Goal: Task Accomplishment & Management: Use online tool/utility

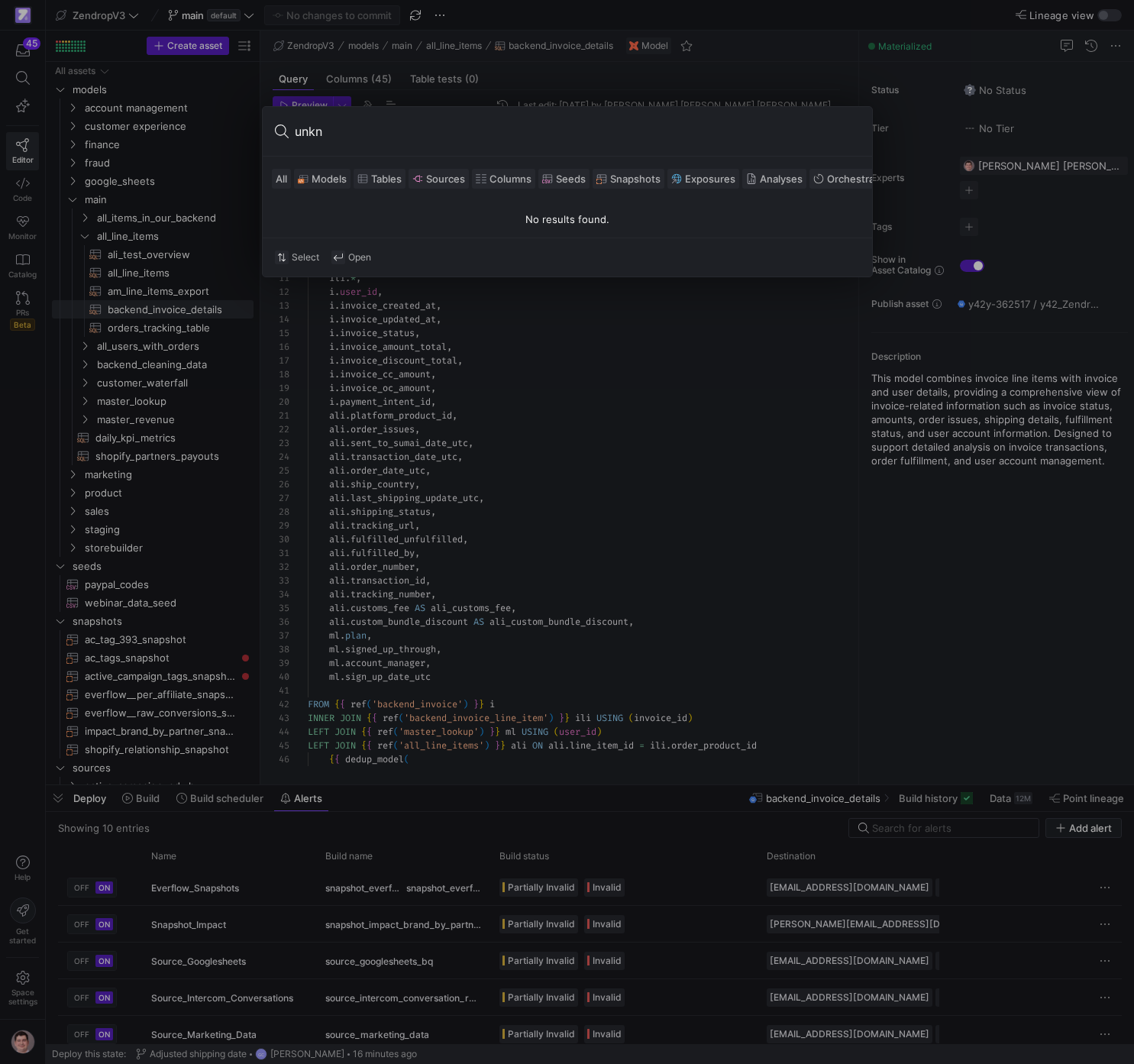
scroll to position [138, 0]
type input "unk"
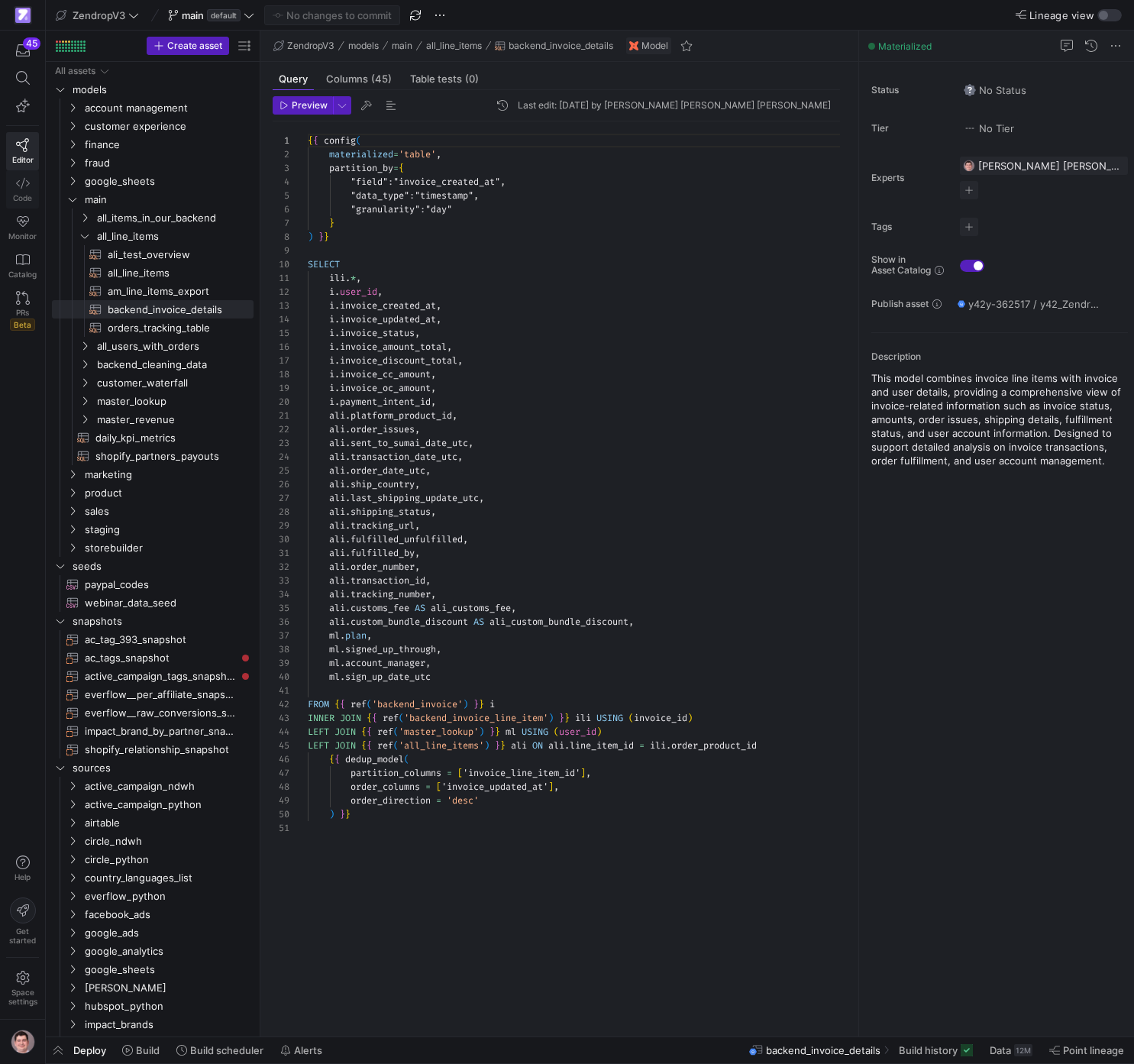
click at [26, 178] on icon at bounding box center [23, 183] width 14 height 14
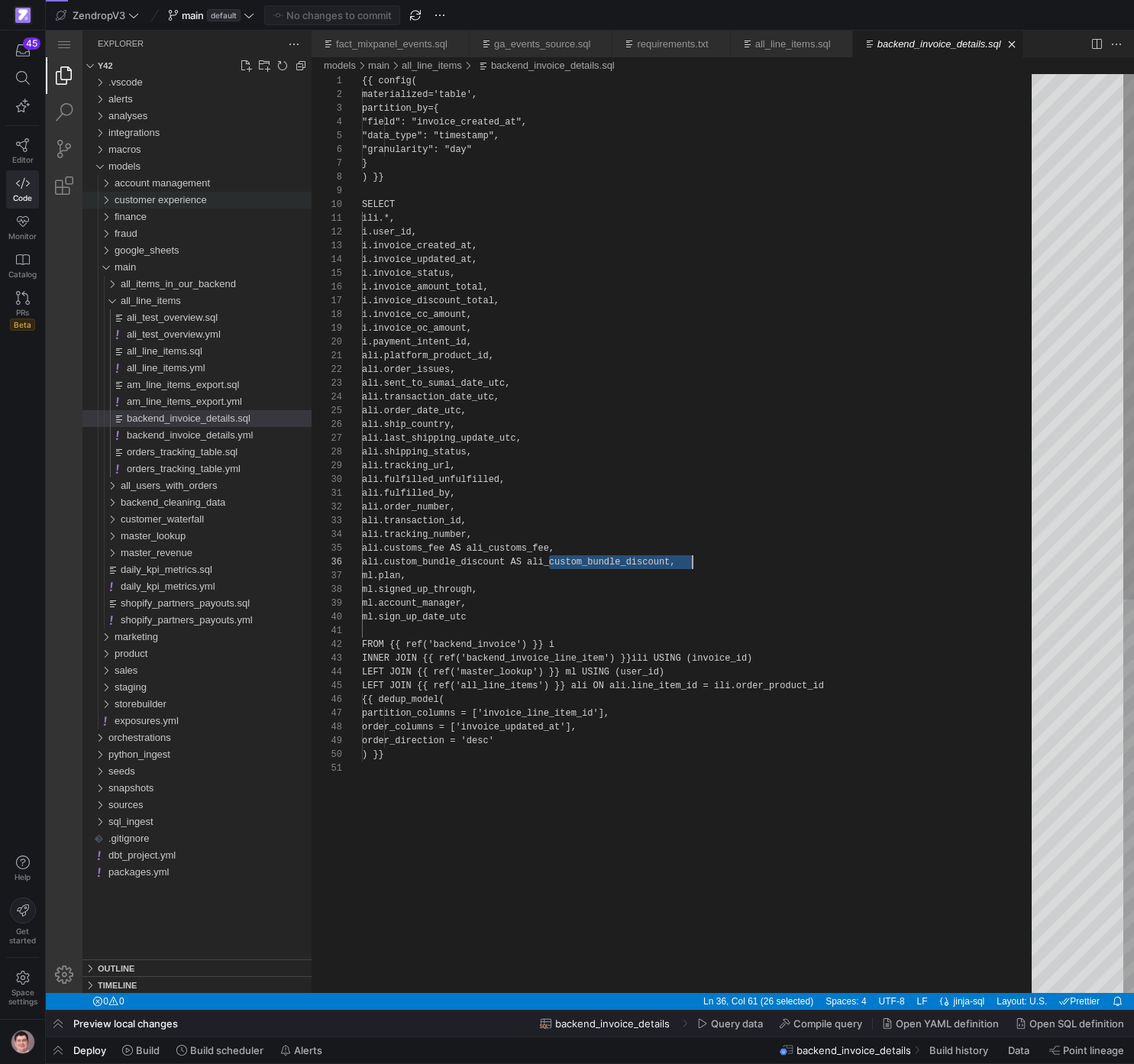
scroll to position [68, 331]
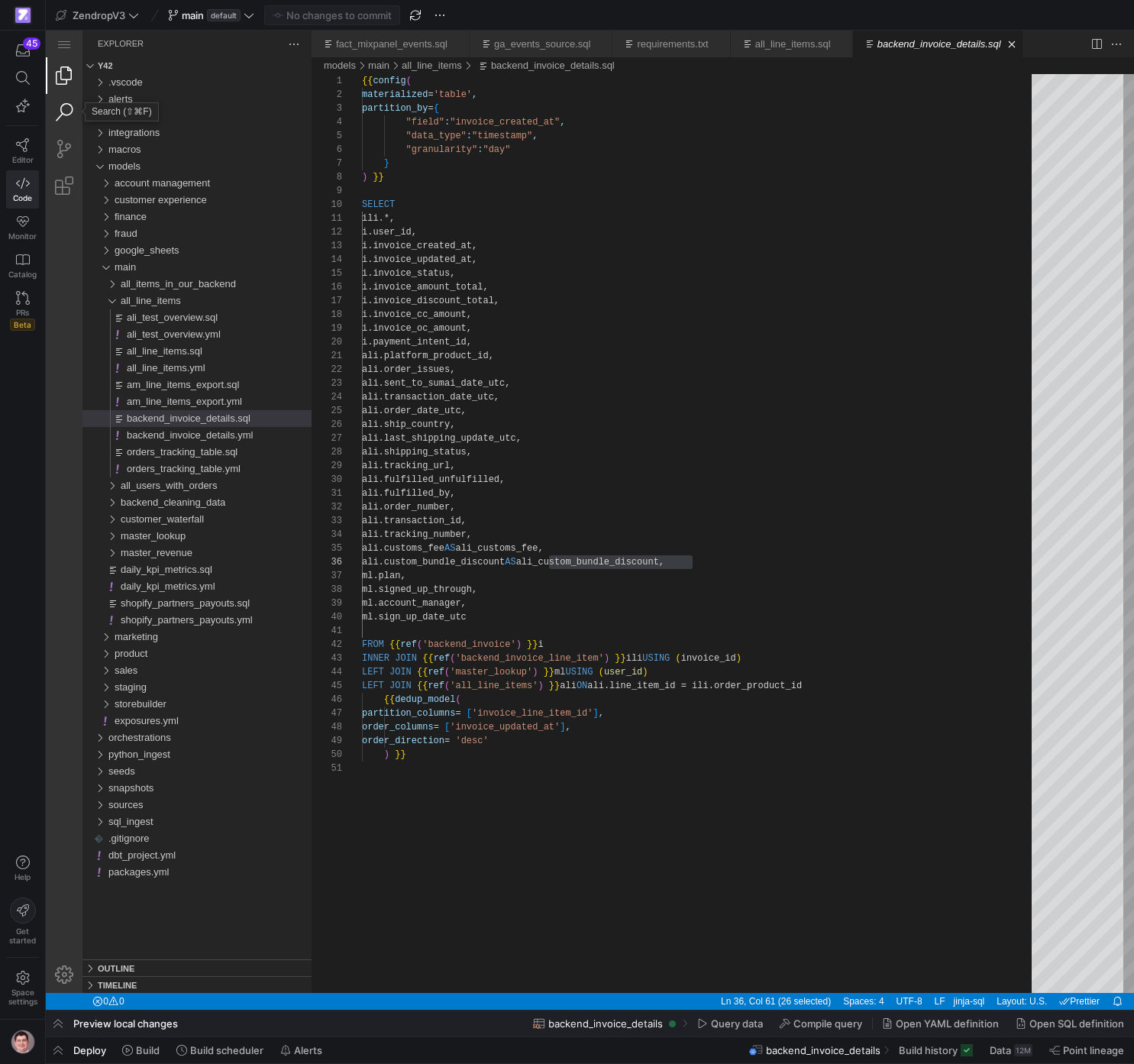
click at [66, 122] on link "Search (⇧⌘F)" at bounding box center [65, 112] width 37 height 37
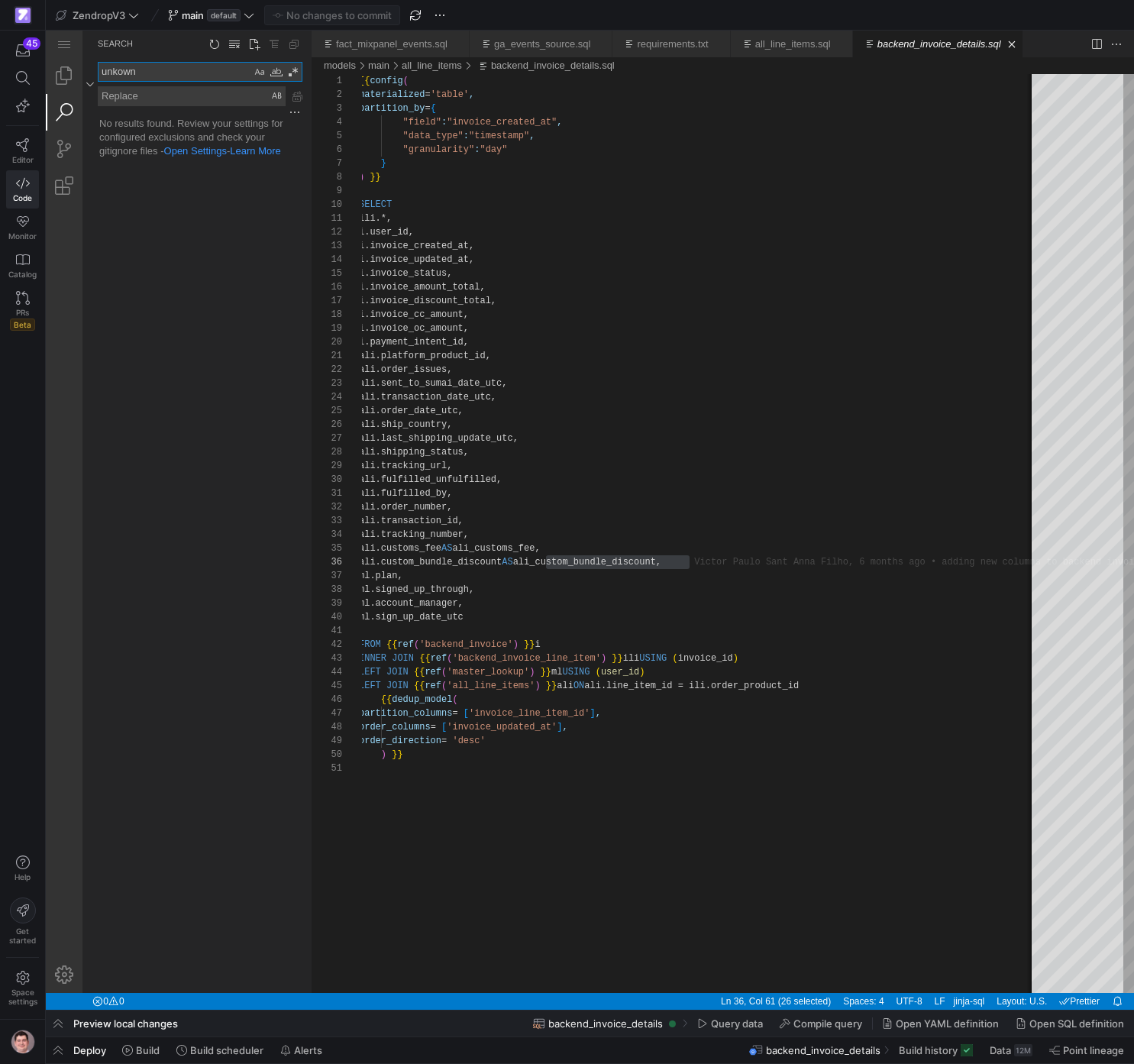
click at [120, 78] on textarea "unkown" at bounding box center [175, 72] width 153 height 18
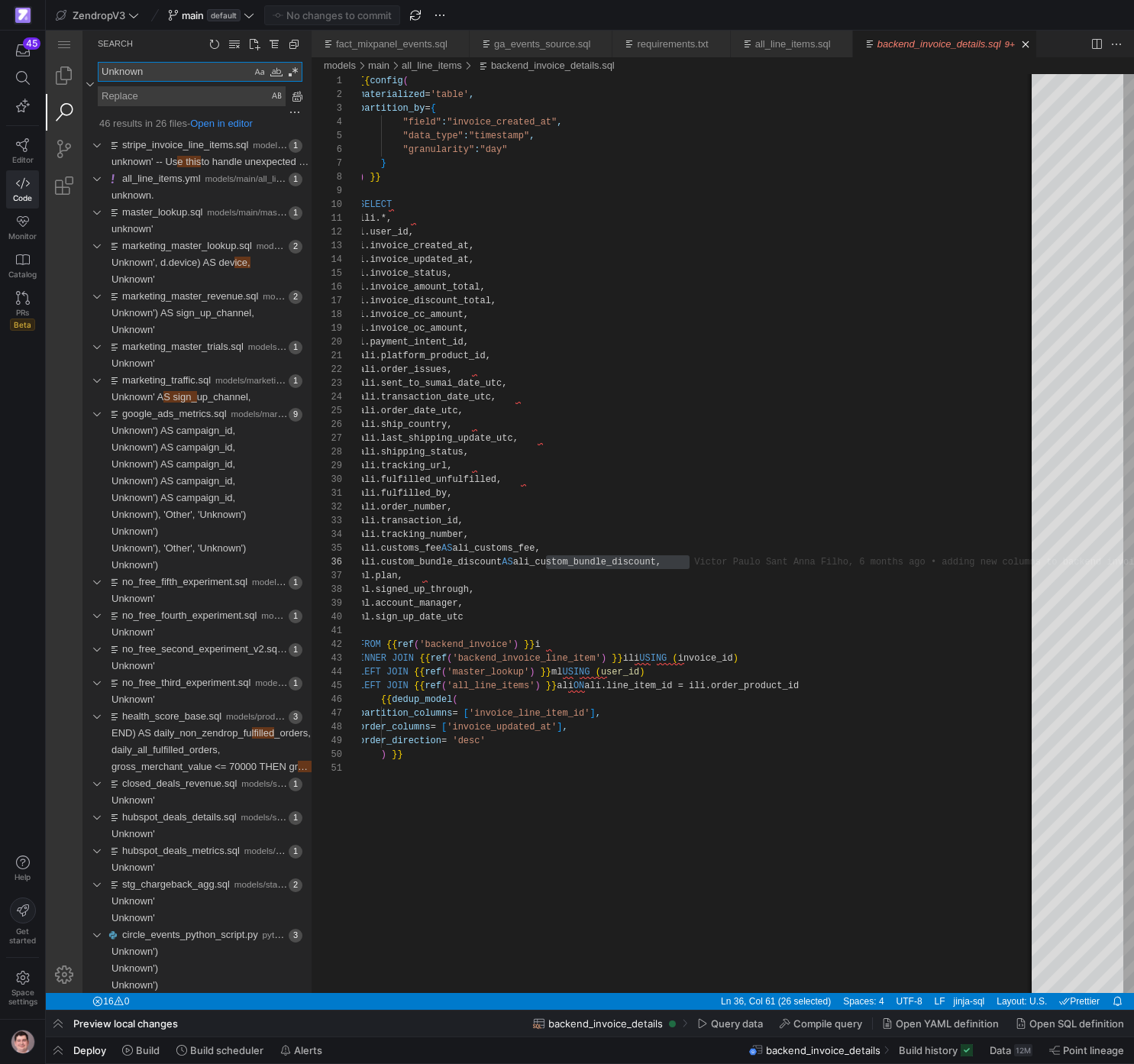
click at [162, 75] on textarea "Unknown" at bounding box center [175, 72] width 153 height 18
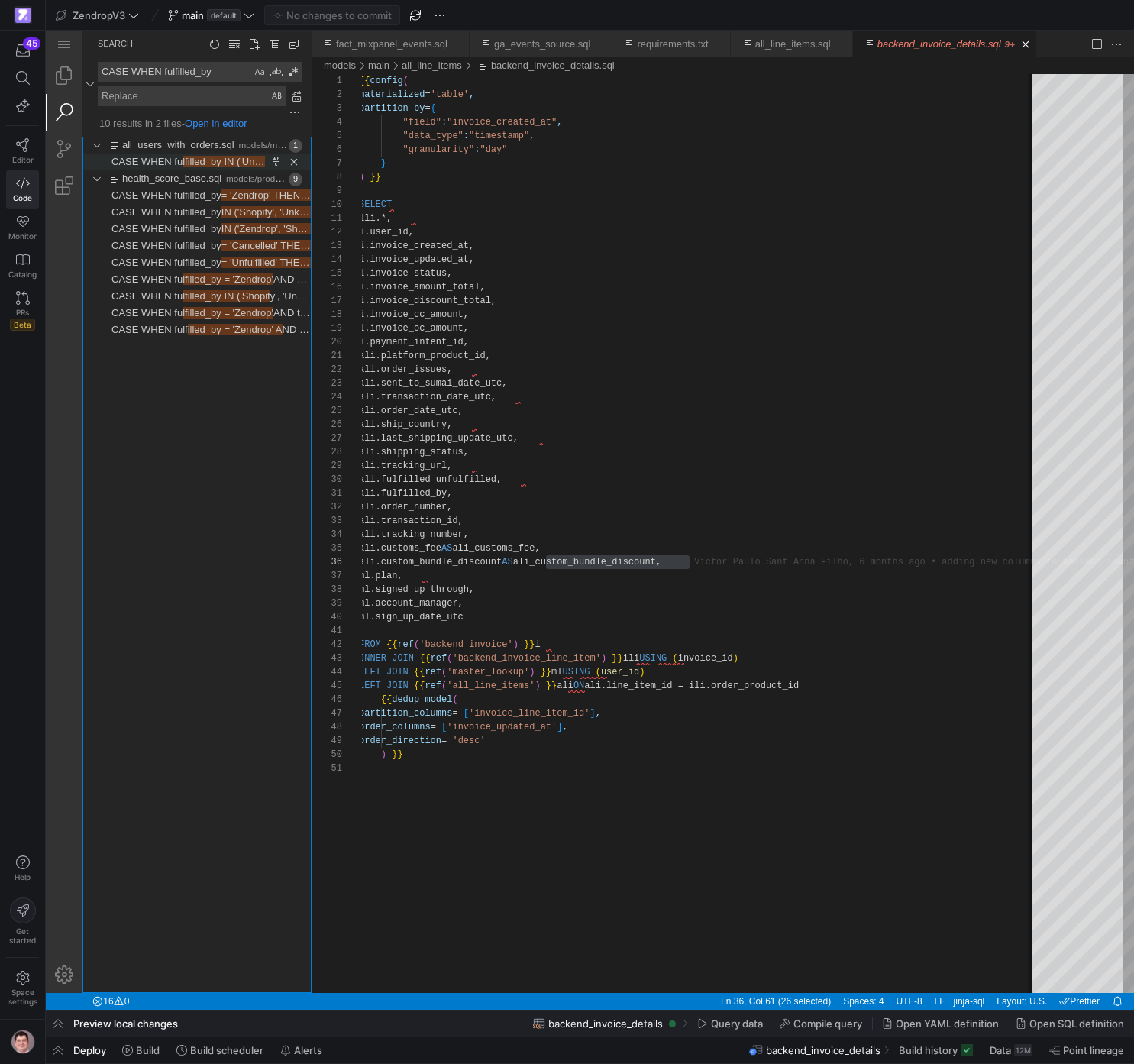
click at [213, 166] on span "lfilled_by IN ('Unfulf" at bounding box center [225, 162] width 85 height 12
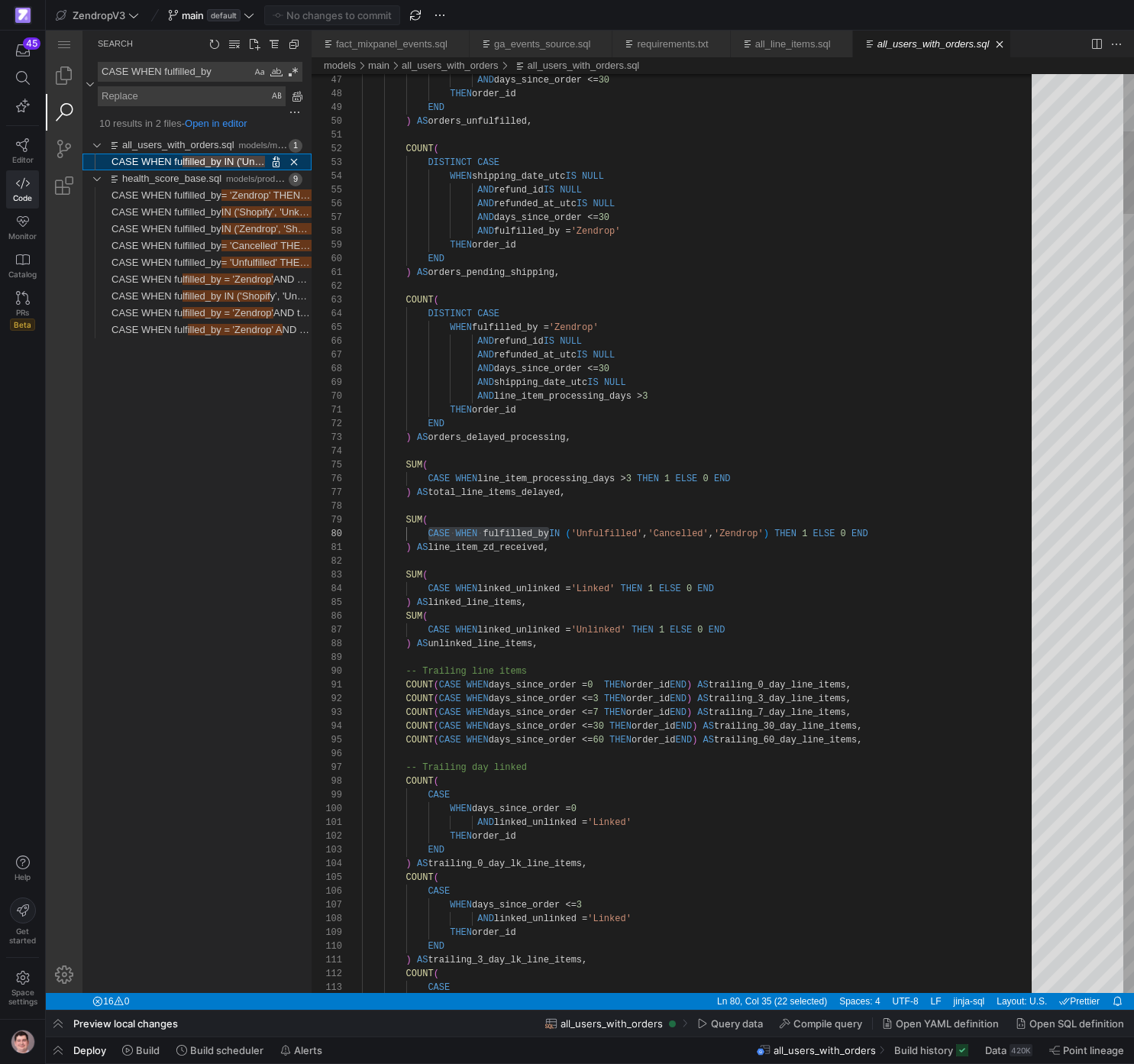
scroll to position [138, 187]
drag, startPoint x: 167, startPoint y: 72, endPoint x: -42, endPoint y: 72, distance: 209.0
click at [98, 72] on textarea "CASE WHEN fulfilled_by" at bounding box center [175, 72] width 153 height 18
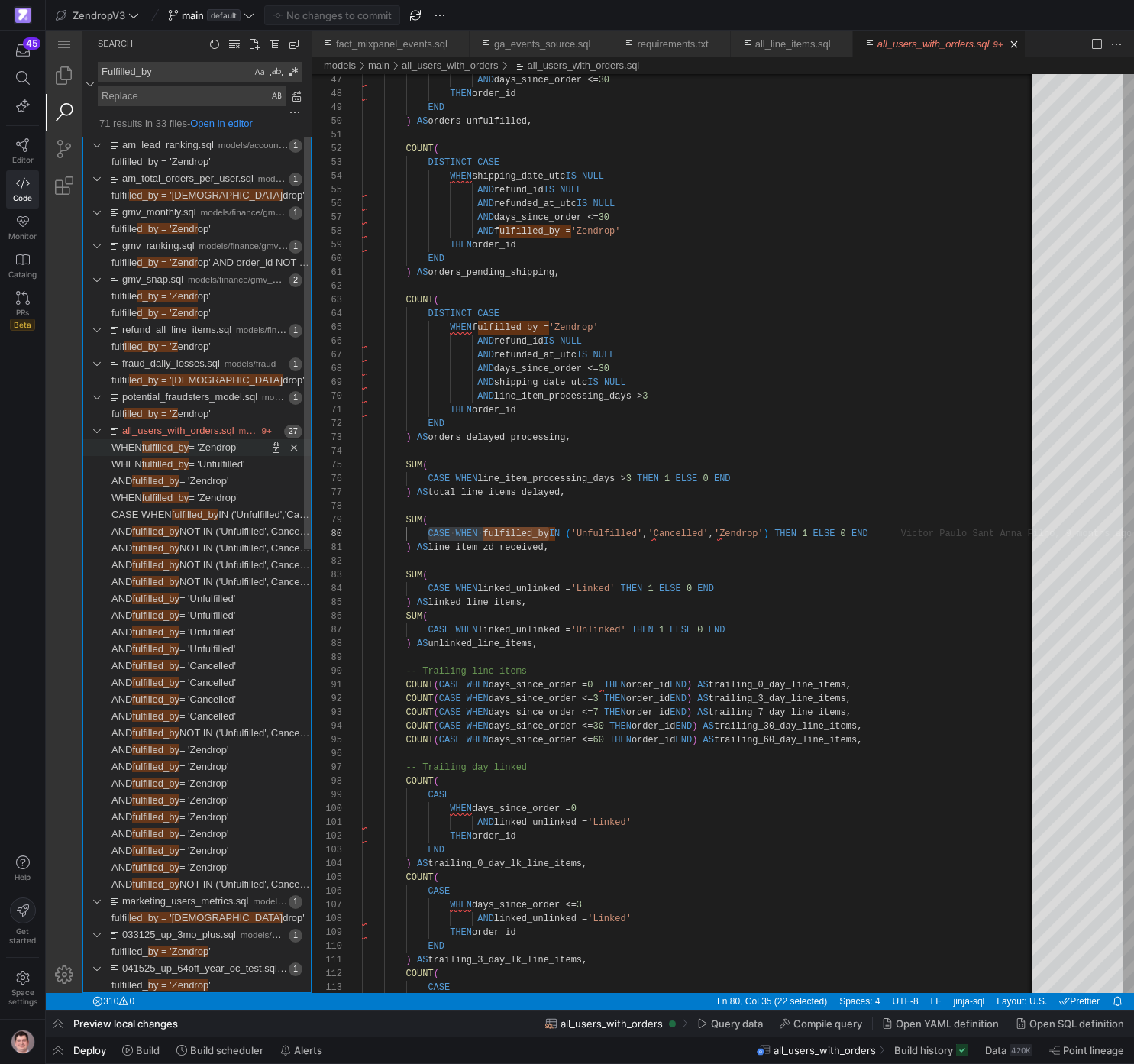
click at [188, 453] on span "fulfilled_by" at bounding box center [165, 447] width 47 height 12
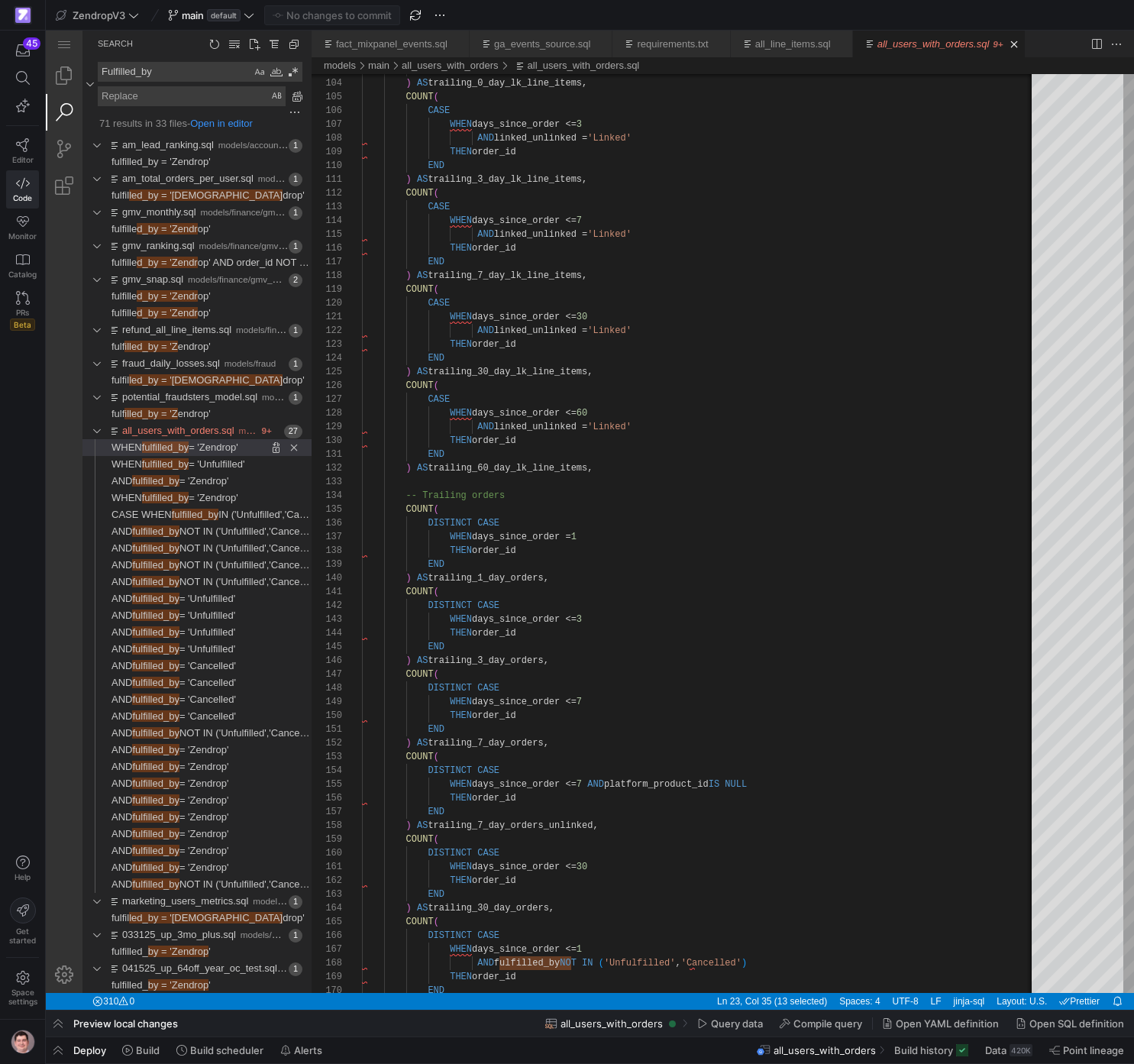
click at [137, 66] on textarea "Fulfilled_by" at bounding box center [175, 72] width 153 height 18
paste textarea "Unknown"
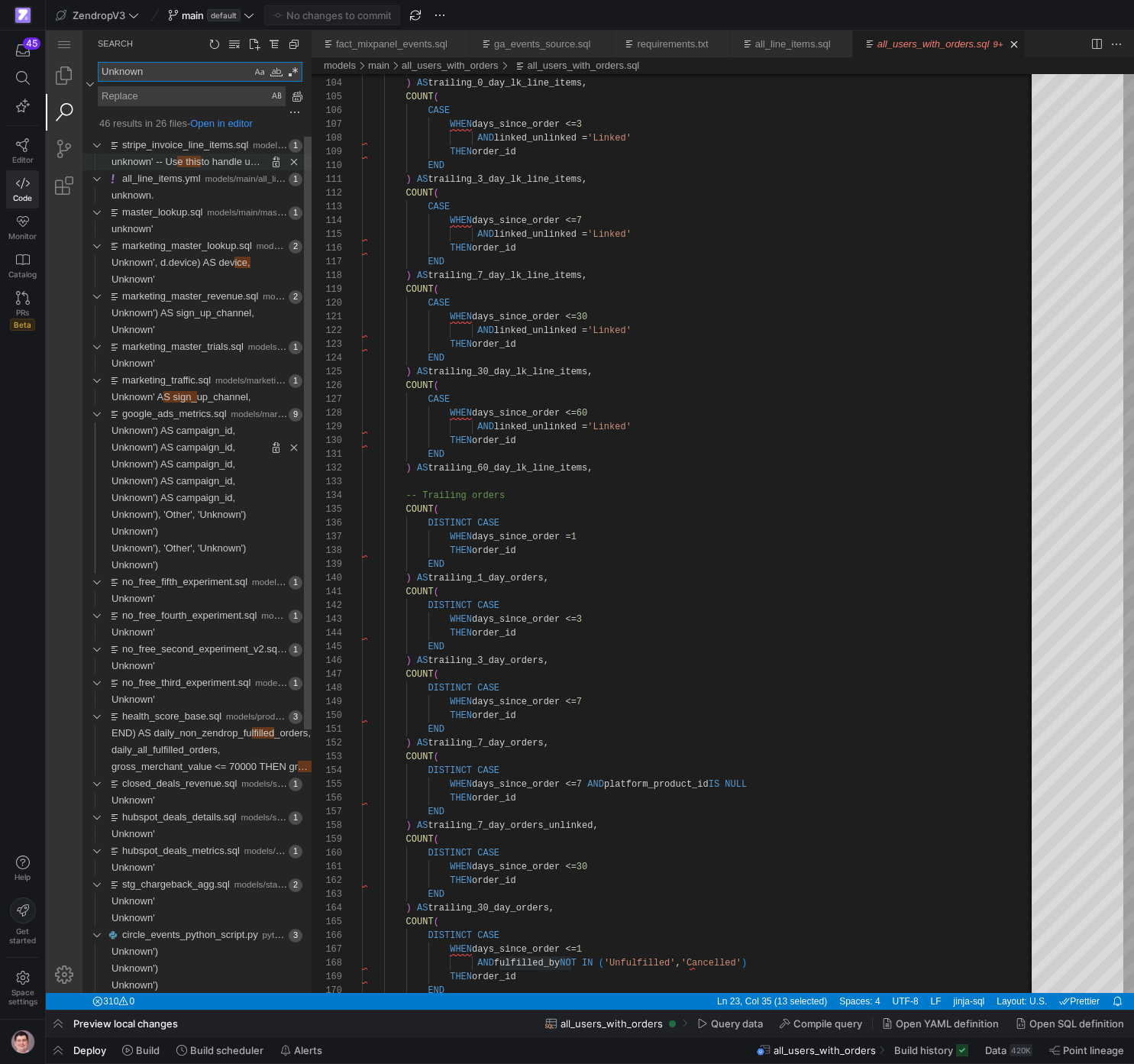
type textarea "Unknown"
click at [191, 165] on span "e this" at bounding box center [188, 162] width 24 height 12
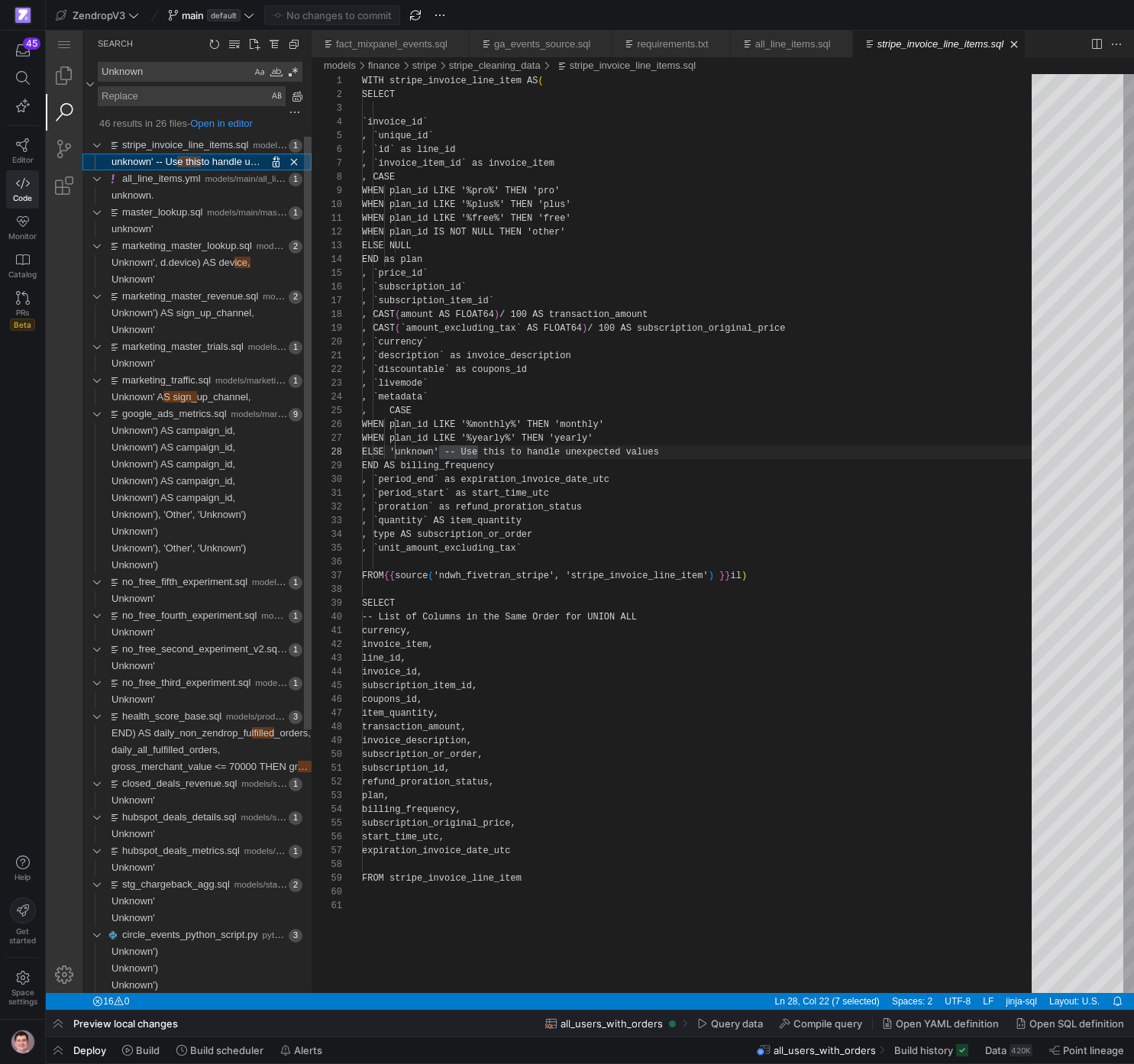
scroll to position [138, 116]
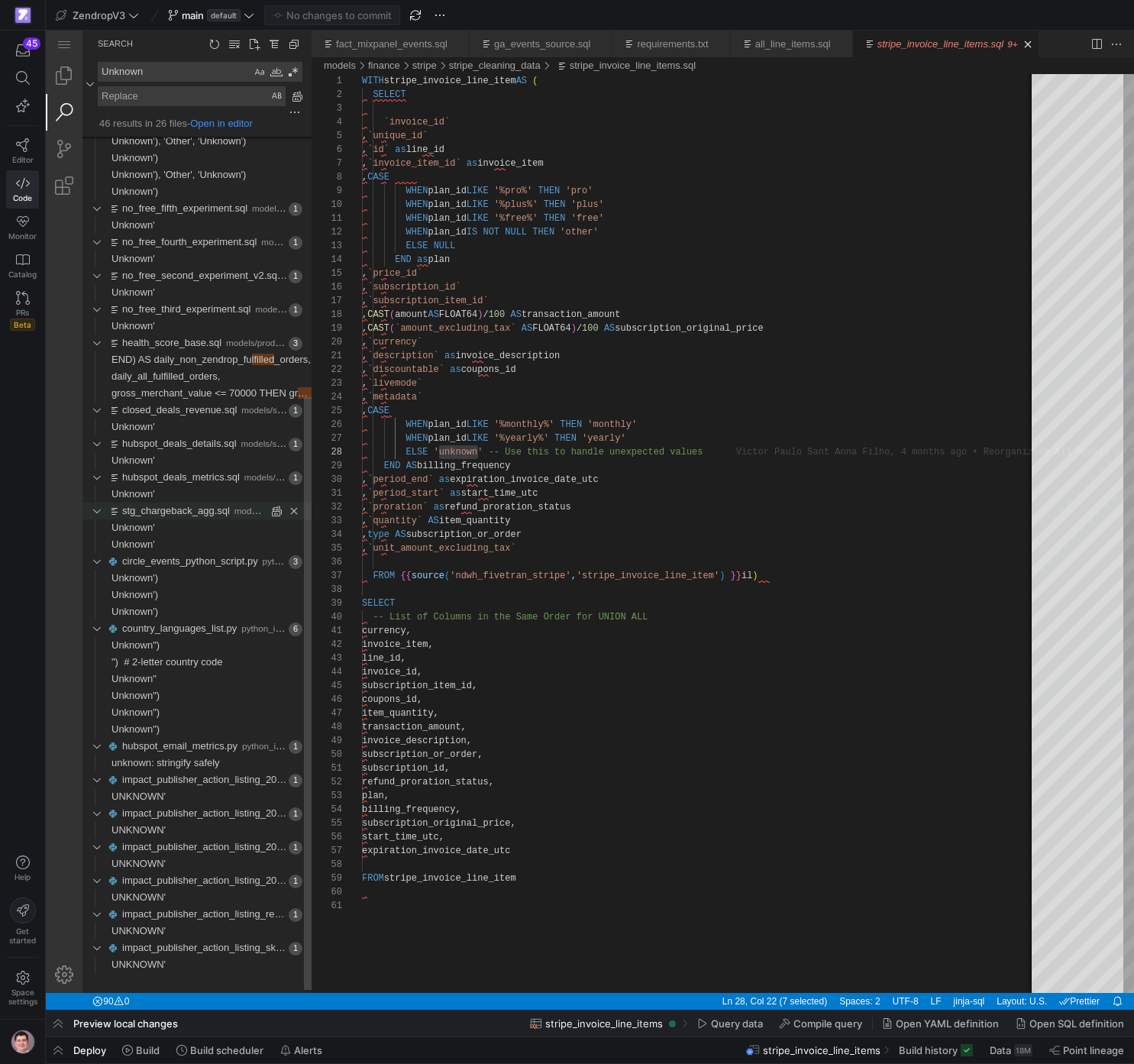
click at [164, 516] on link "stg_chargeback_agg.sql" at bounding box center [176, 510] width 108 height 12
click at [149, 549] on link "stg_chargeback_agg.sql" at bounding box center [176, 544] width 108 height 12
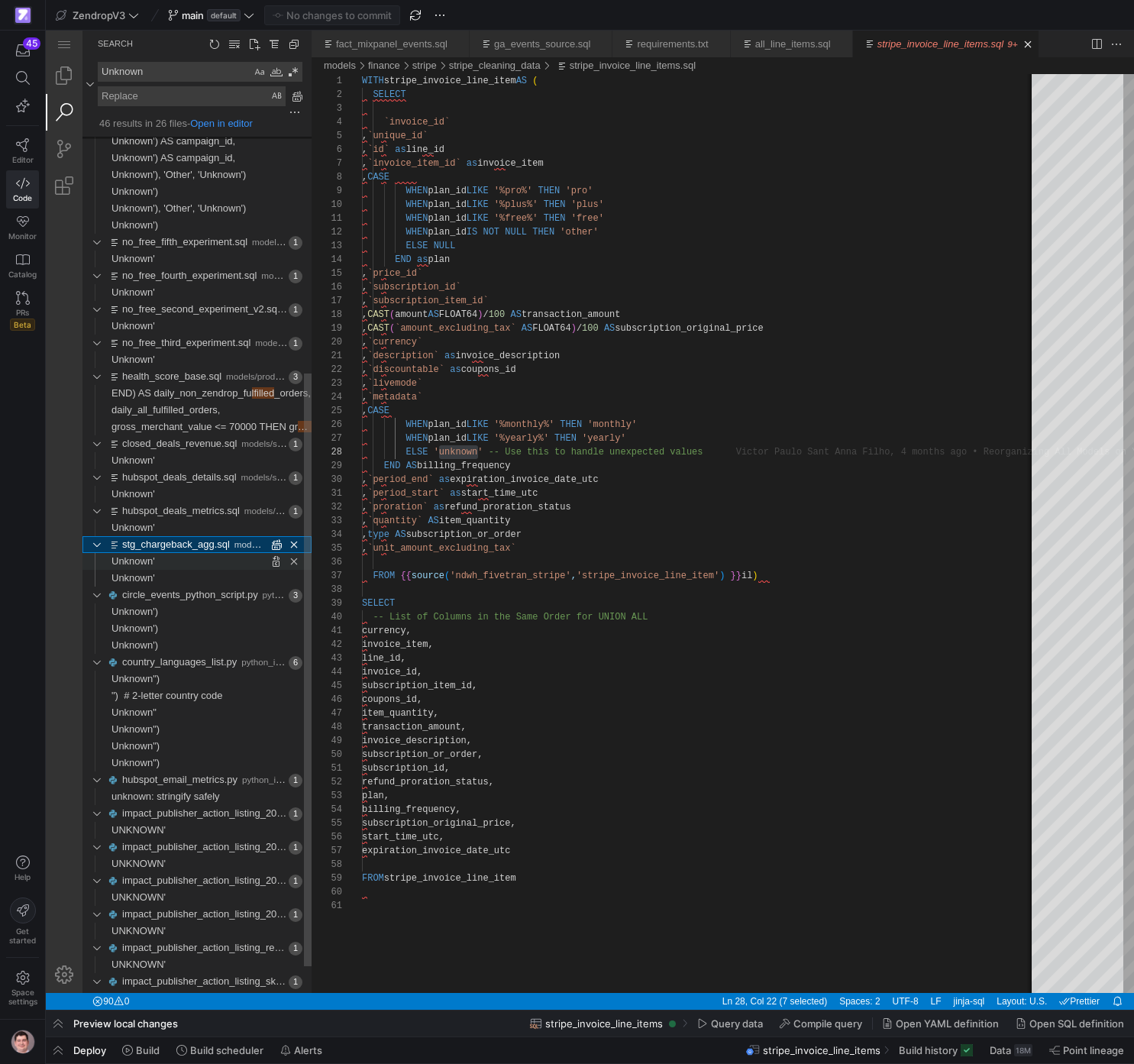
click at [136, 564] on span "Unknown'" at bounding box center [133, 561] width 44 height 12
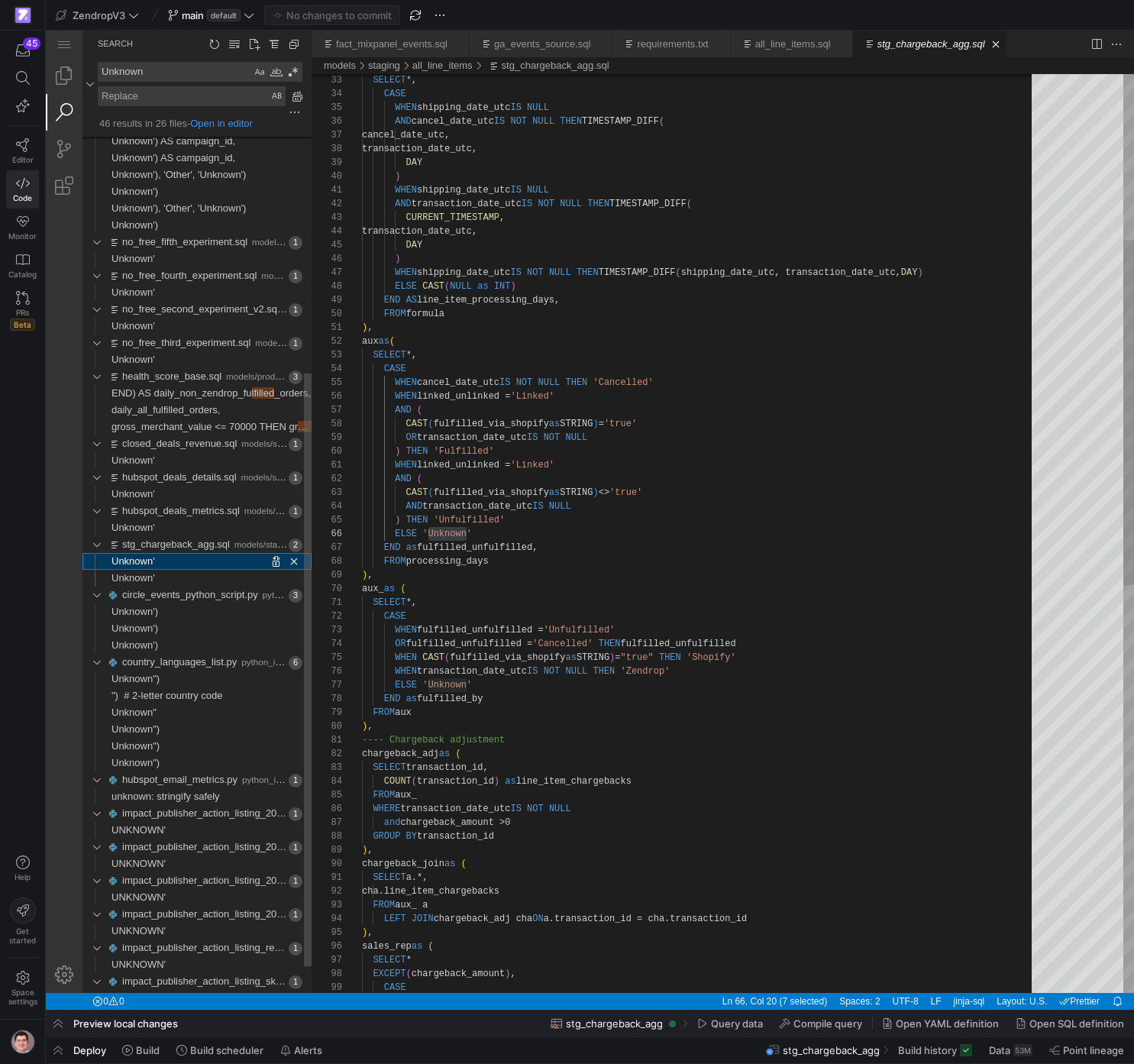
scroll to position [138, 105]
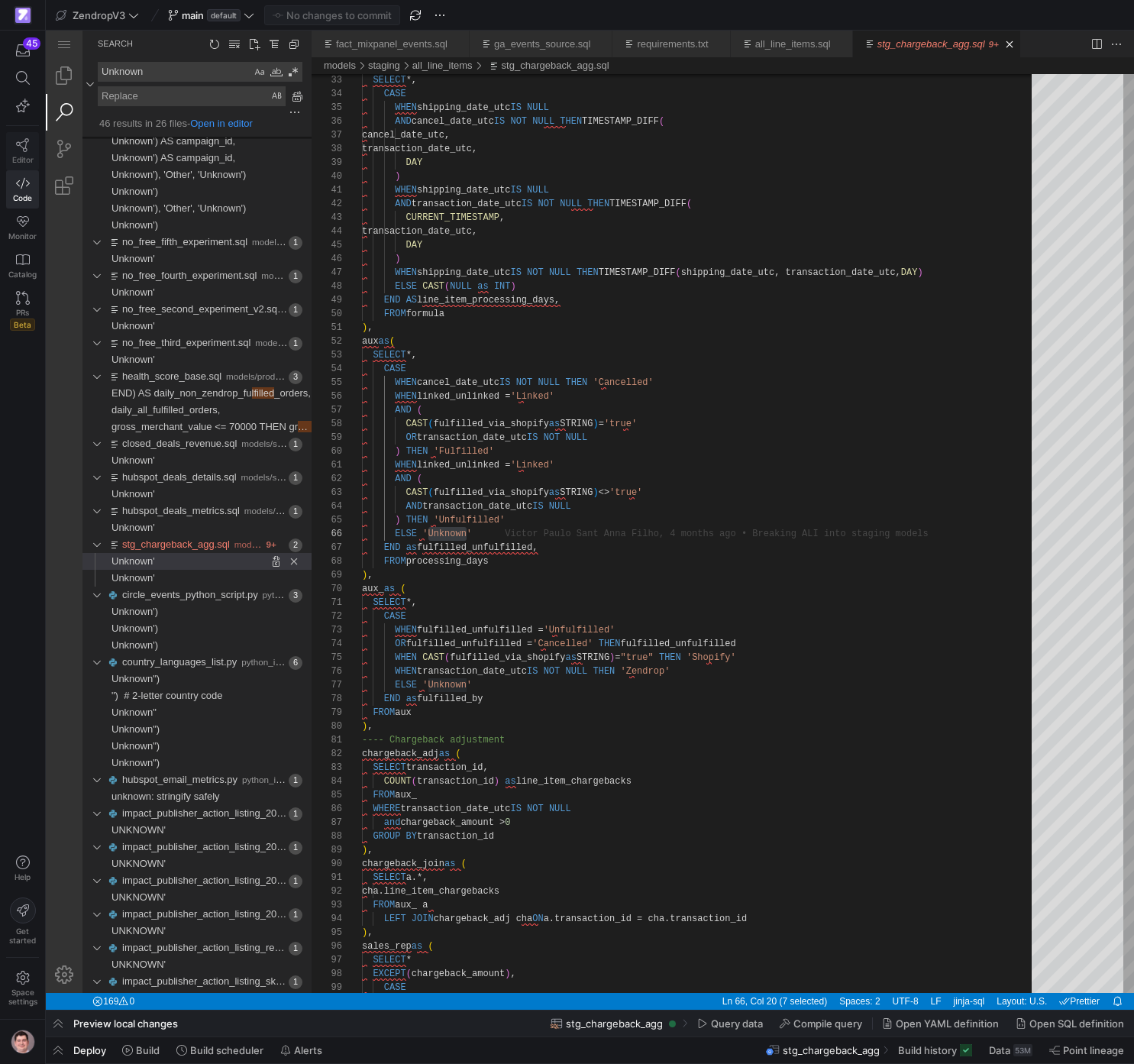
click at [25, 145] on icon at bounding box center [23, 145] width 14 height 14
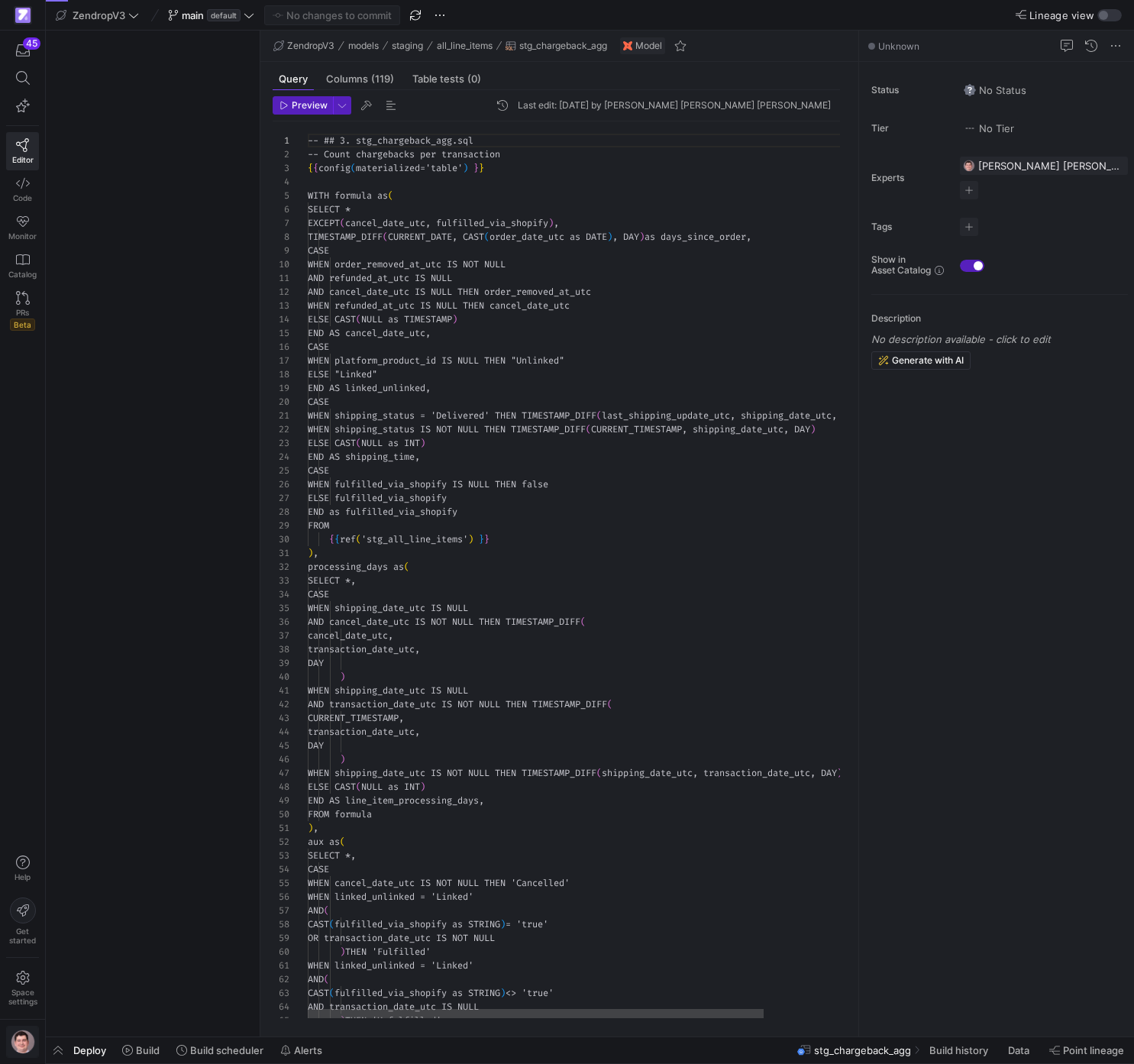
scroll to position [138, 0]
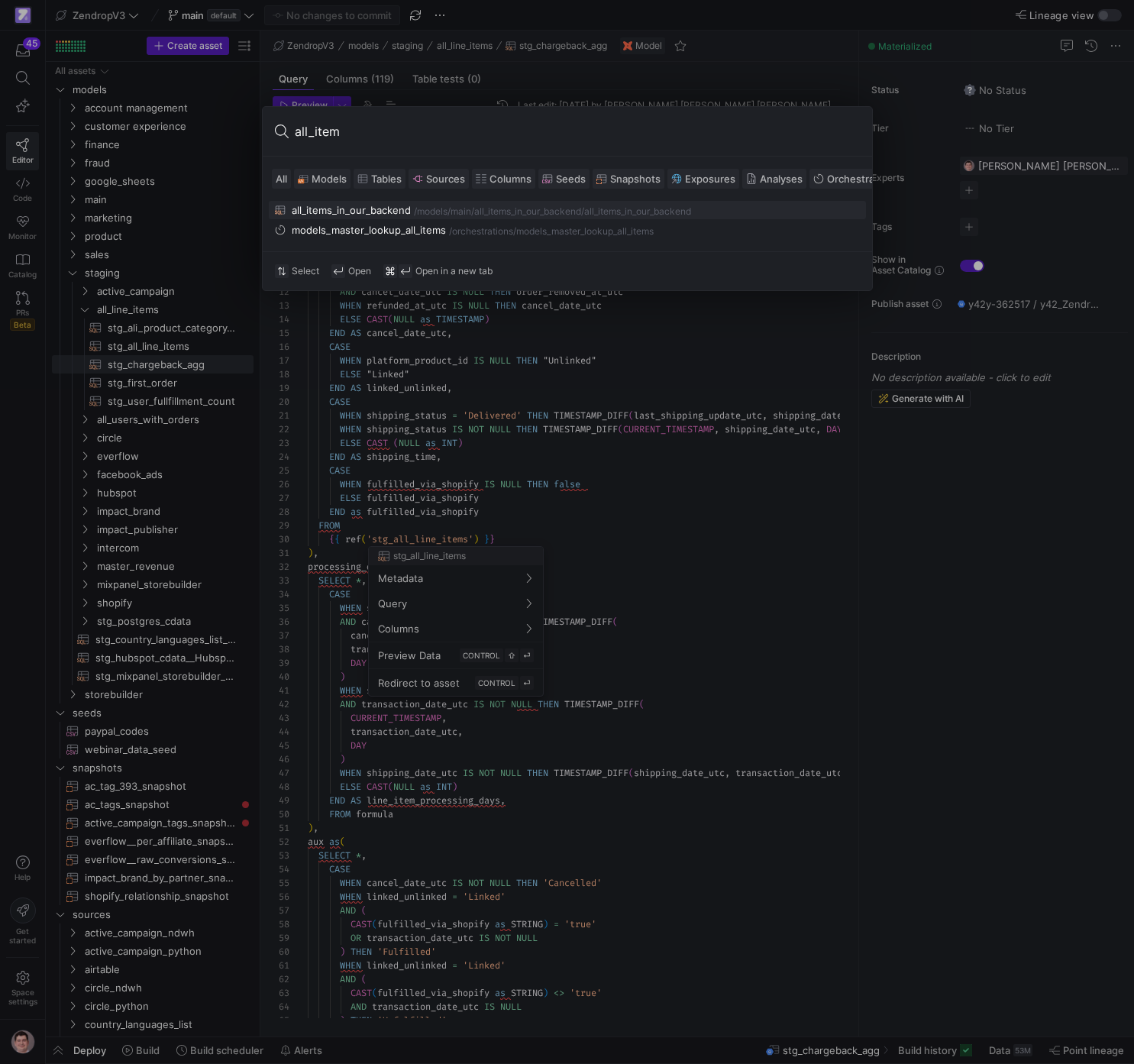
type input "all_items"
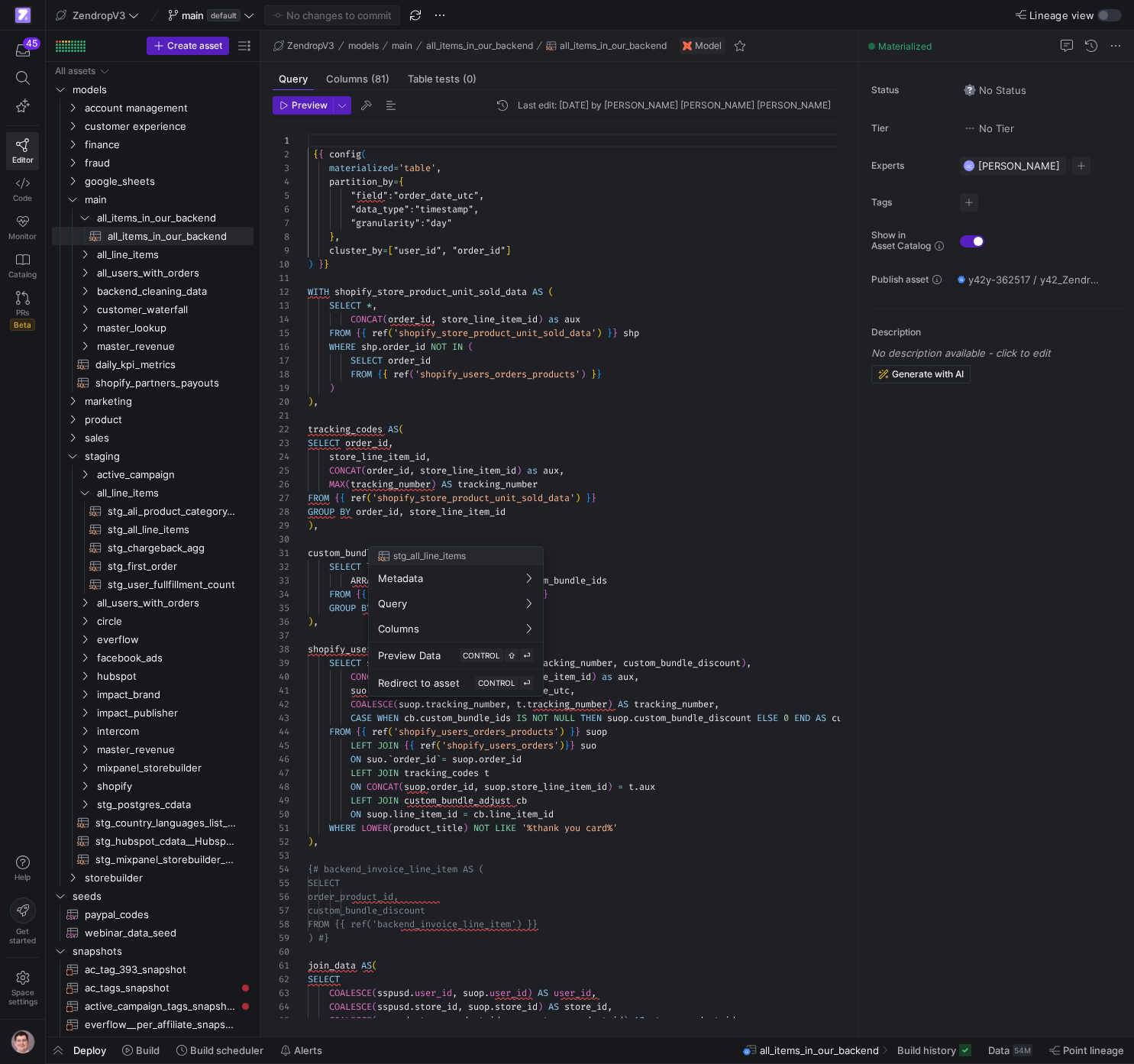
click at [590, 385] on div at bounding box center [567, 532] width 1134 height 1064
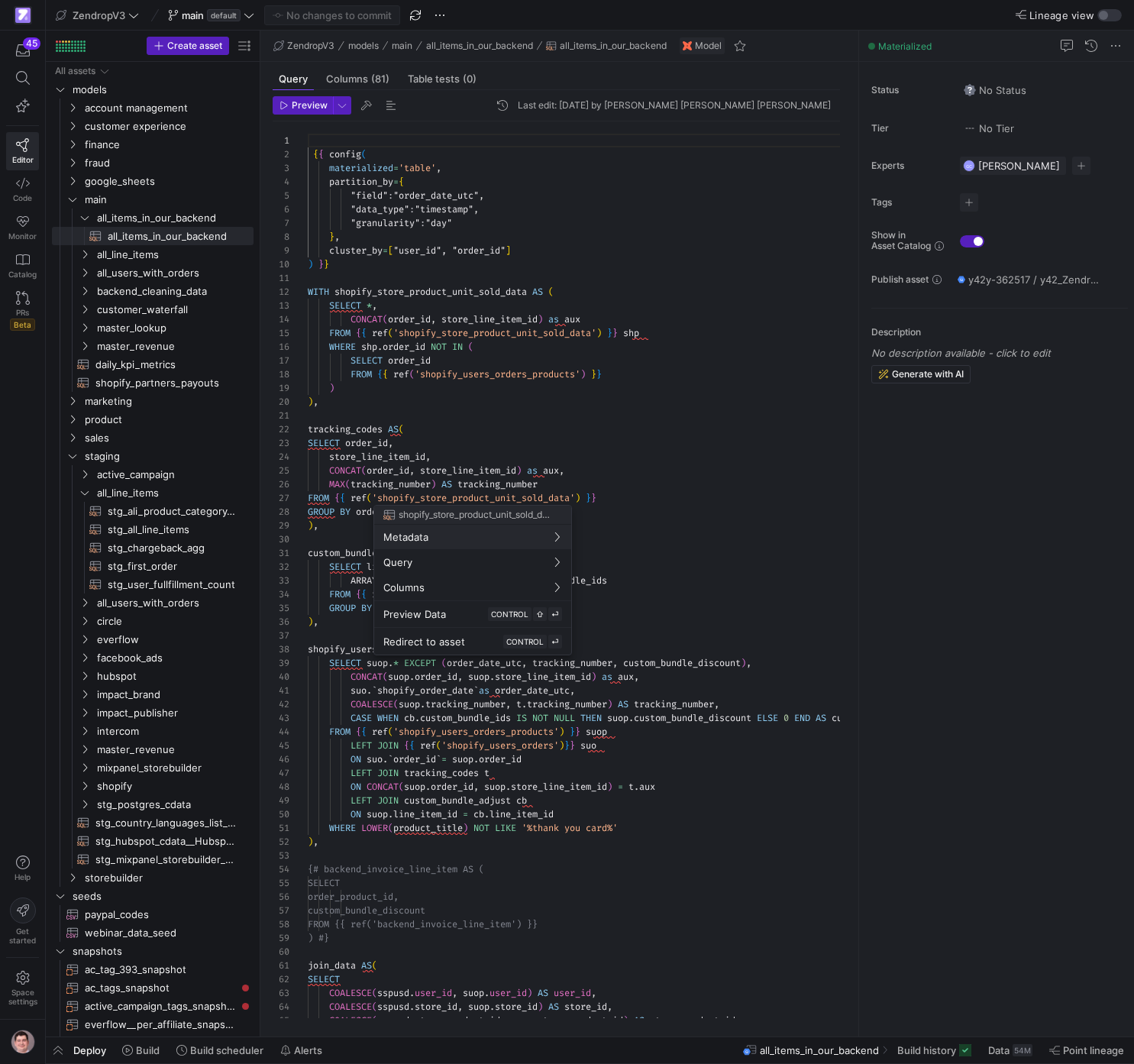
click at [580, 447] on div at bounding box center [567, 532] width 1134 height 1064
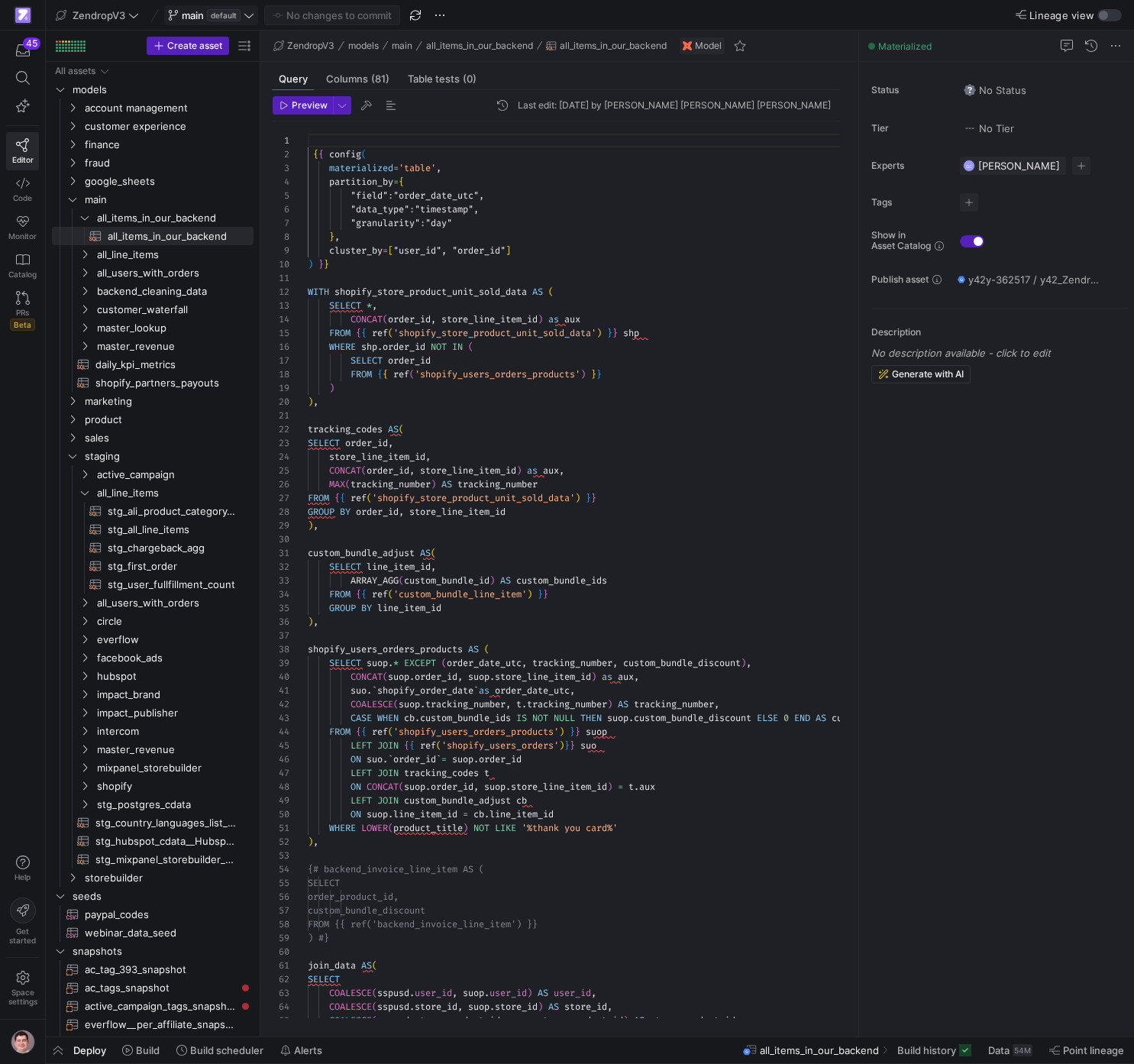
click at [209, 12] on span "default" at bounding box center [224, 15] width 34 height 12
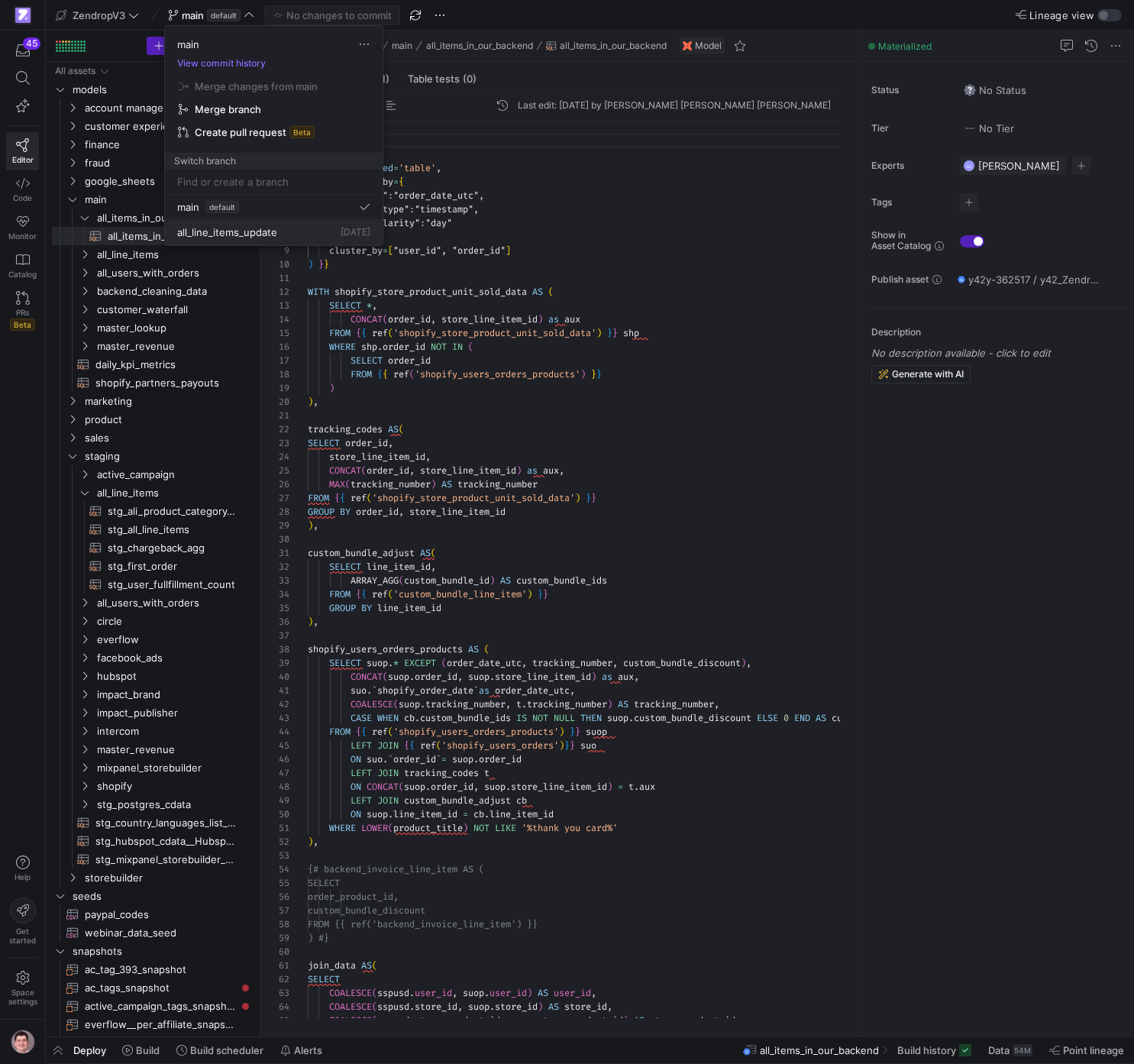
click at [230, 229] on span "all_line_items_update" at bounding box center [227, 232] width 100 height 12
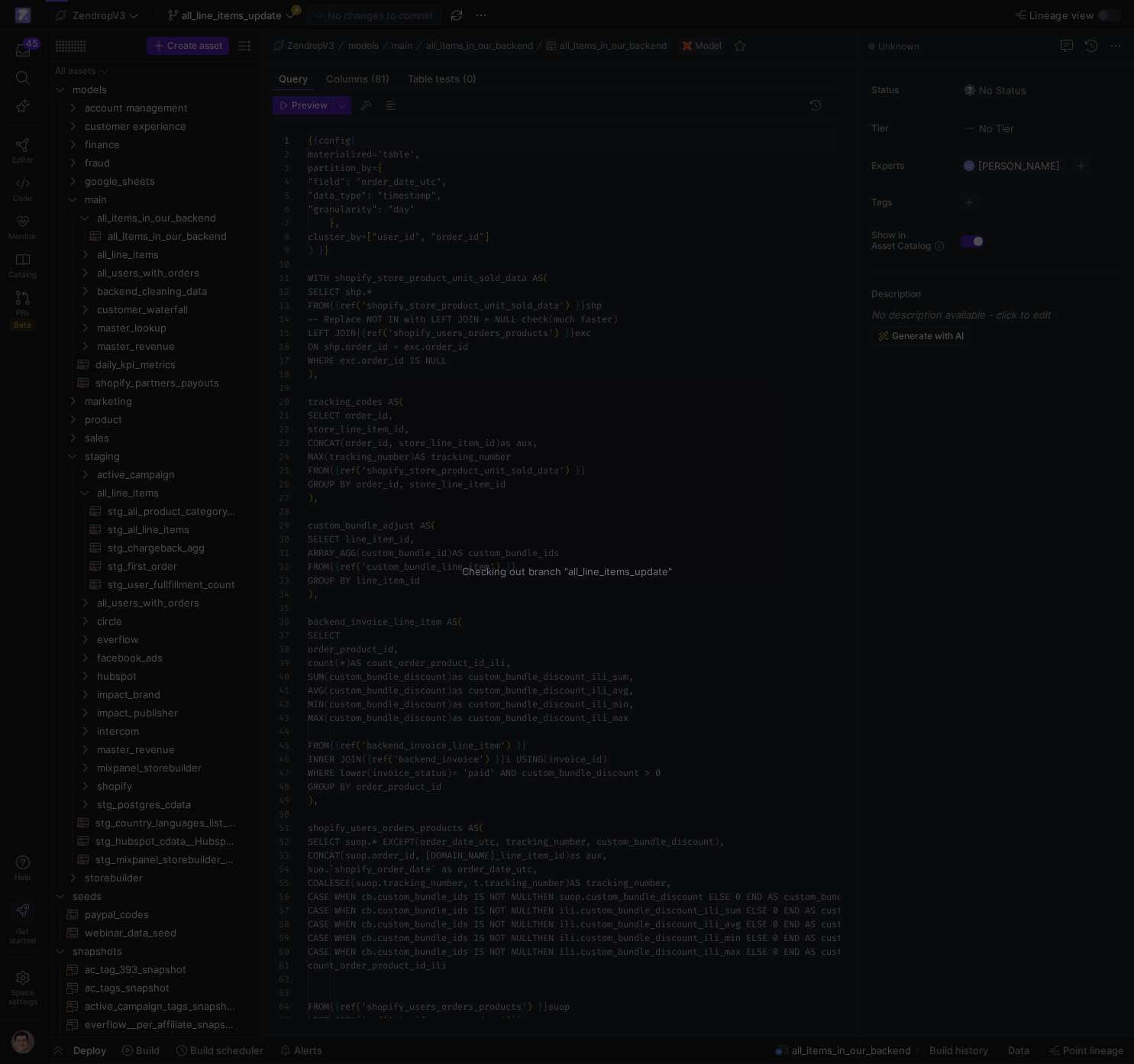
scroll to position [138, 0]
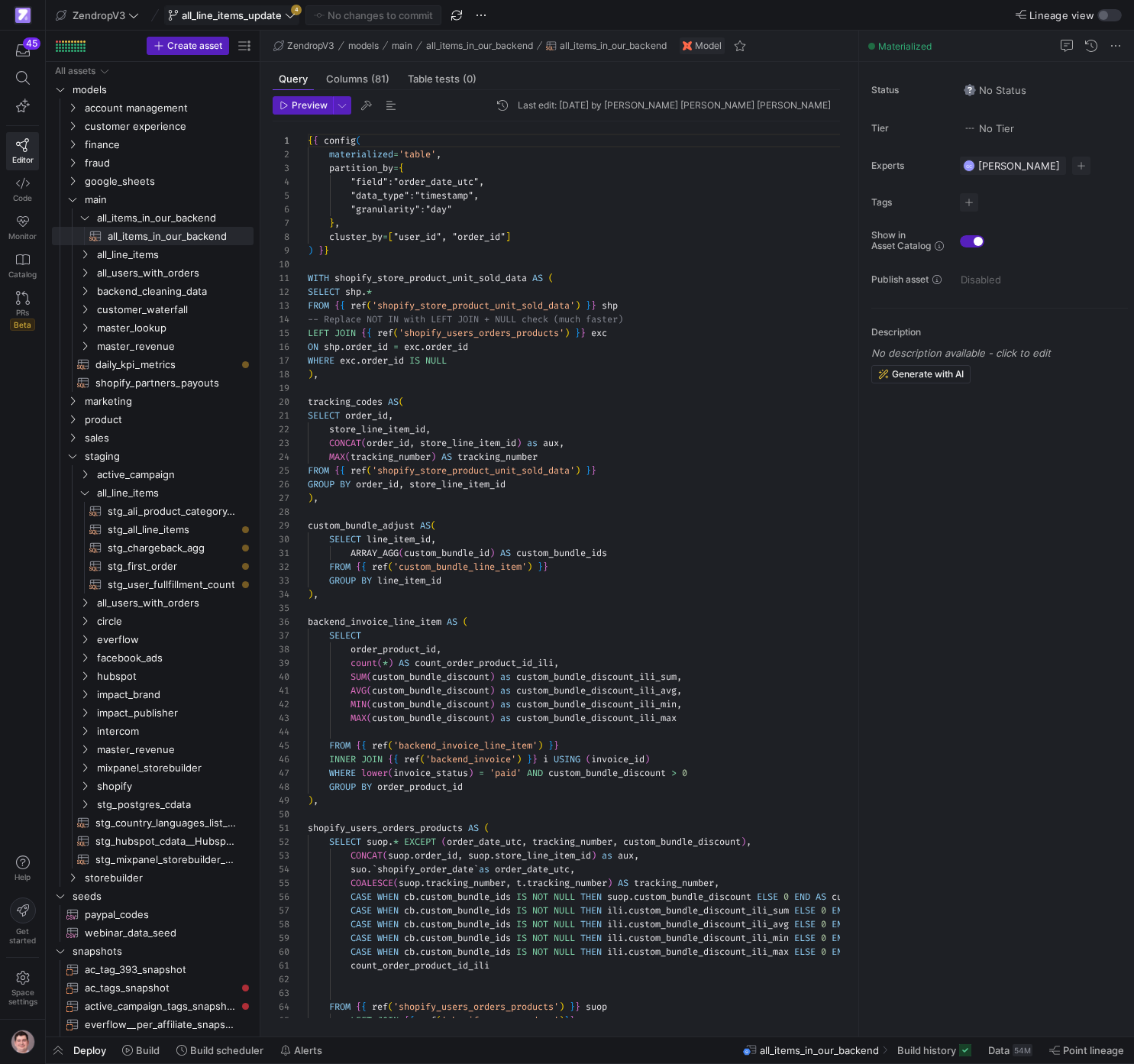
click at [278, 11] on span "all_line_items_update" at bounding box center [232, 15] width 100 height 12
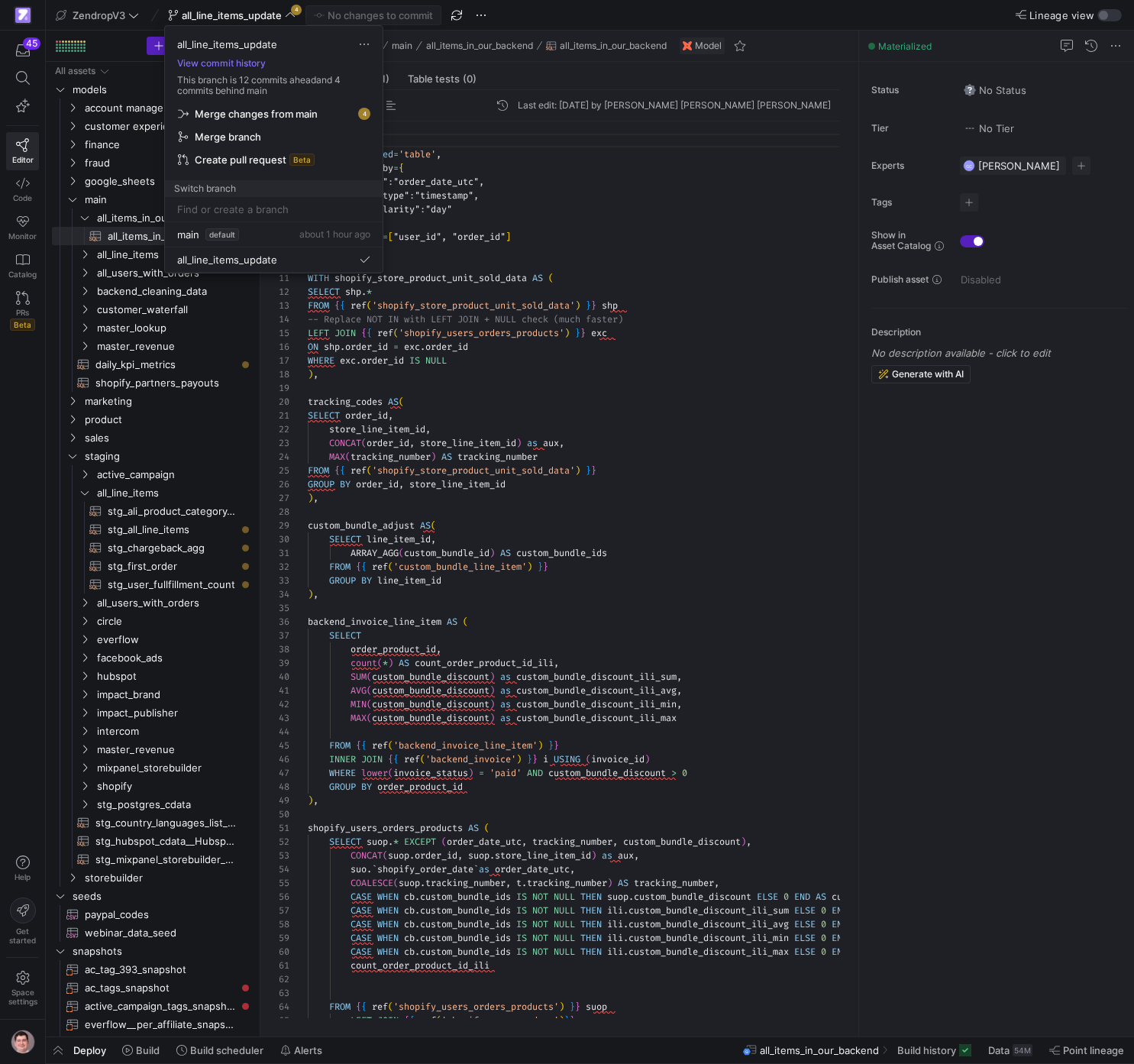
click at [302, 112] on span "Merge changes from main" at bounding box center [256, 114] width 123 height 12
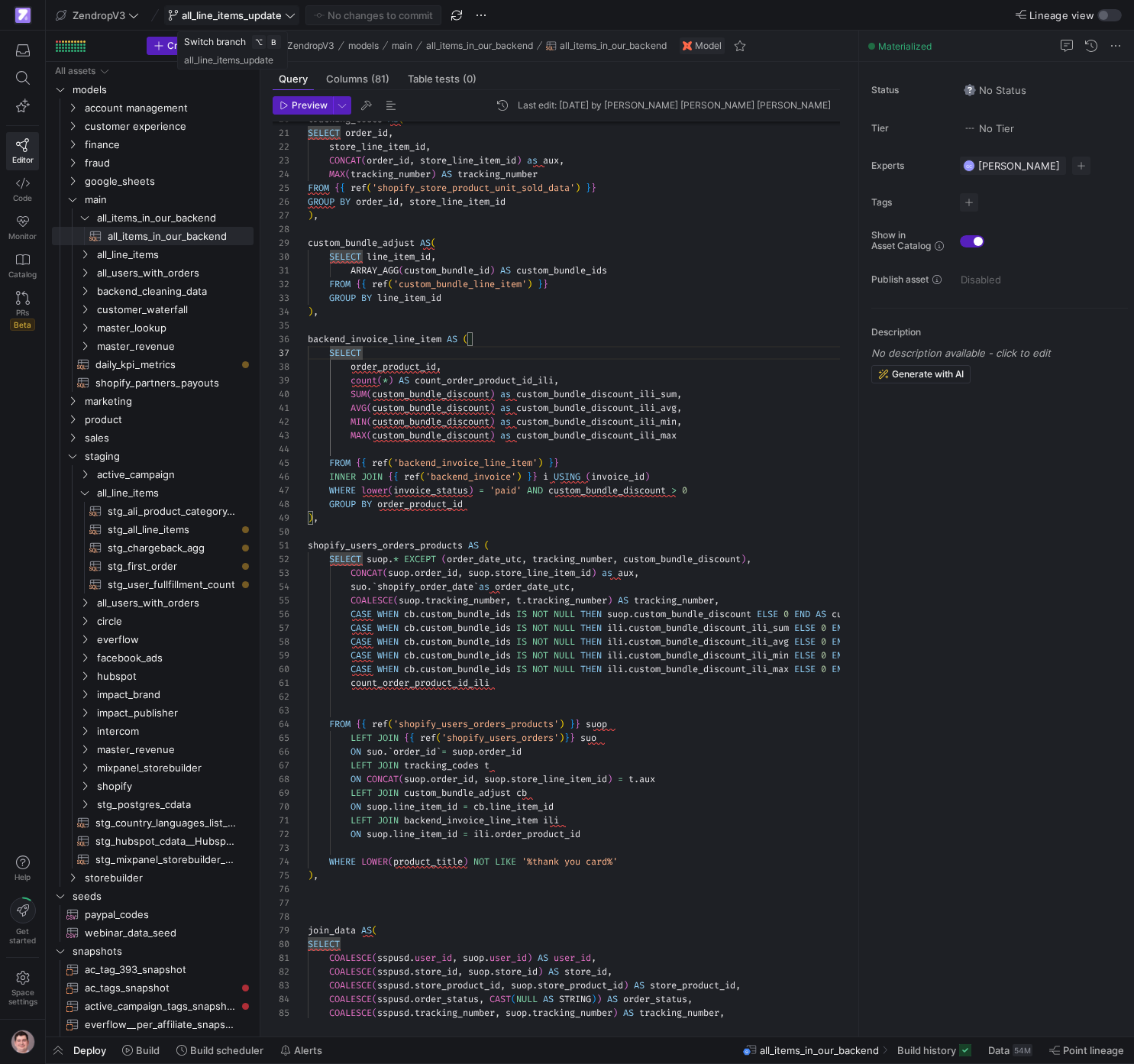
click at [278, 9] on span "all_line_items_update" at bounding box center [232, 15] width 100 height 12
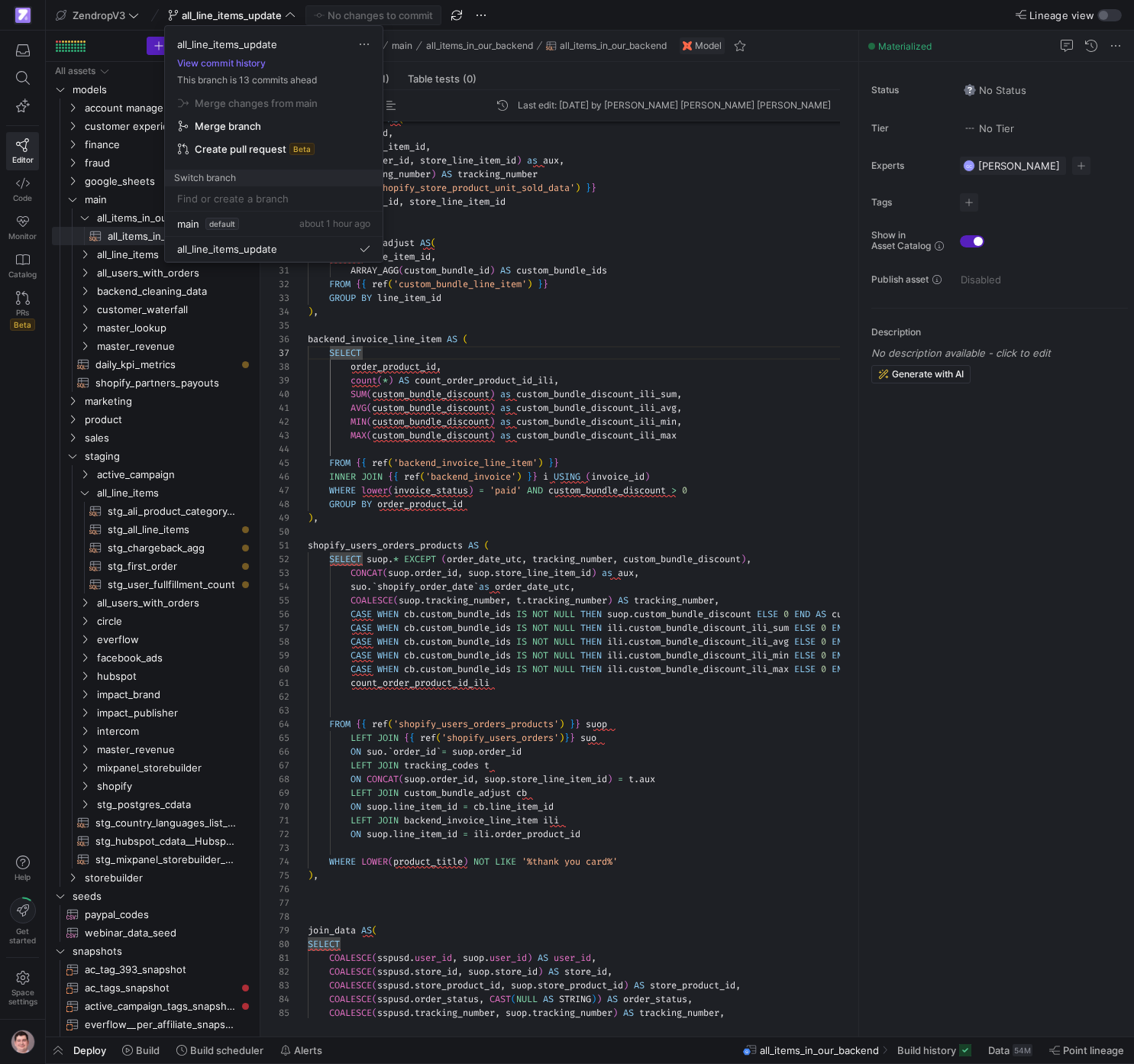
click at [278, 9] on div at bounding box center [567, 532] width 1134 height 1064
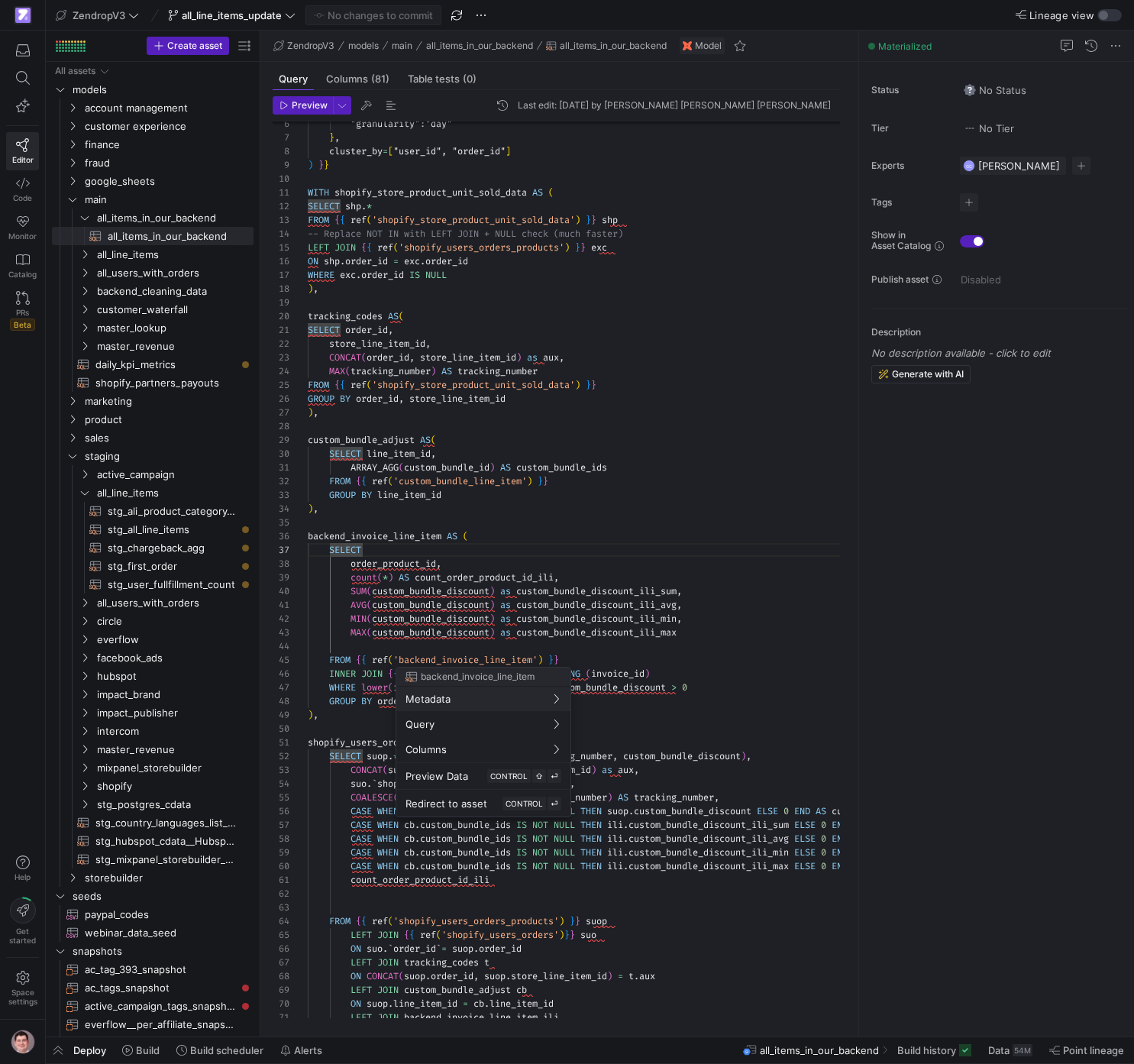
click at [507, 624] on div at bounding box center [567, 532] width 1134 height 1064
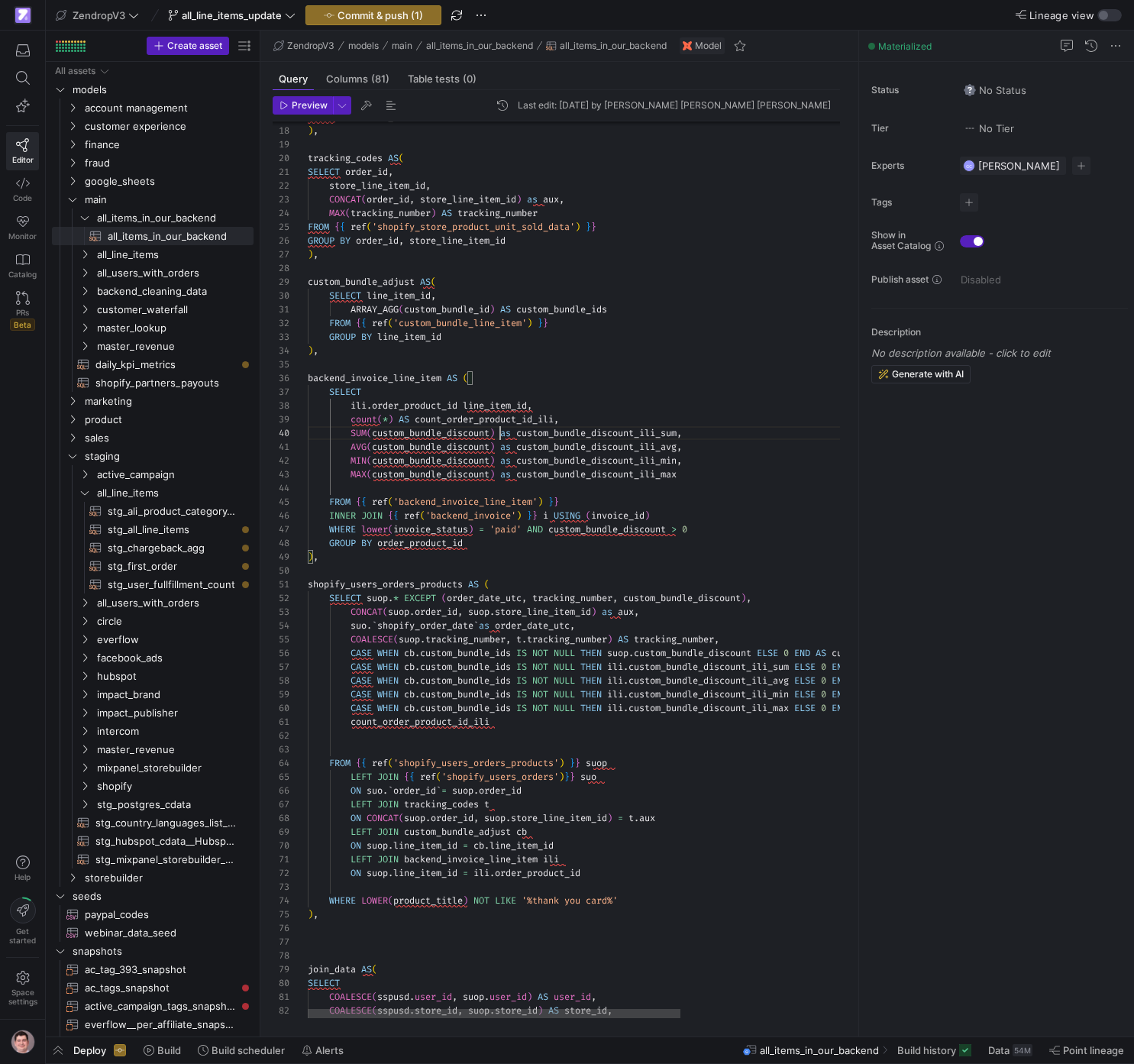
drag, startPoint x: 578, startPoint y: 419, endPoint x: 352, endPoint y: 422, distance: 226.0
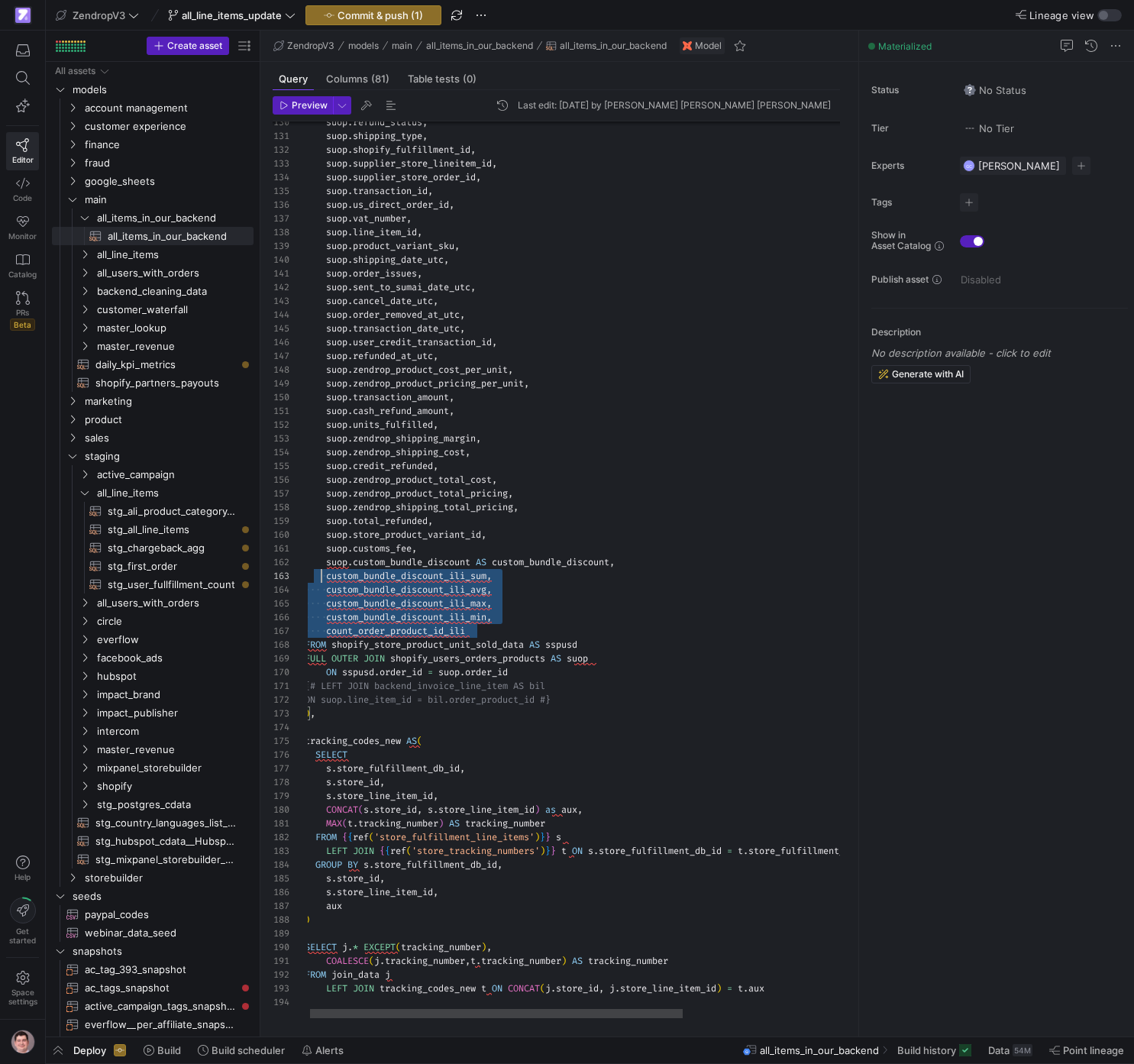
scroll to position [28, 0]
drag, startPoint x: 498, startPoint y: 629, endPoint x: 288, endPoint y: 575, distance: 216.8
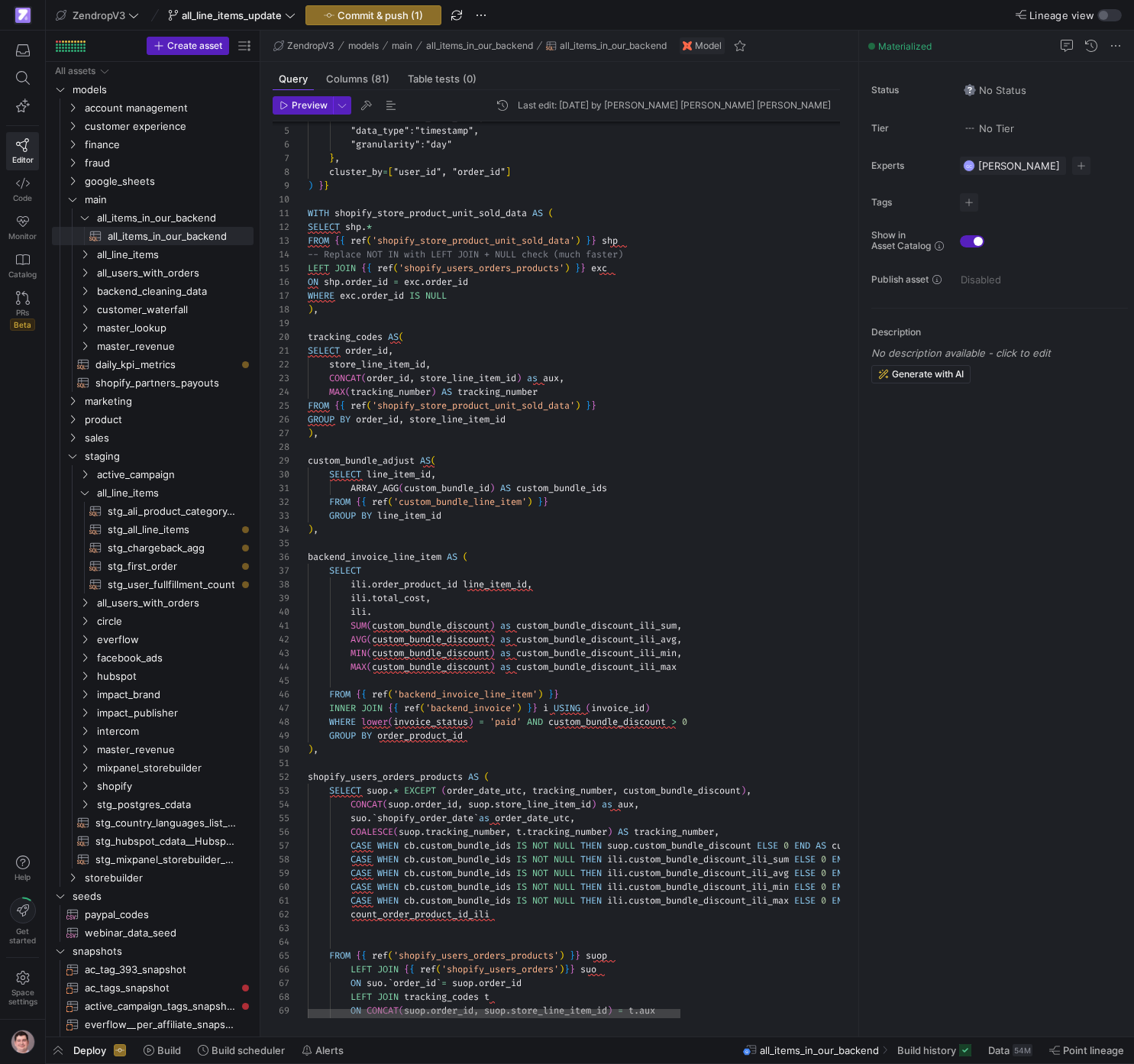
scroll to position [124, 65]
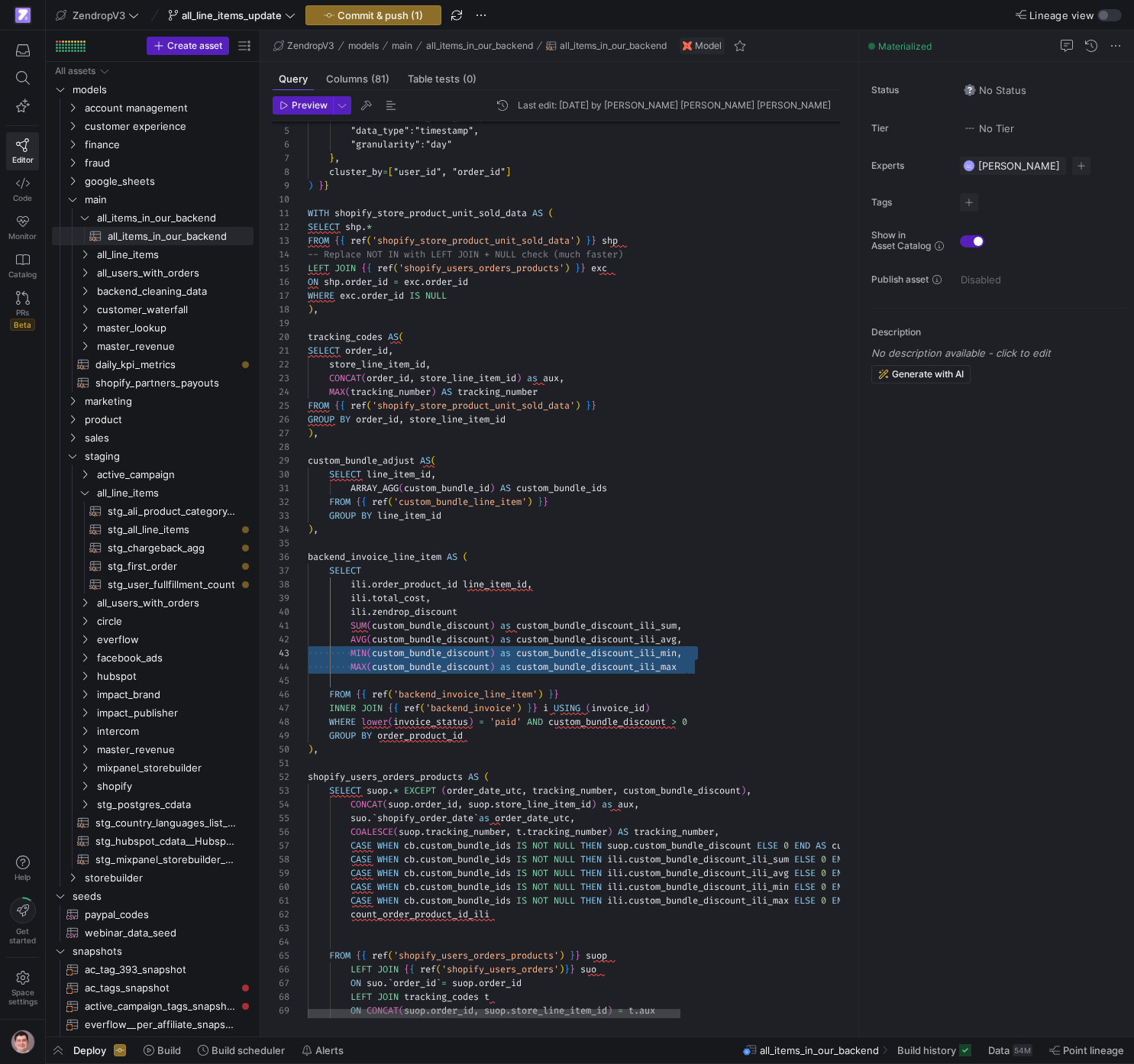
scroll to position [14, 0]
drag, startPoint x: 709, startPoint y: 668, endPoint x: 267, endPoint y: 643, distance: 442.7
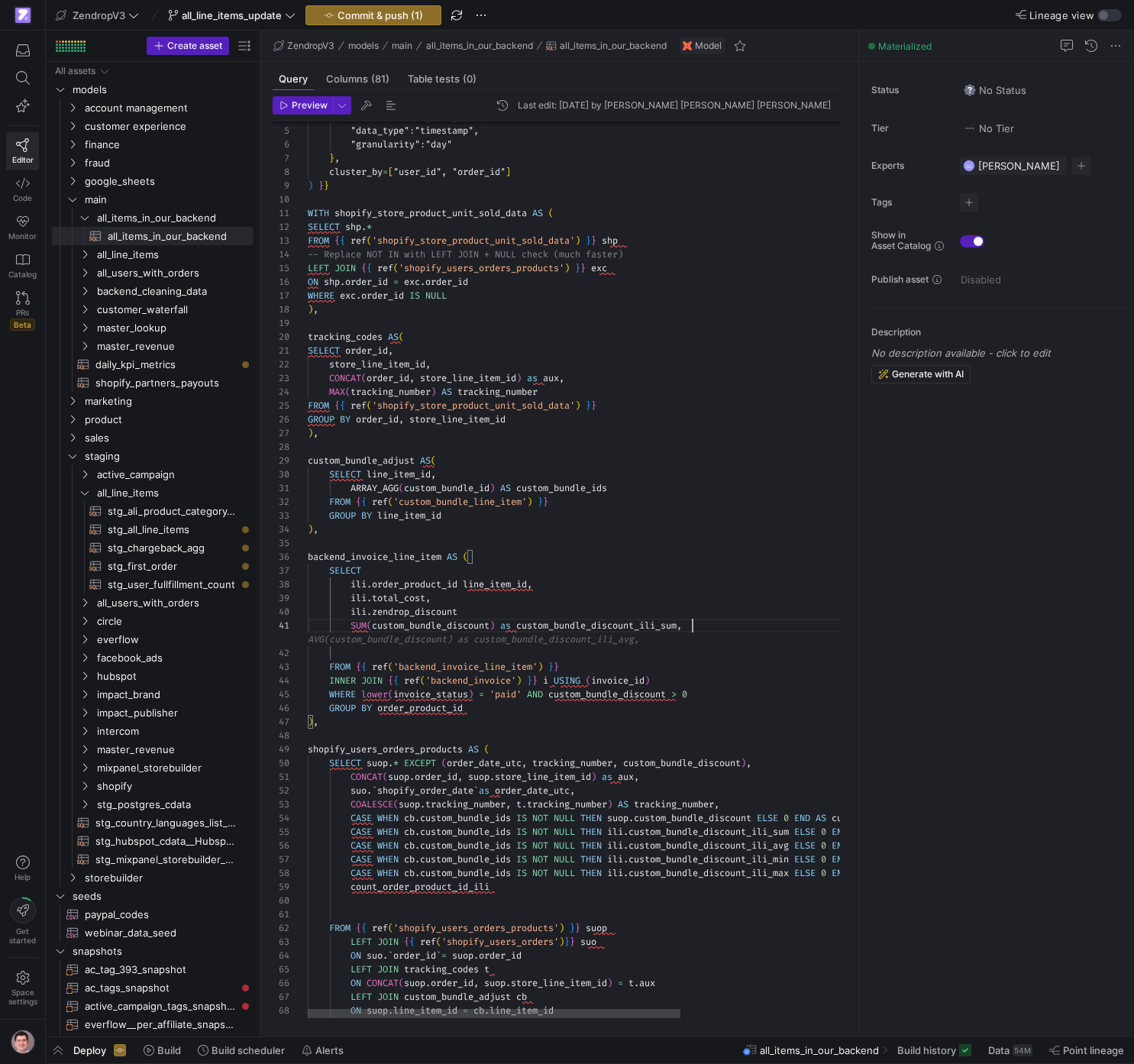
scroll to position [96, 159]
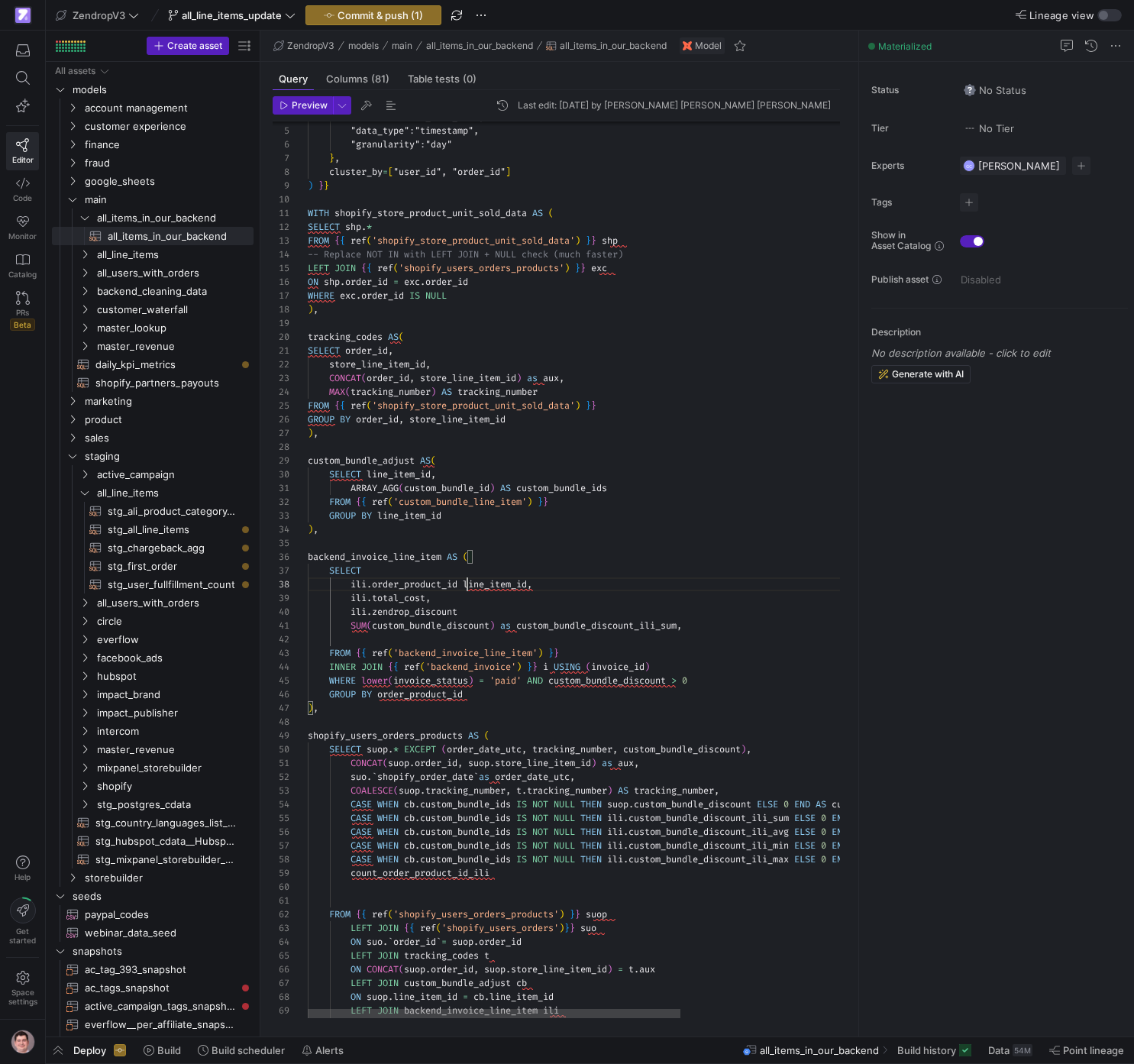
drag, startPoint x: 717, startPoint y: 679, endPoint x: 534, endPoint y: 685, distance: 183.1
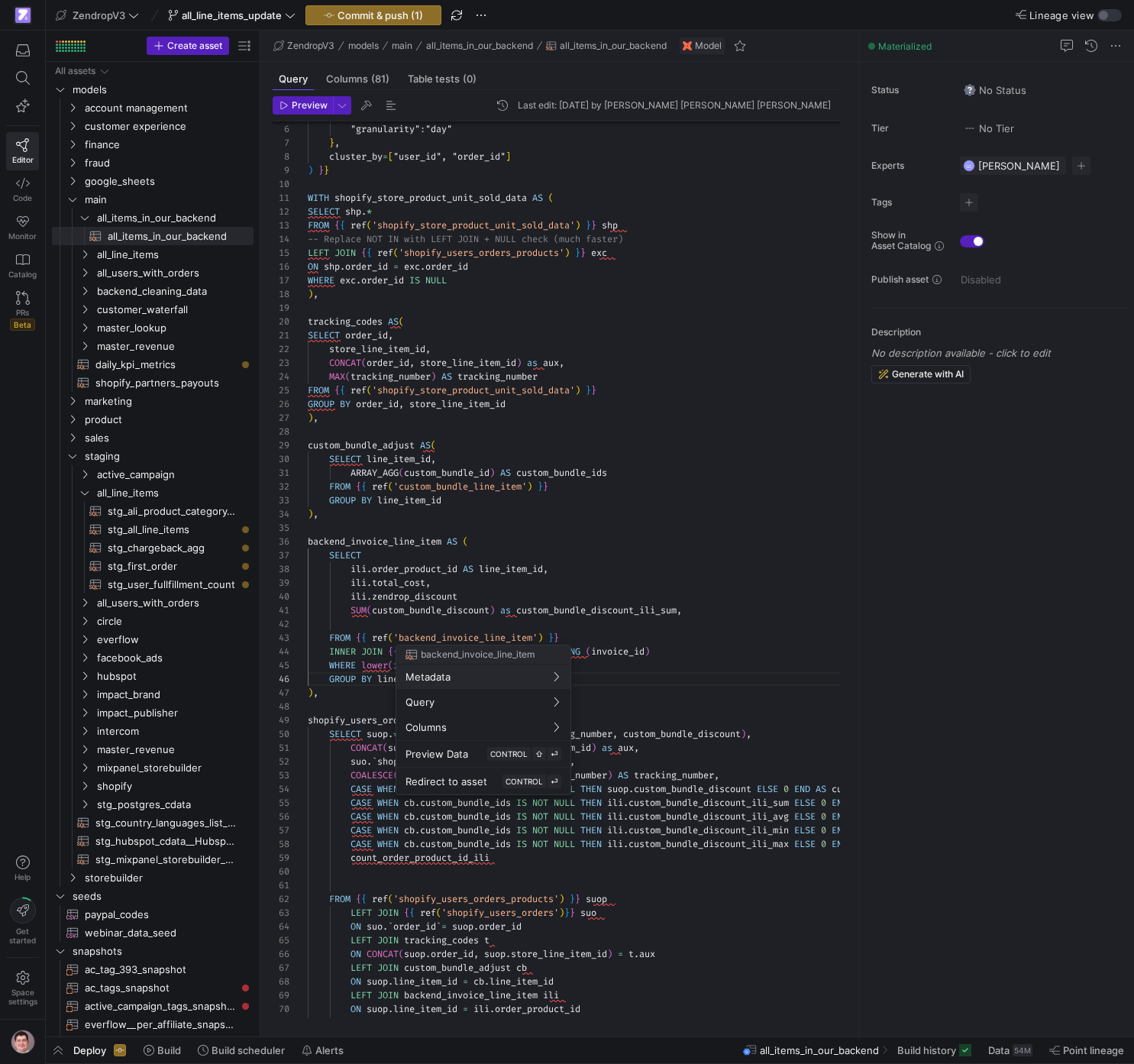
click at [499, 617] on div at bounding box center [567, 532] width 1134 height 1064
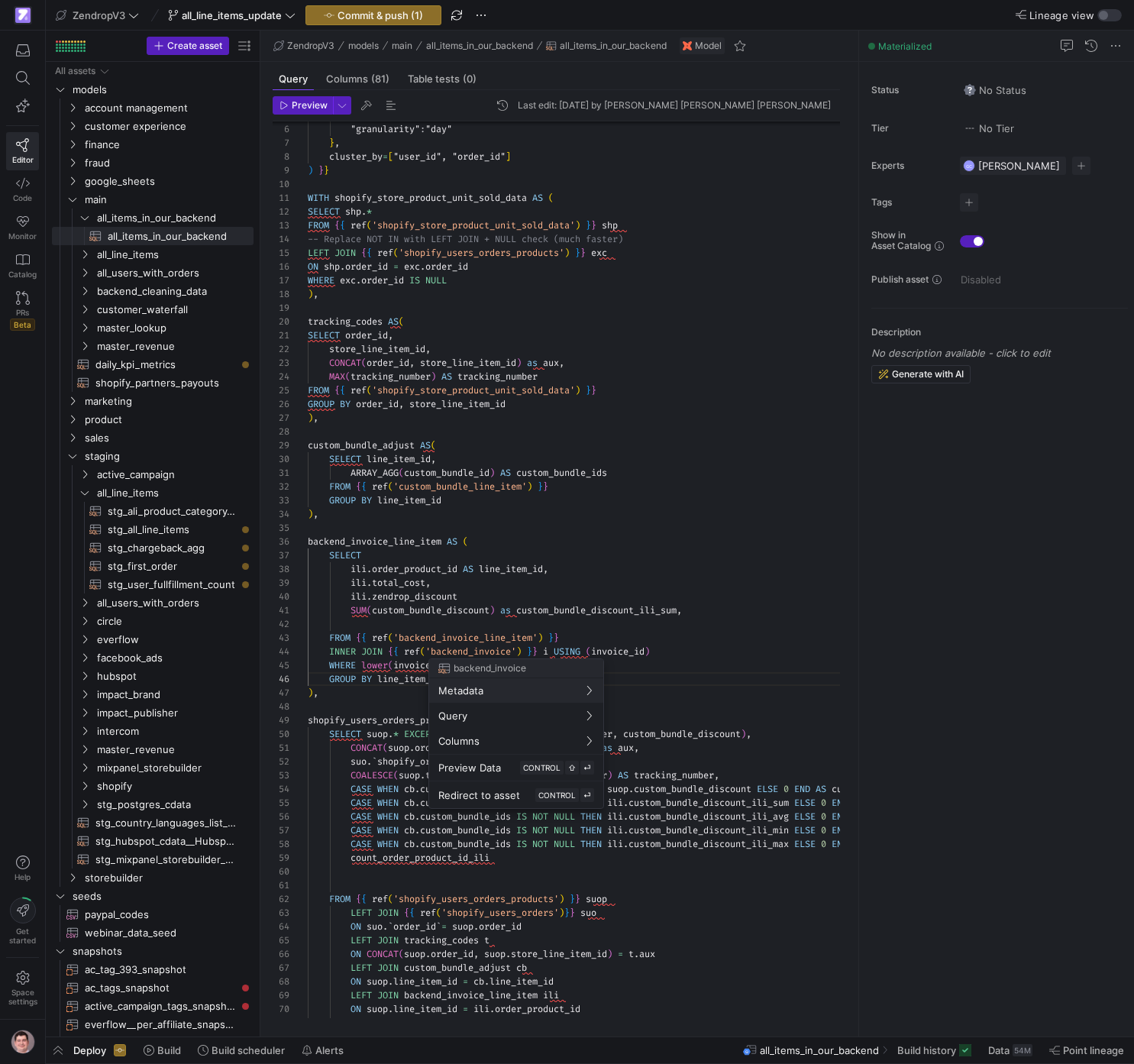
click at [483, 651] on div at bounding box center [567, 532] width 1134 height 1064
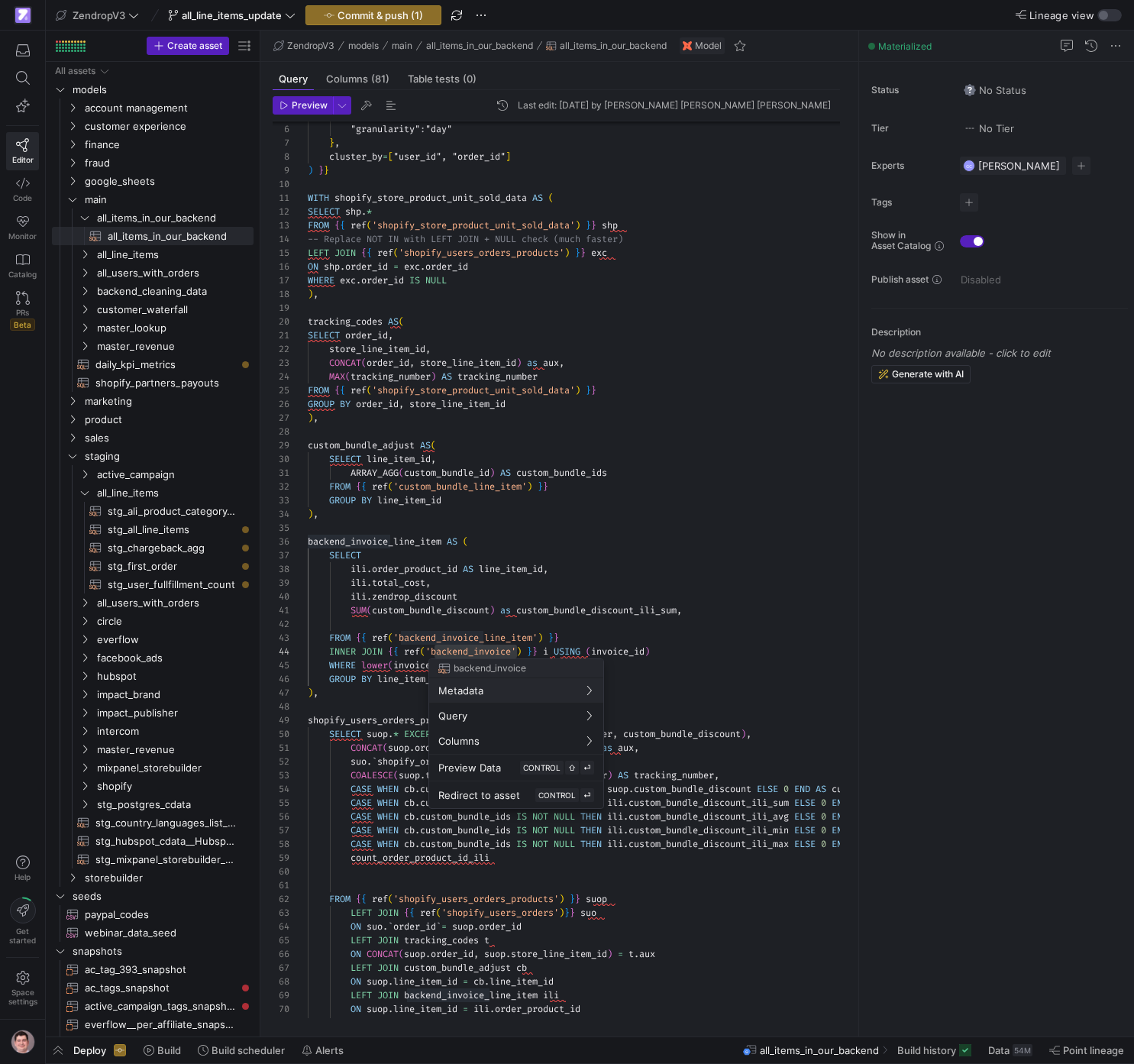
click at [492, 636] on div at bounding box center [567, 532] width 1134 height 1064
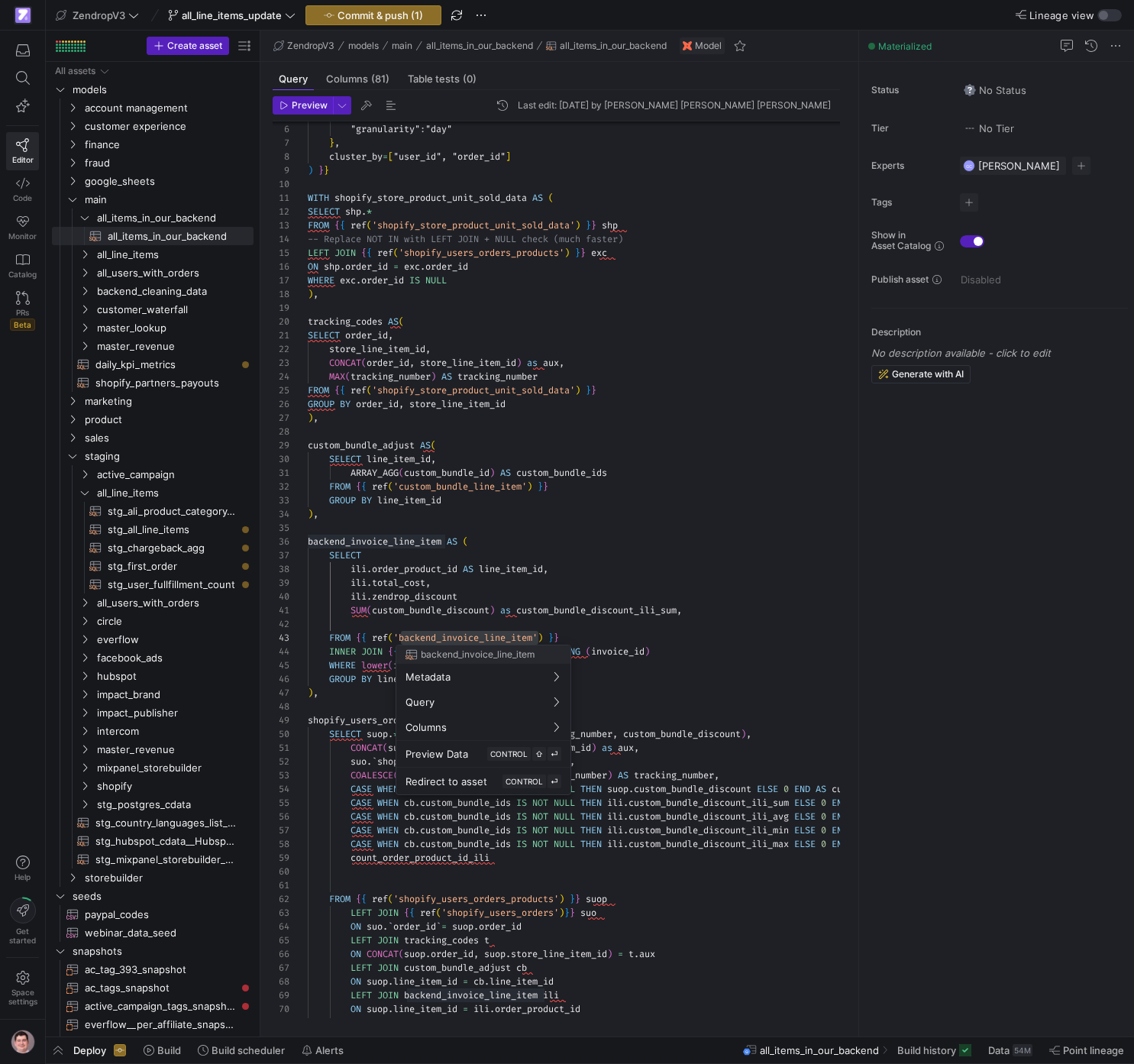
click at [579, 633] on div at bounding box center [567, 532] width 1134 height 1064
click at [514, 637] on div at bounding box center [567, 532] width 1134 height 1064
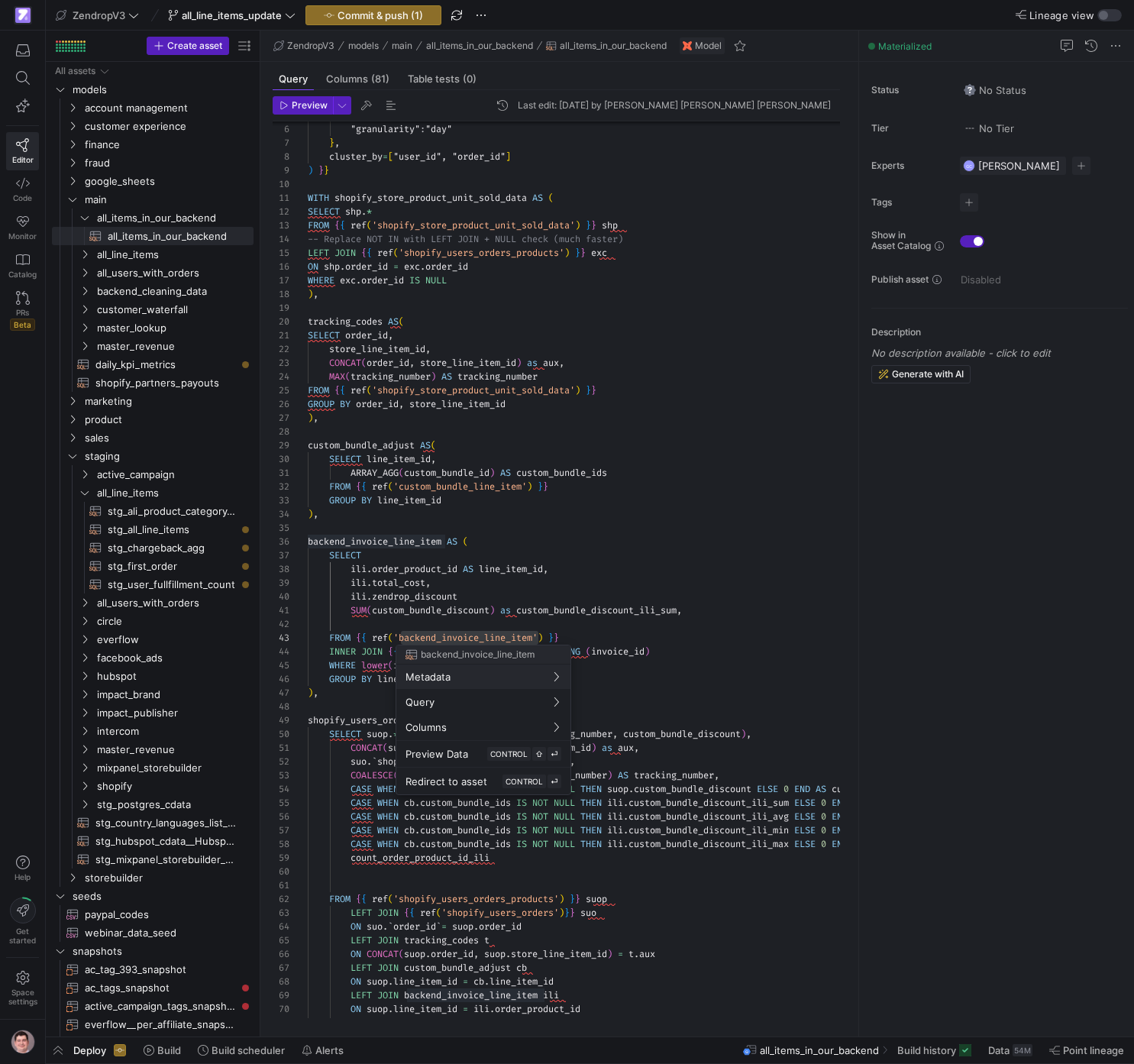
click at [586, 638] on div at bounding box center [567, 532] width 1134 height 1064
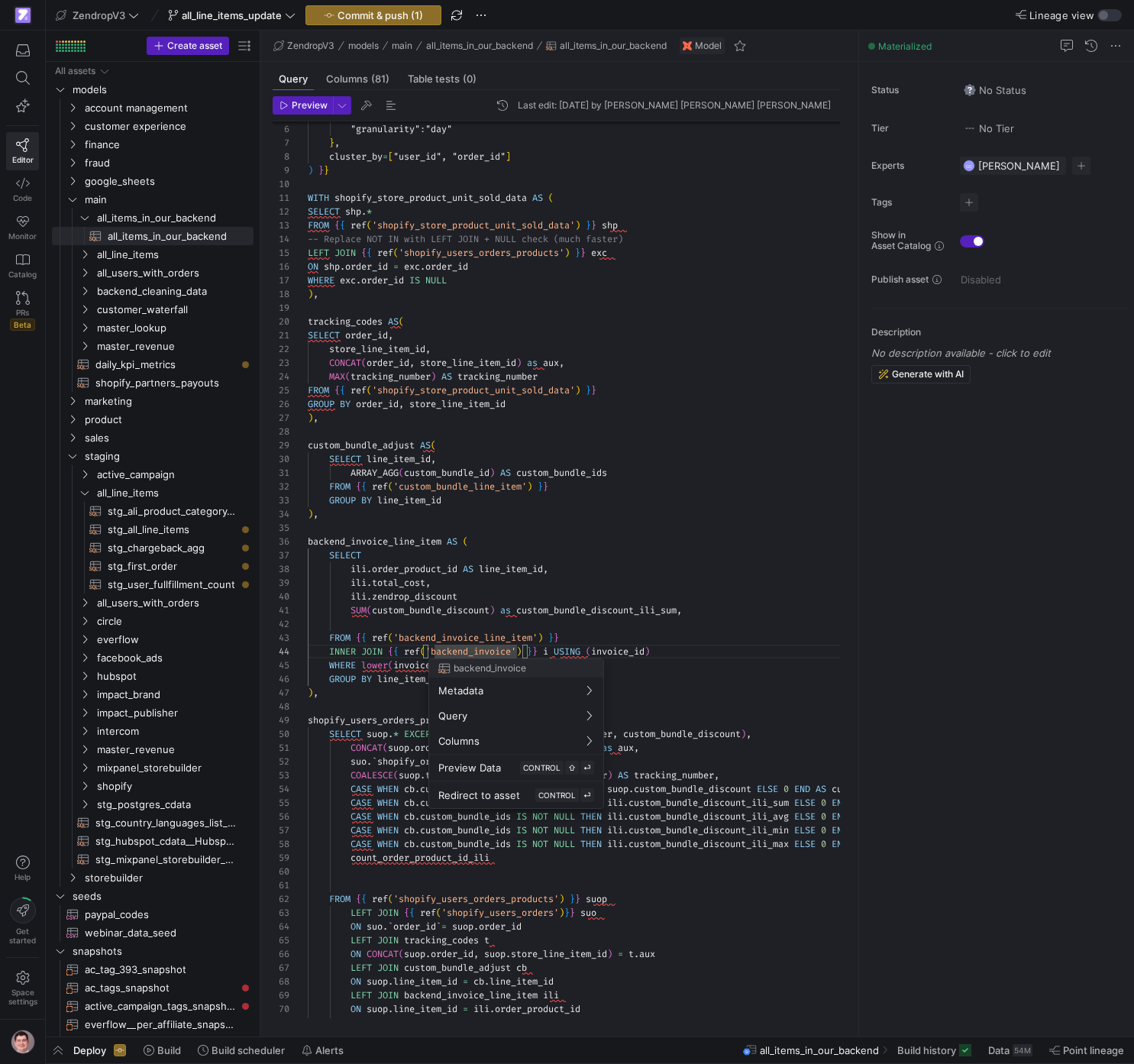
click at [502, 652] on div at bounding box center [567, 532] width 1134 height 1064
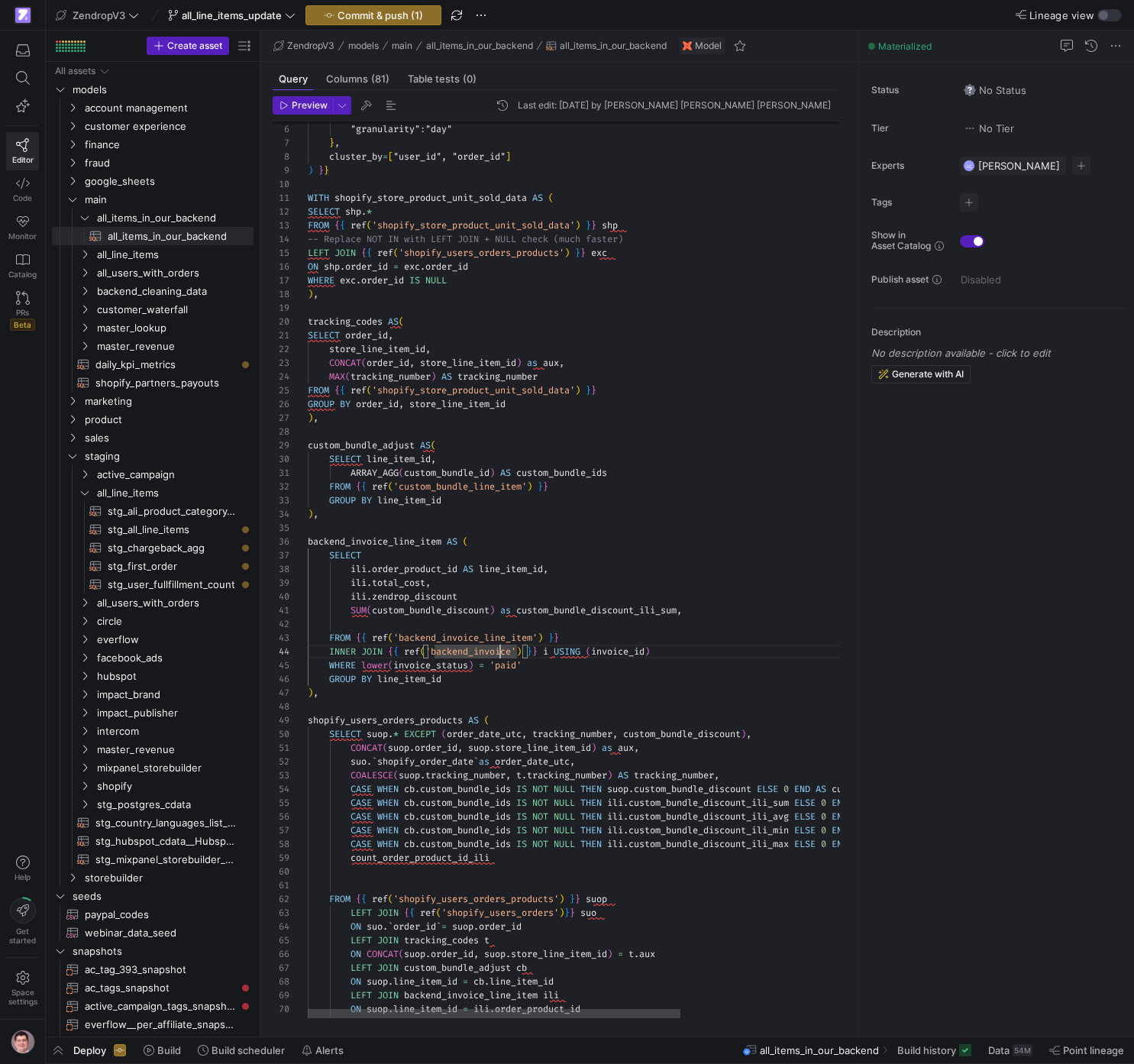
scroll to position [42, 209]
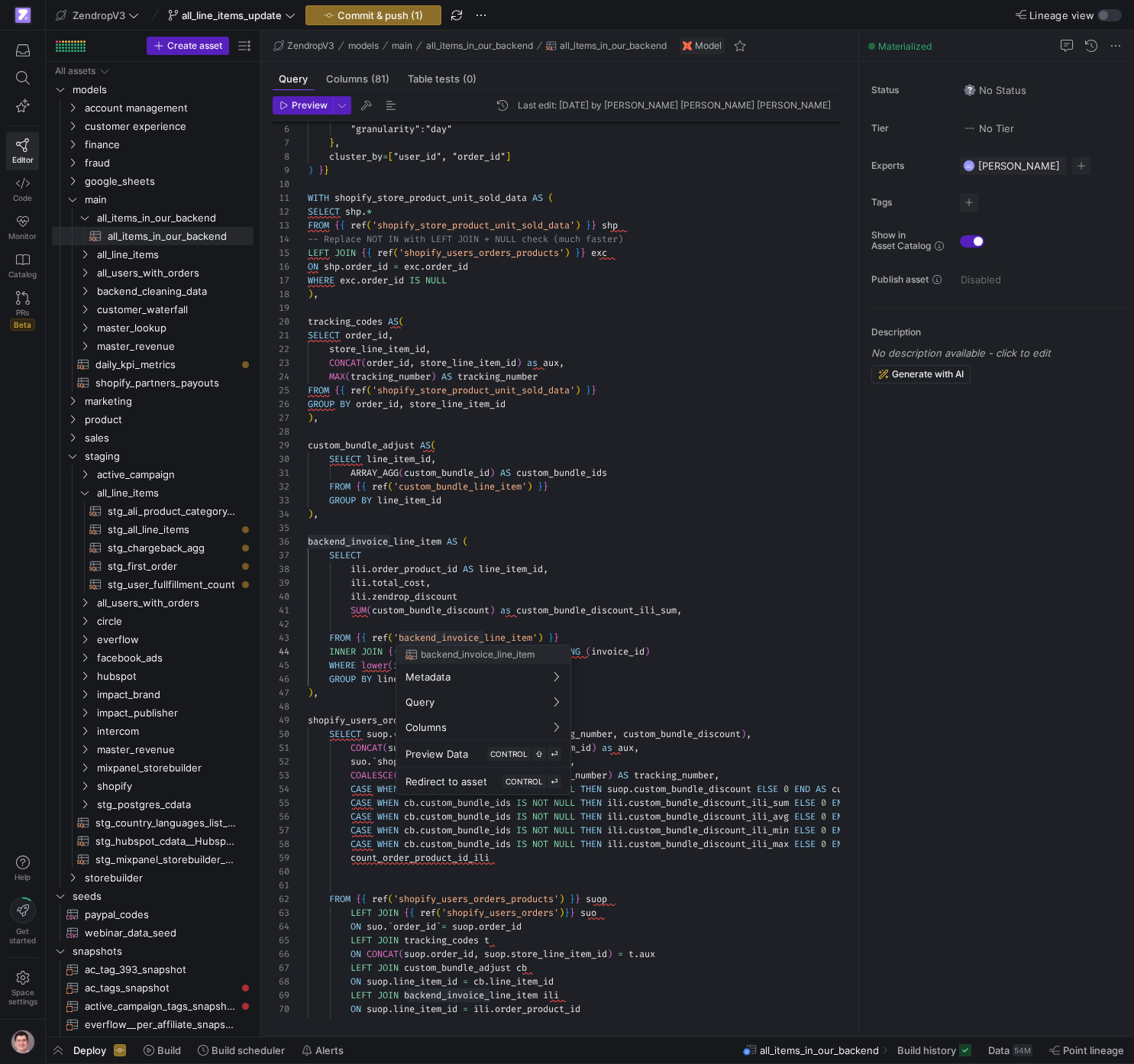
click at [495, 639] on div at bounding box center [567, 532] width 1134 height 1064
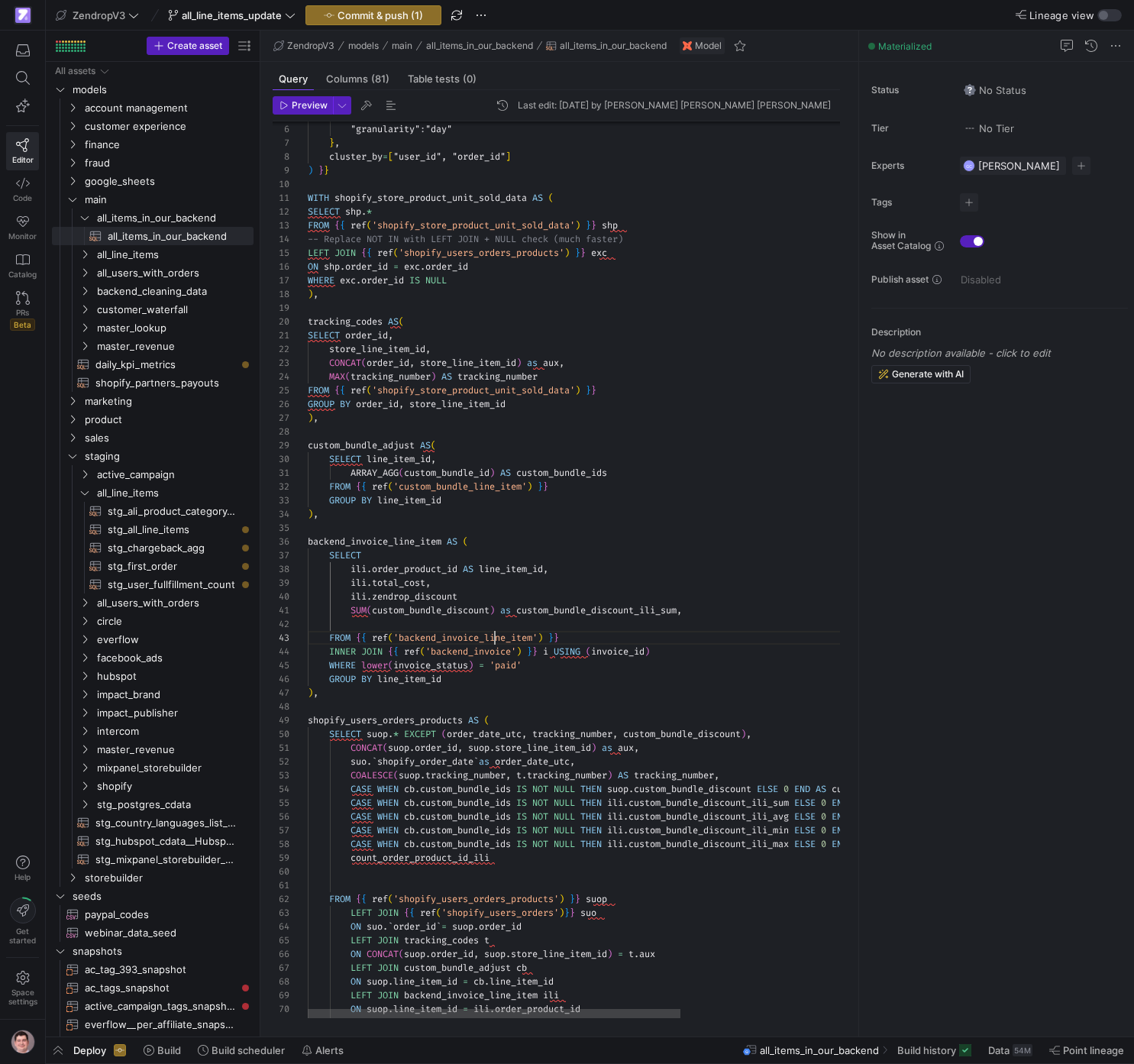
scroll to position [28, 231]
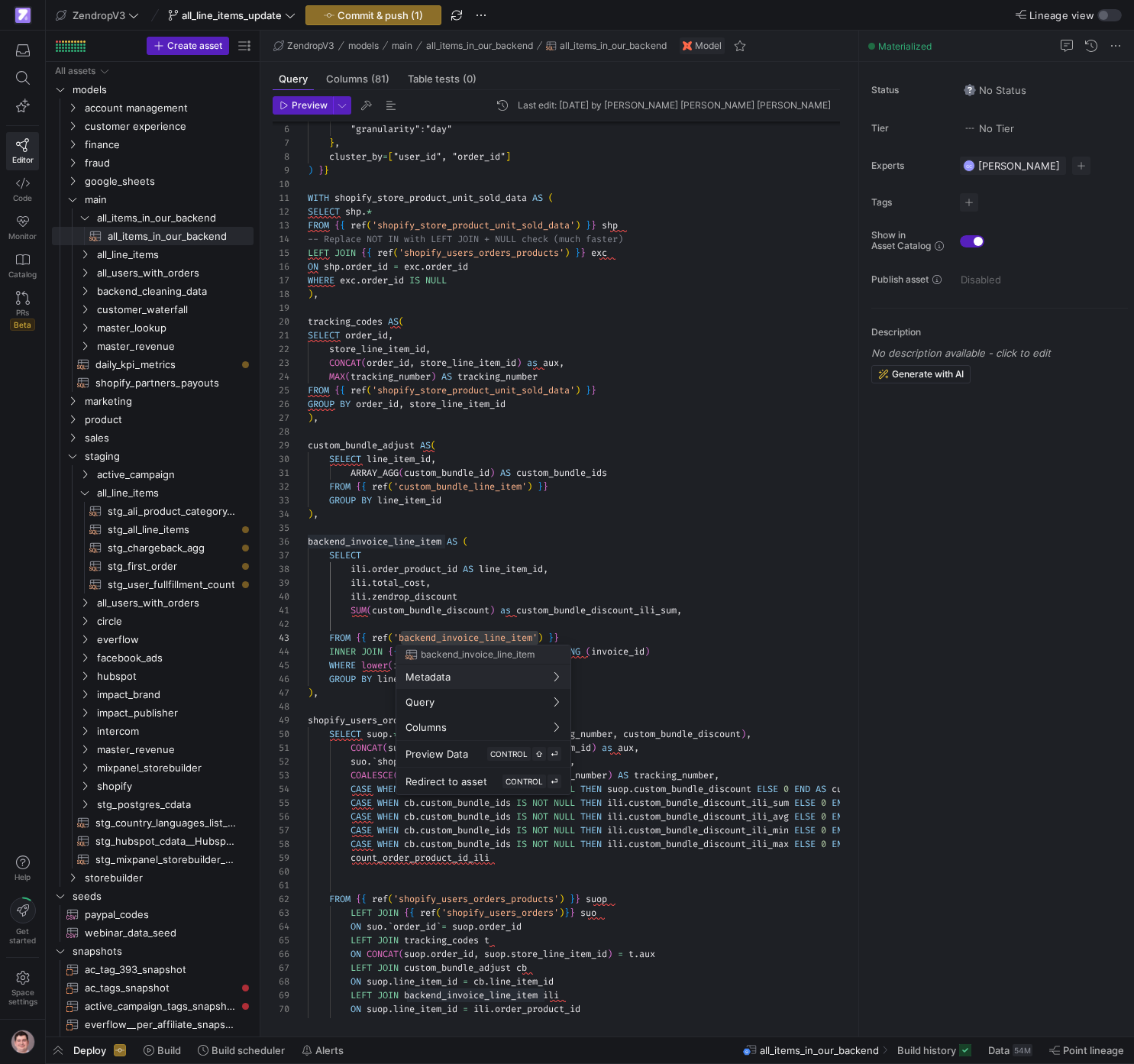
click at [599, 635] on div at bounding box center [567, 532] width 1134 height 1064
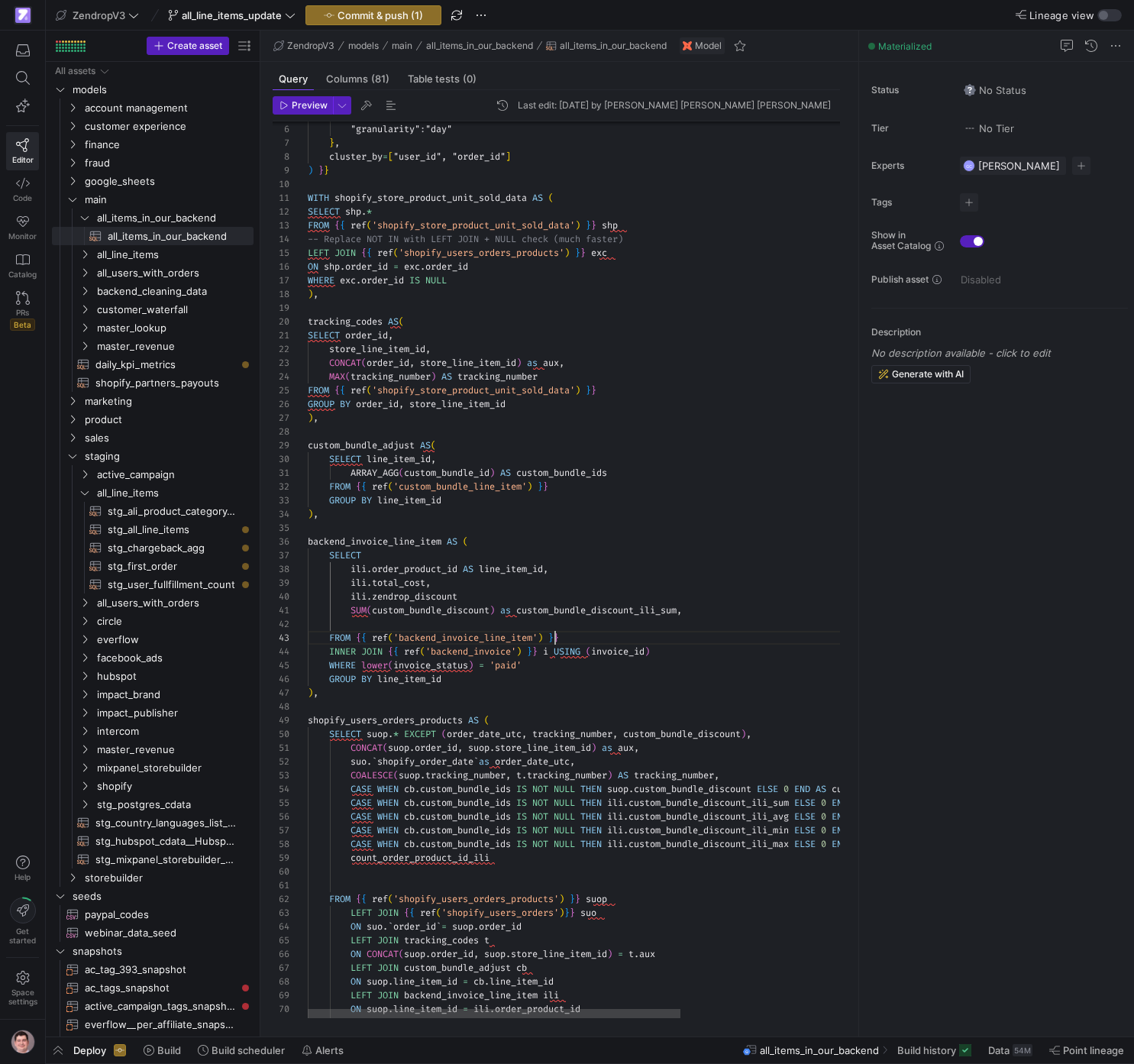
drag, startPoint x: 557, startPoint y: 637, endPoint x: 590, endPoint y: 636, distance: 33.0
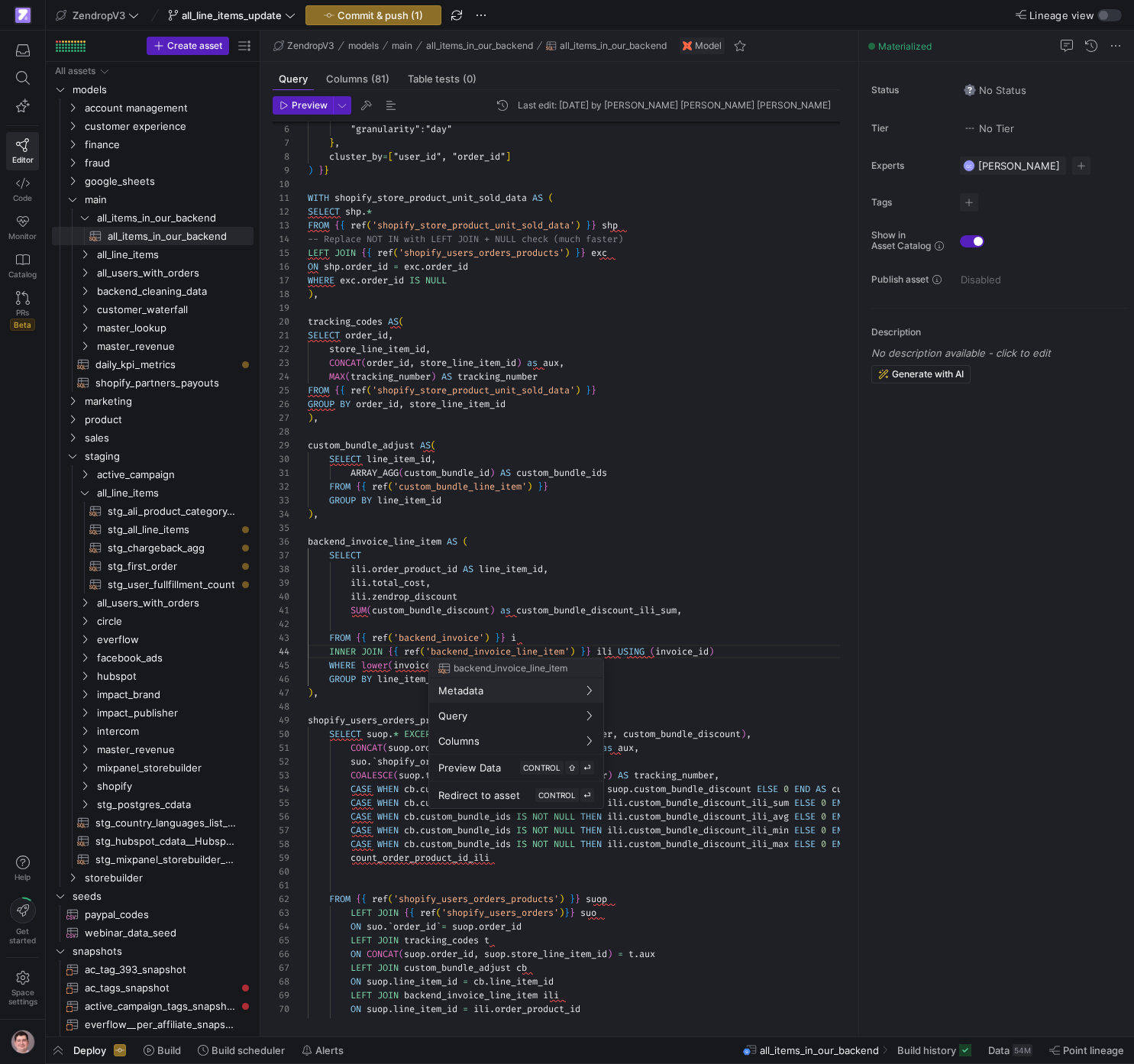
click at [525, 605] on div at bounding box center [567, 532] width 1134 height 1064
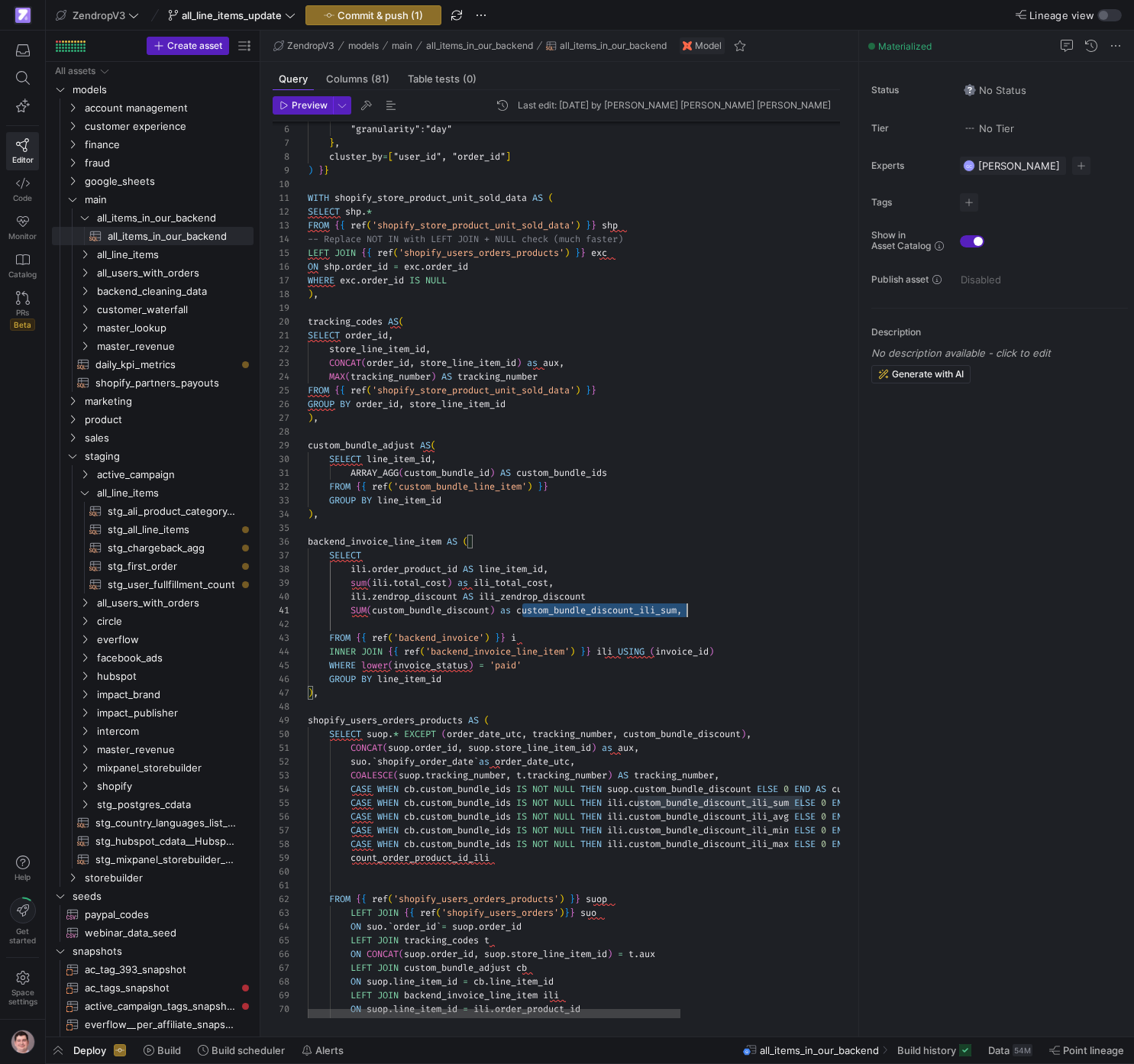
scroll to position [0, 379]
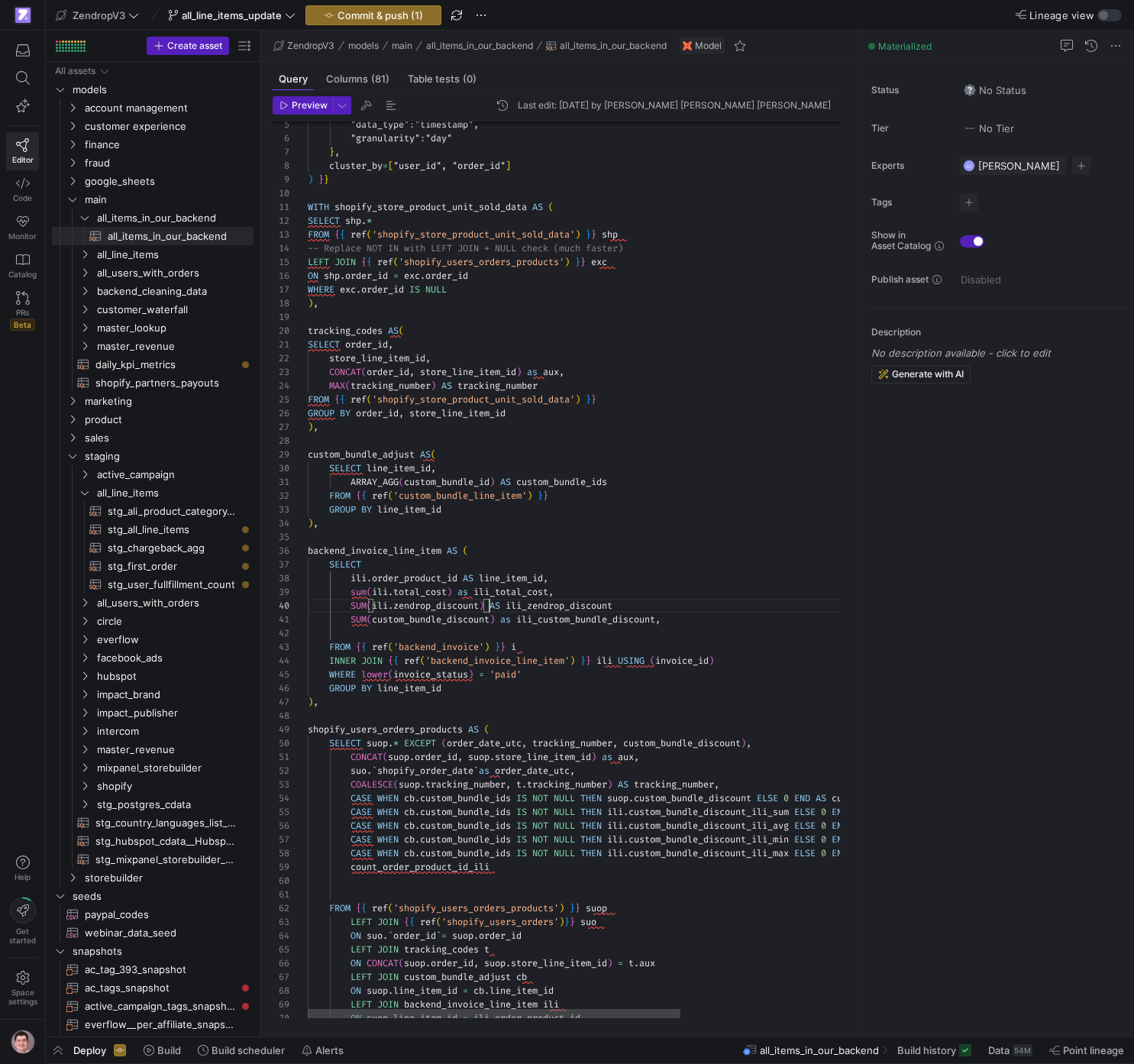
scroll to position [0, 362]
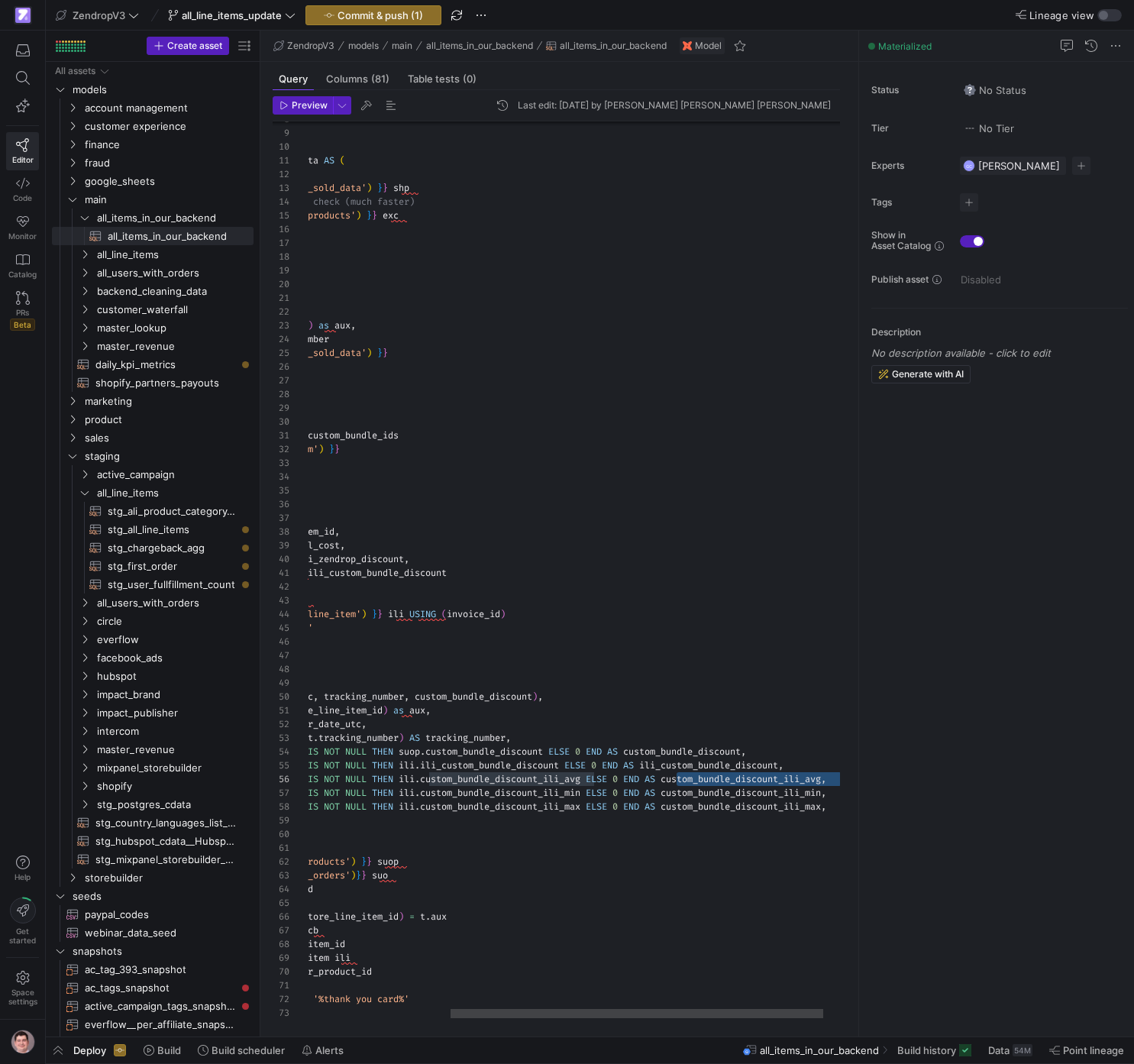
scroll to position [68, 742]
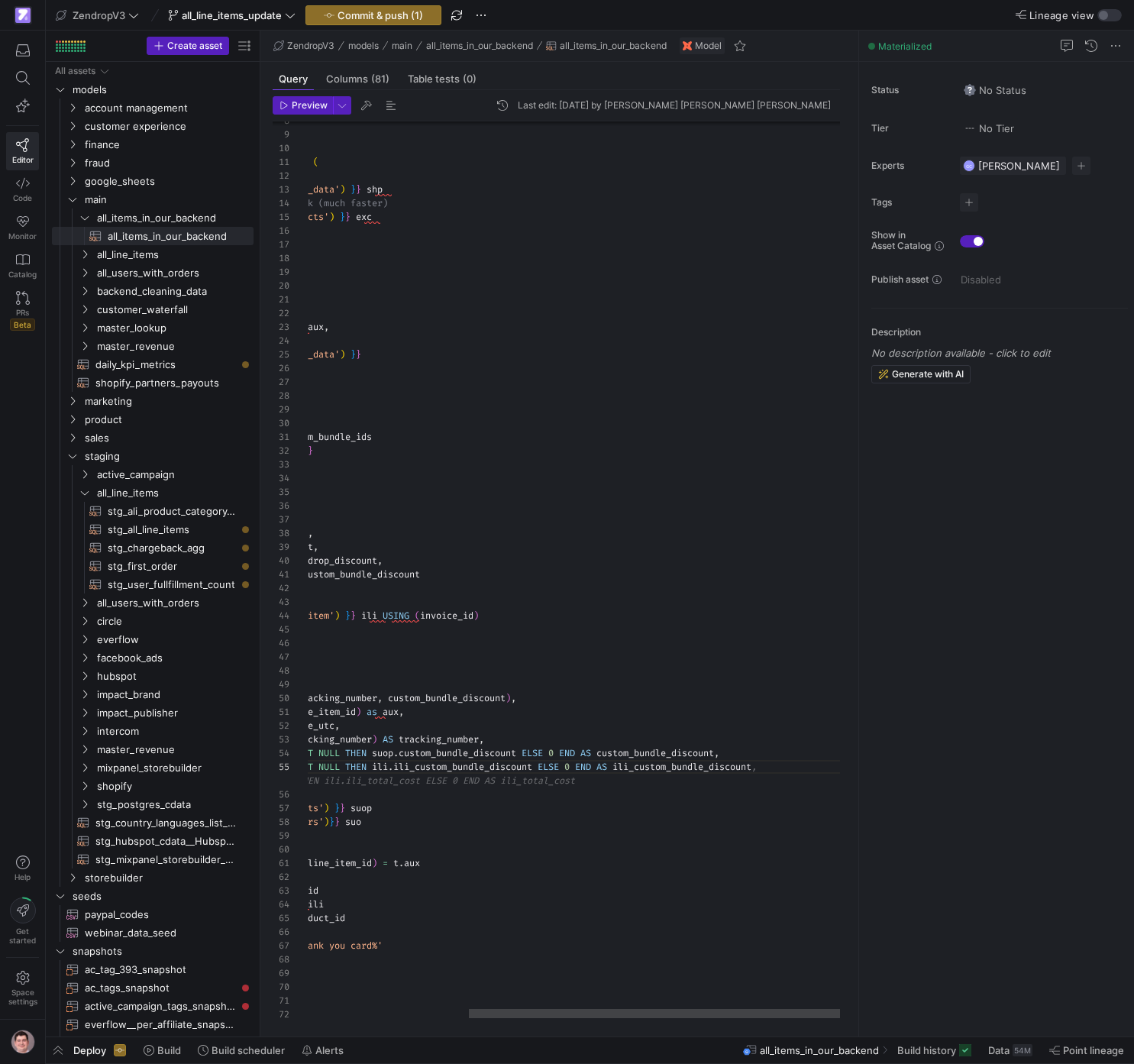
scroll to position [68, 308]
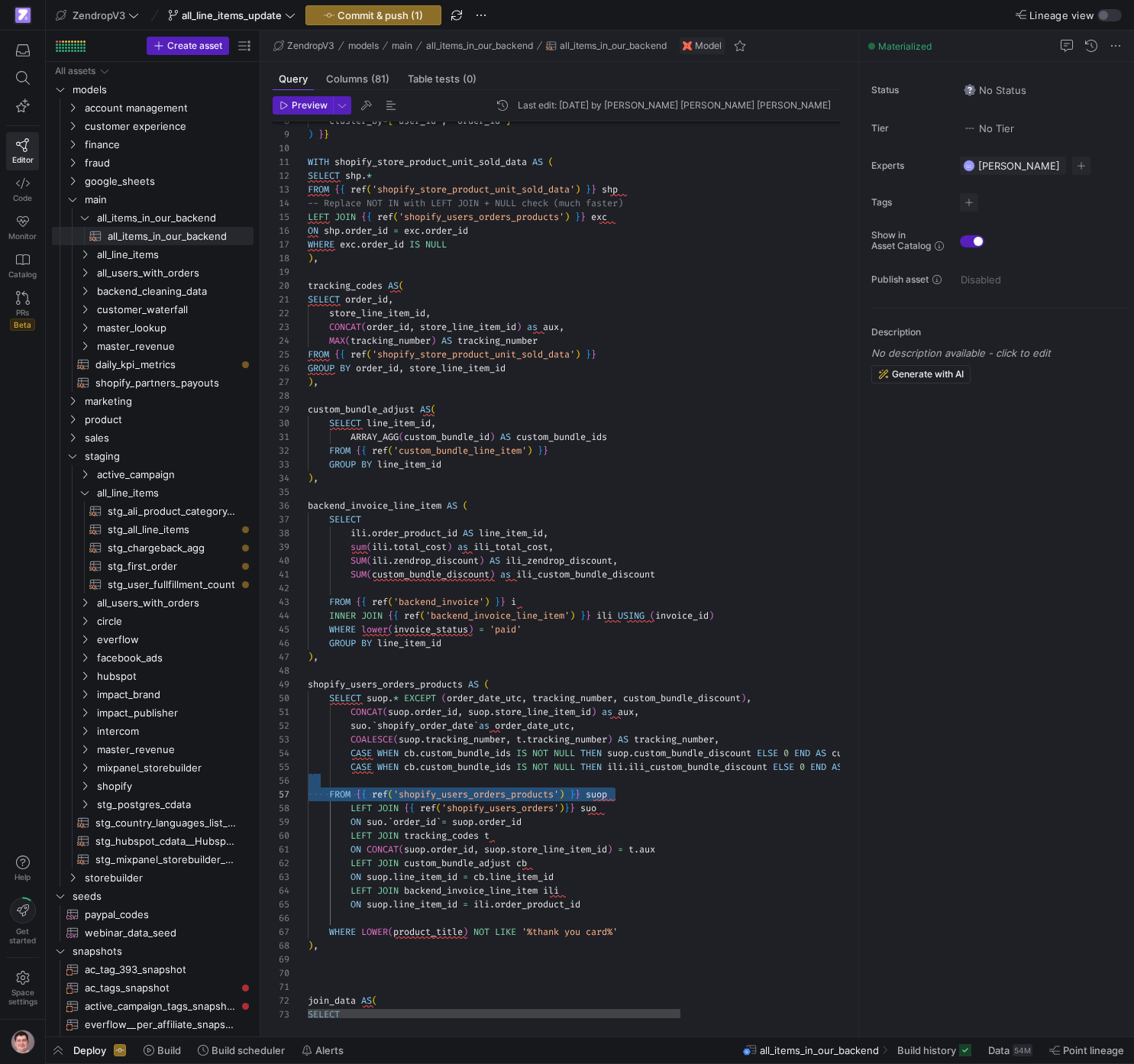
scroll to position [68, 0]
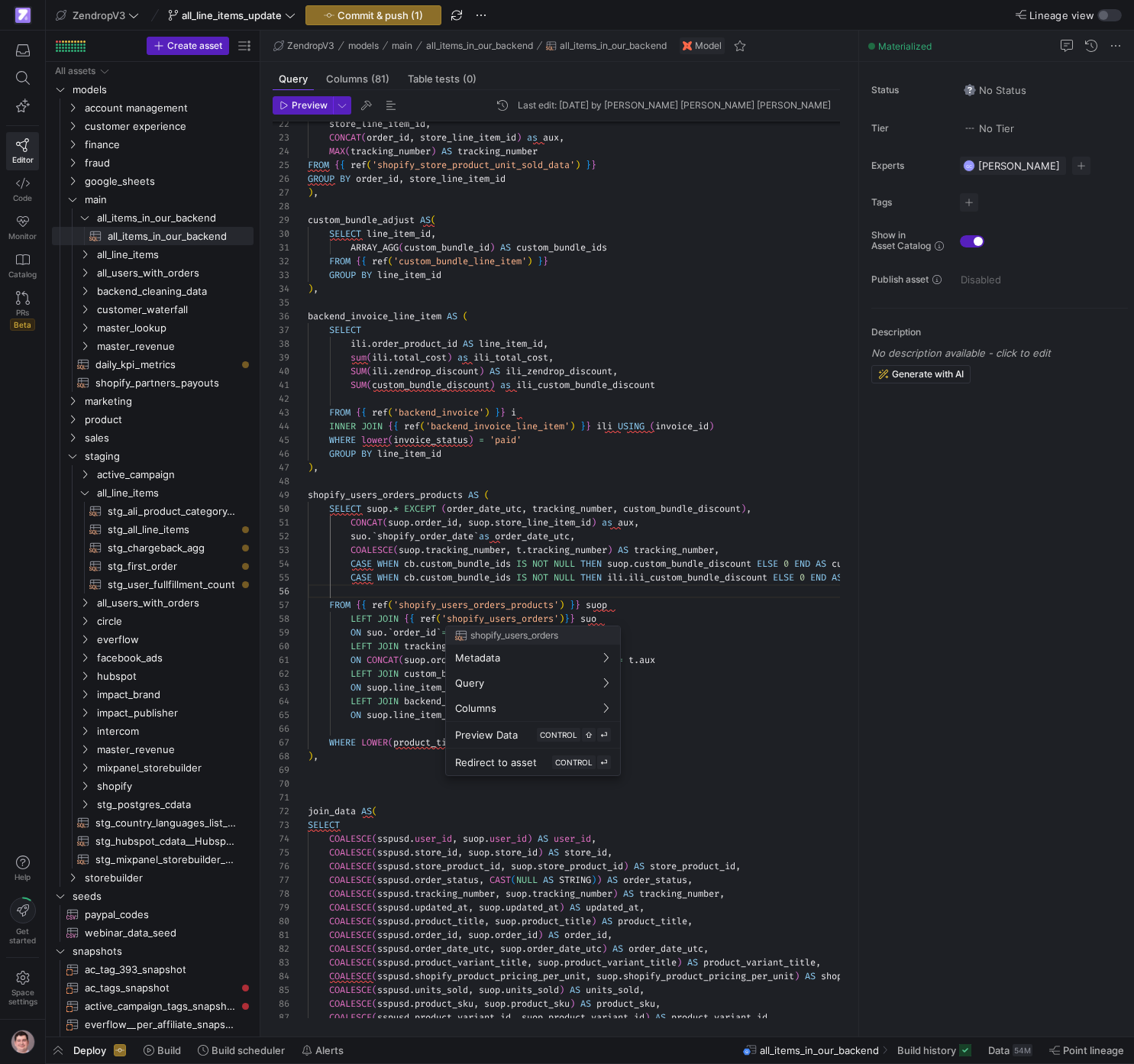
click at [702, 597] on div at bounding box center [567, 532] width 1134 height 1064
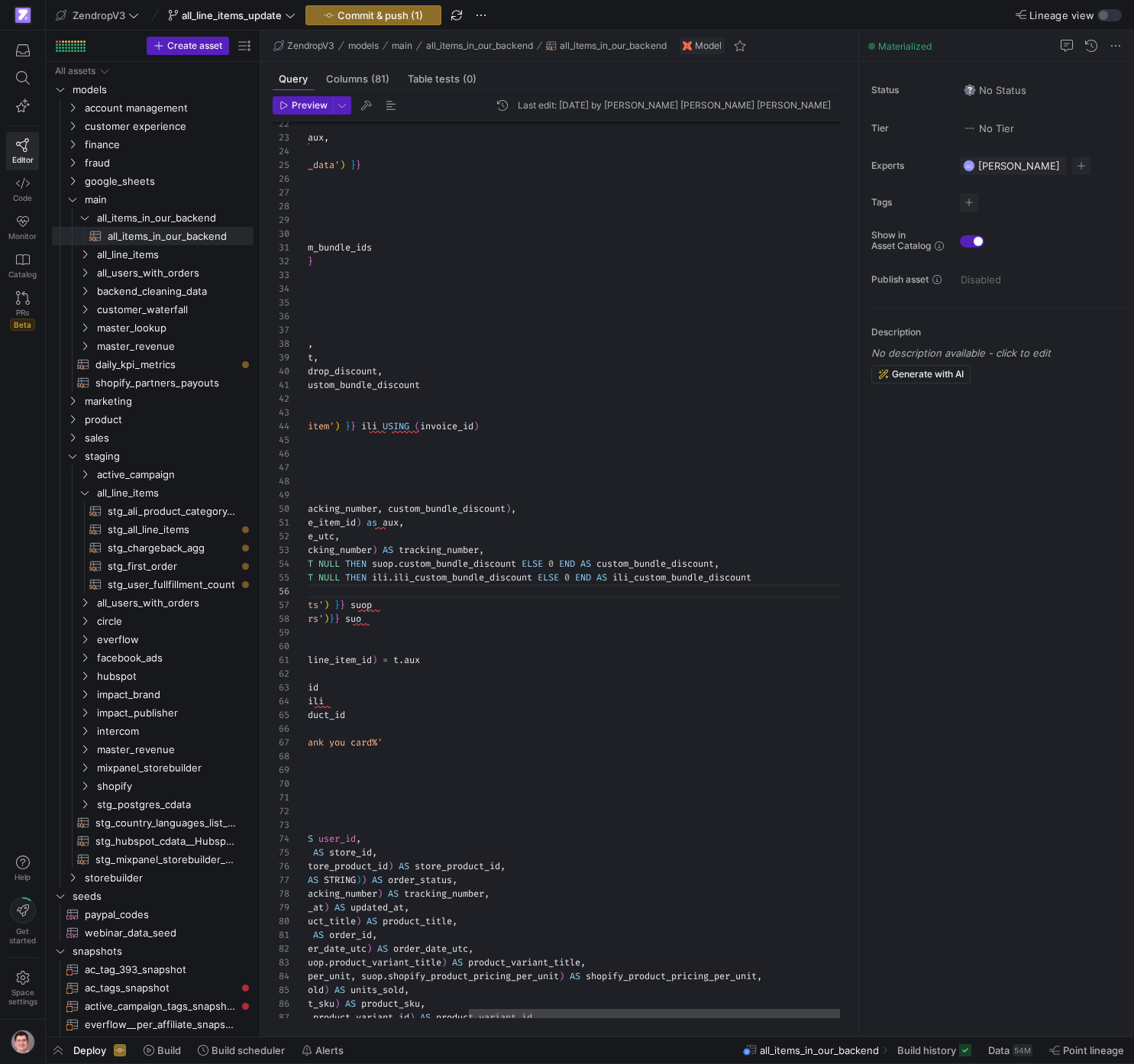
click at [788, 582] on div "LEFT JOIN custom_bundle_adjust cb ON CONCAT ( suop . order_id , suop . store_li…" at bounding box center [462, 1078] width 780 height 2523
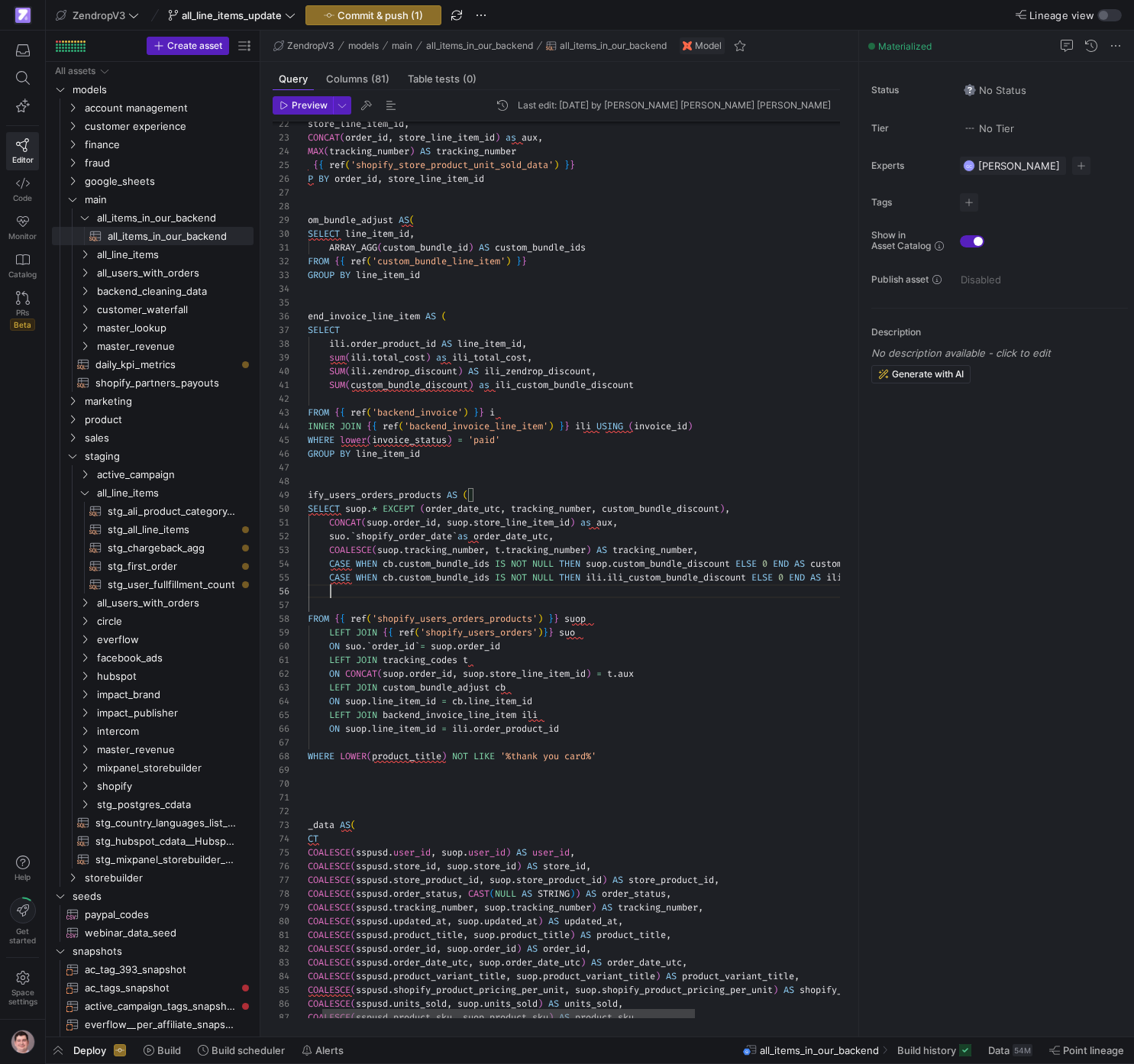
scroll to position [68, 45]
click at [539, 372] on div "LEFT JOIN custom_bundle_adjust cb ON CONCAT ( suop . order_id , suop . store_li…" at bounding box center [676, 1085] width 780 height 2537
click at [425, 591] on div "LEFT JOIN custom_bundle_adjust cb ON CONCAT ( suop . order_id , suop . store_li…" at bounding box center [676, 1085] width 780 height 2537
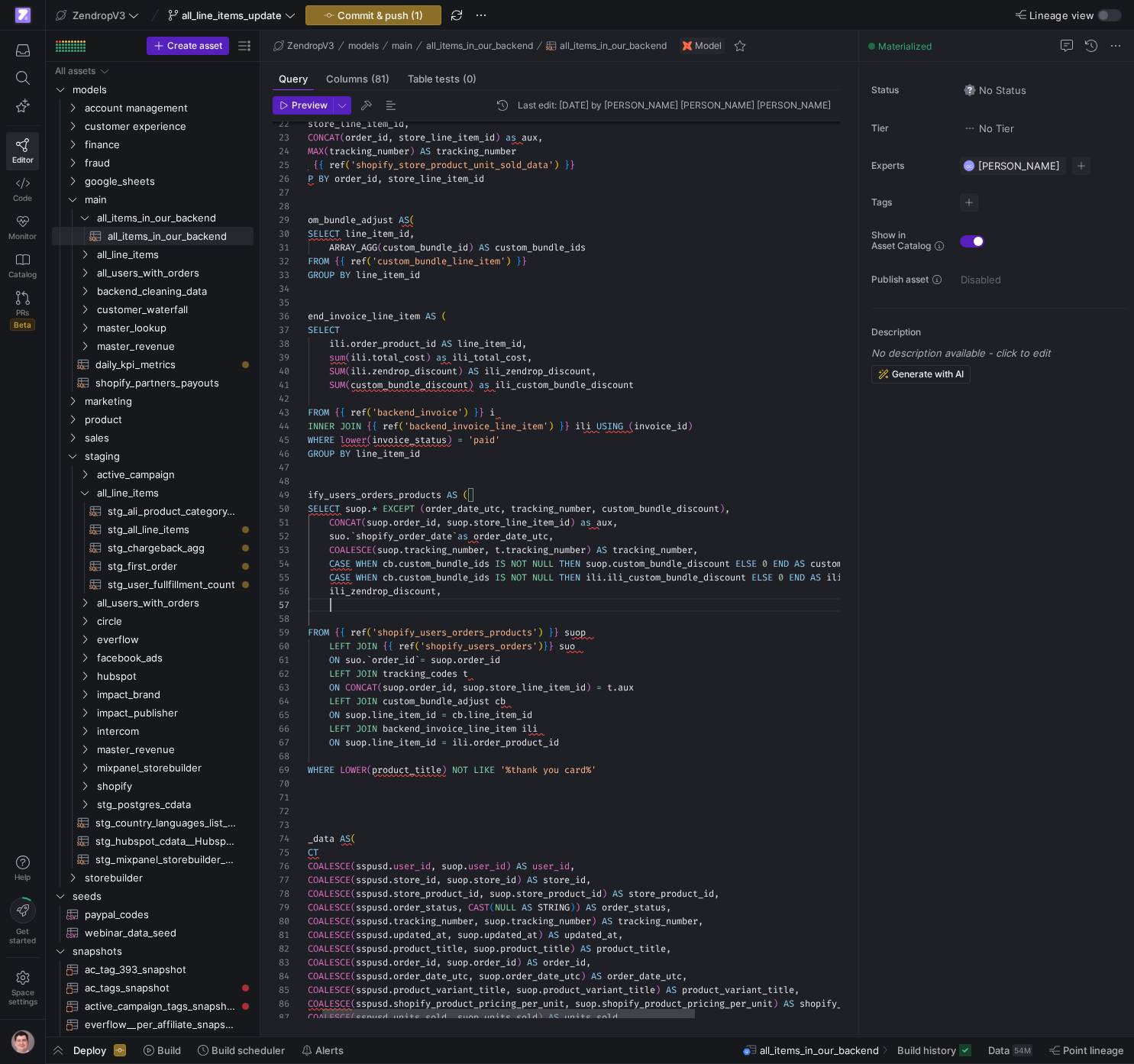
scroll to position [82, 44]
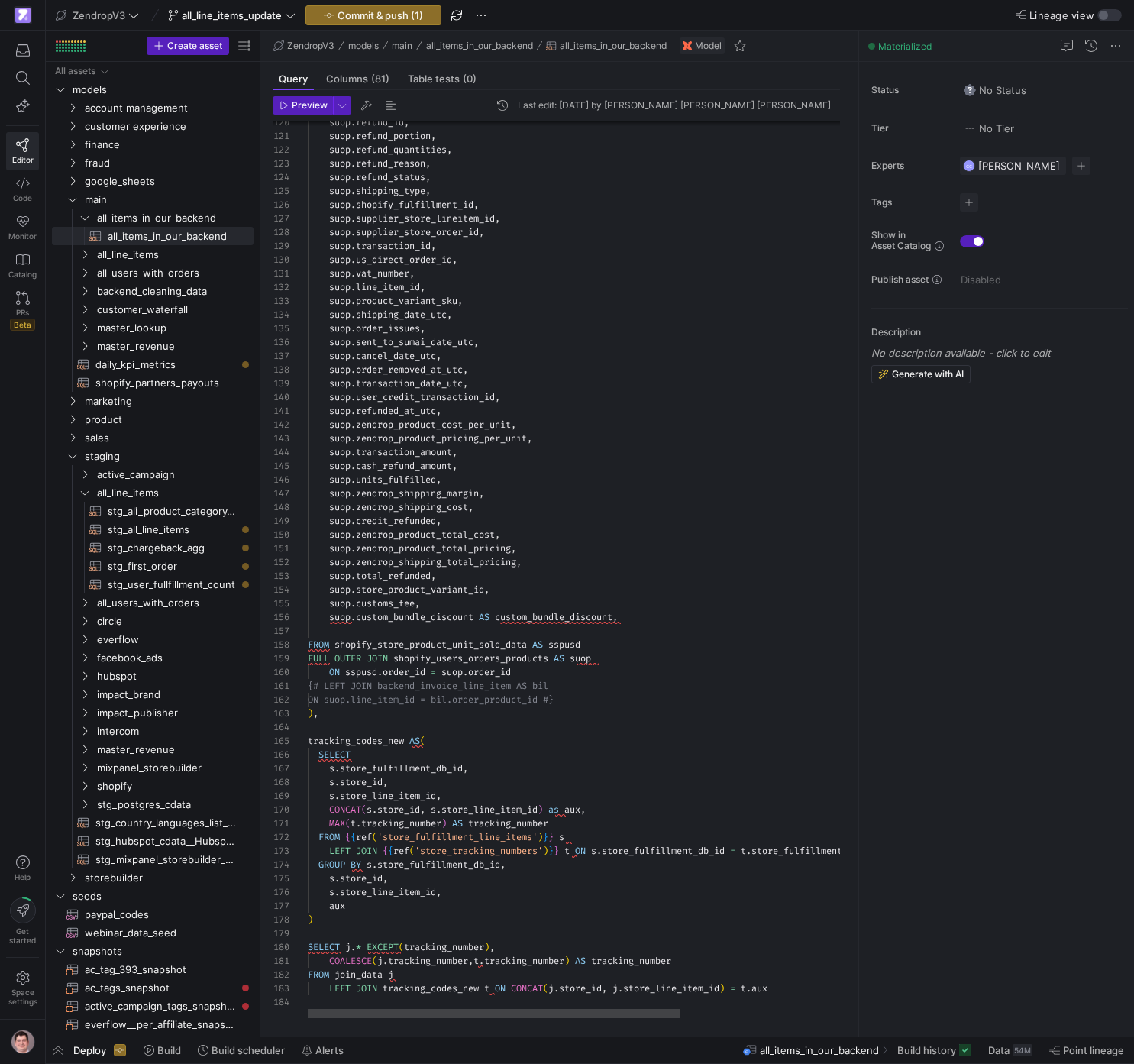
scroll to position [68, 319]
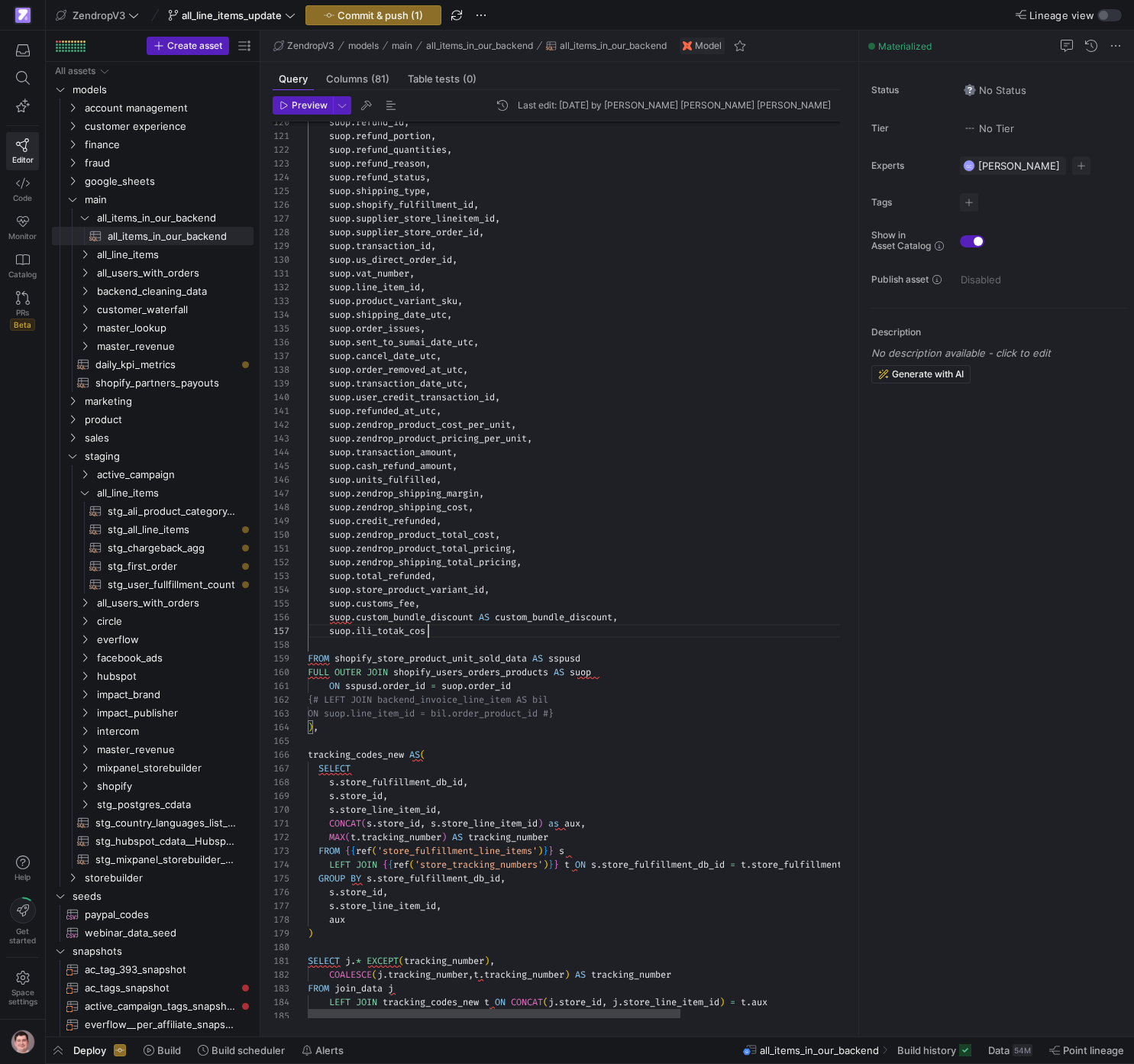
scroll to position [82, 126]
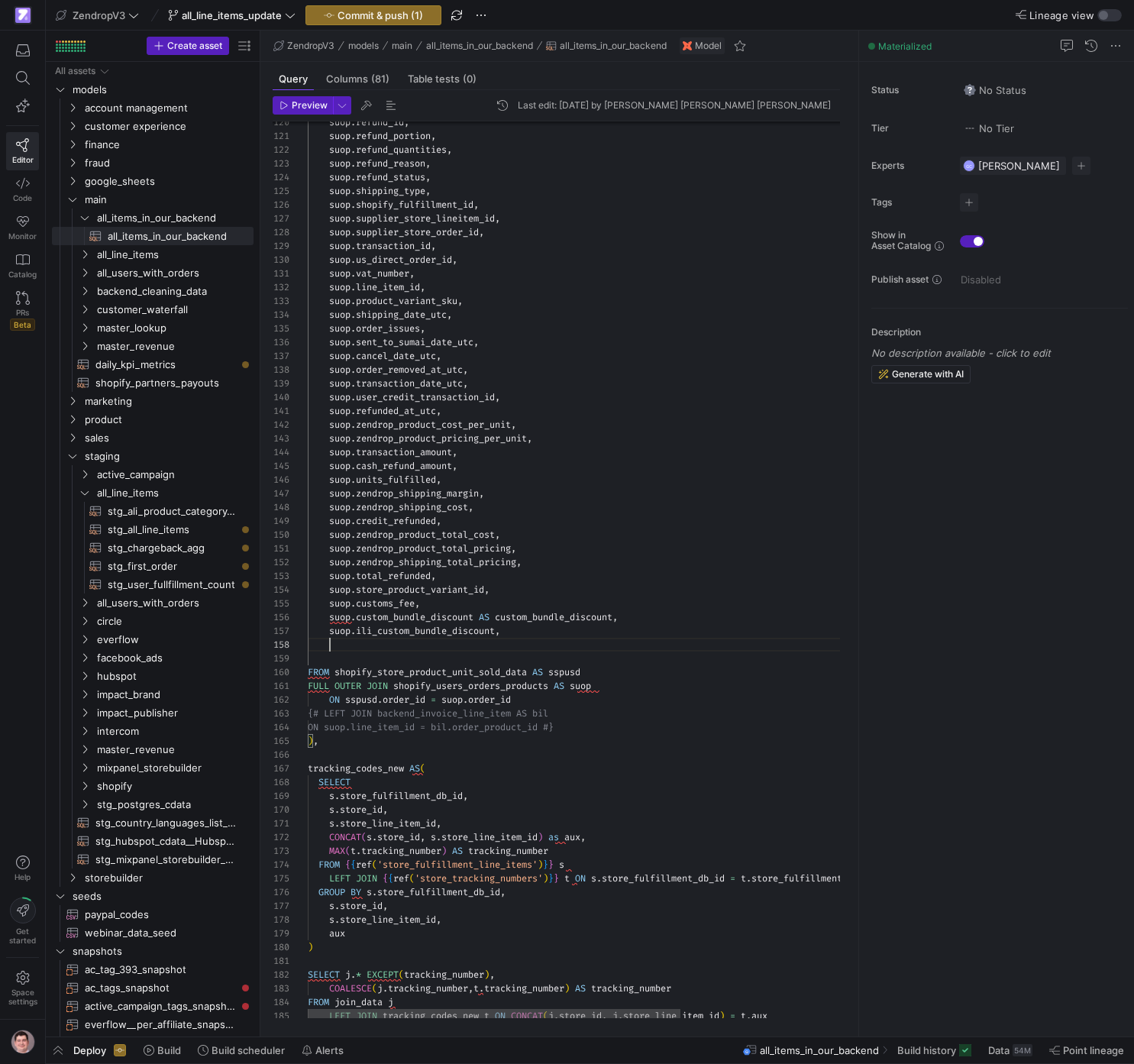
scroll to position [96, 22]
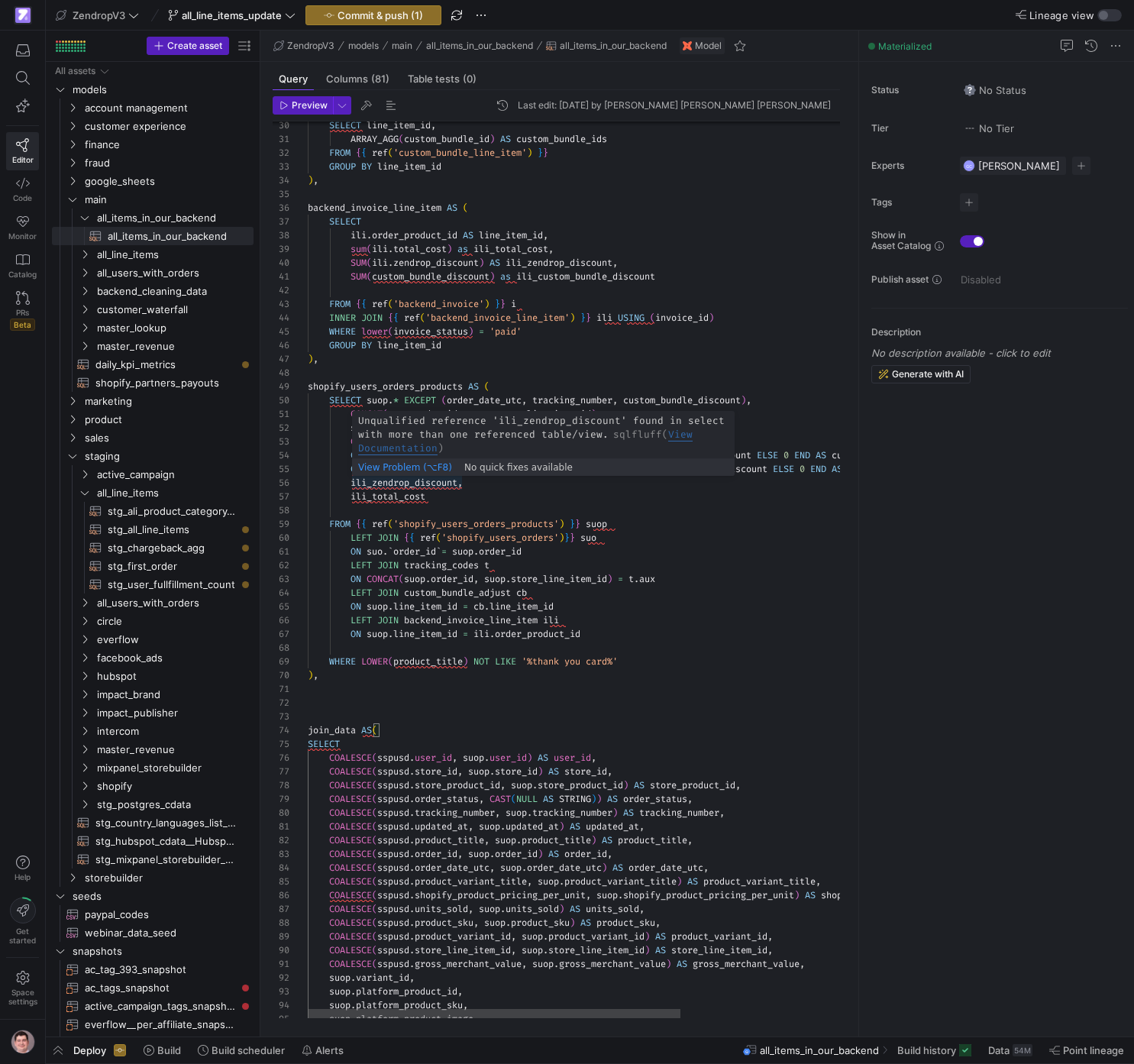
click at [432, 476] on div "suop . platform_product_image , suop . platform_product_sku , suop . platform_p…" at bounding box center [698, 1003] width 780 height 2592
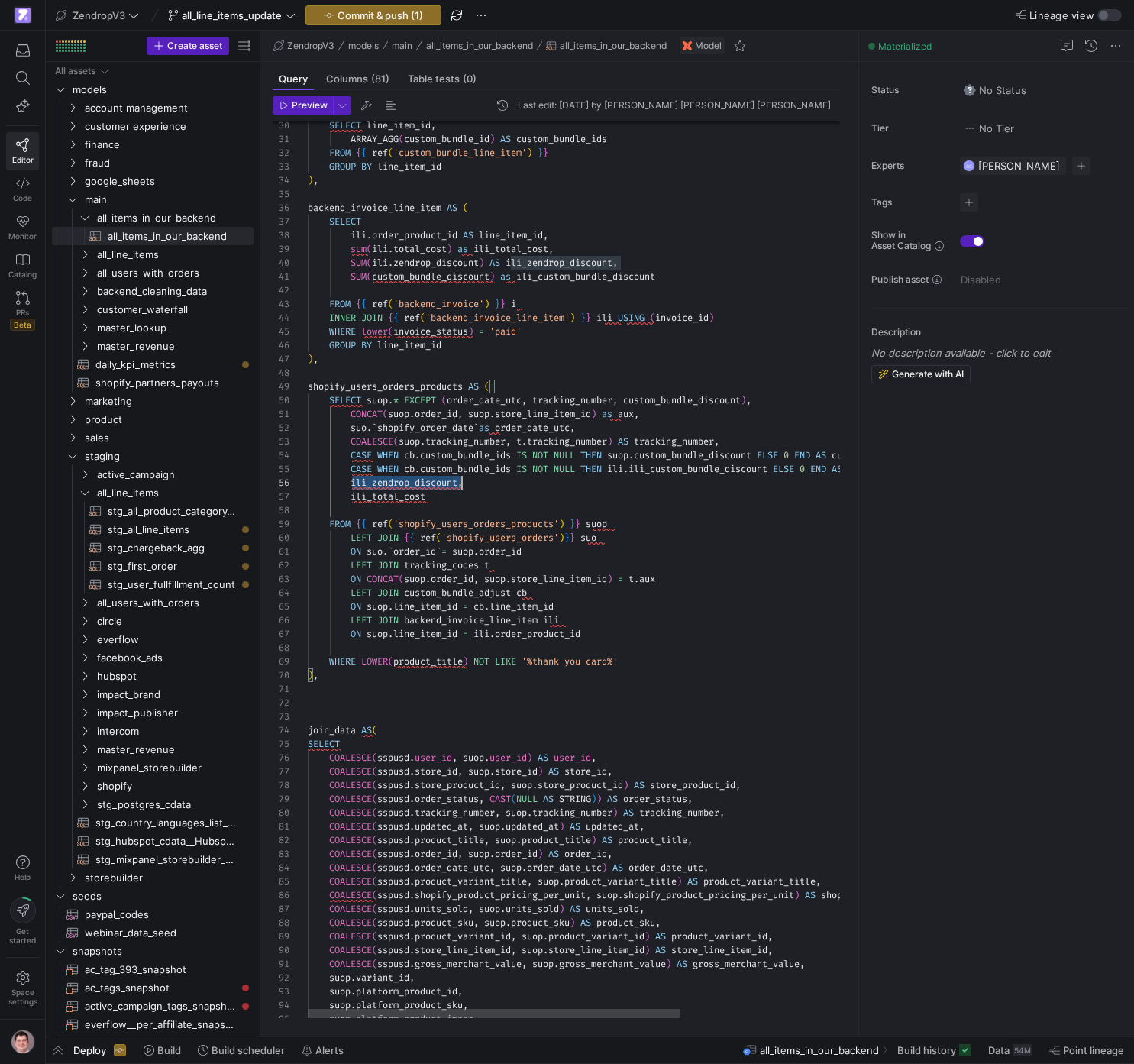
scroll to position [68, 155]
click at [432, 476] on div "suop . platform_product_image , suop . platform_product_sku , suop . platform_p…" at bounding box center [698, 996] width 780 height 2578
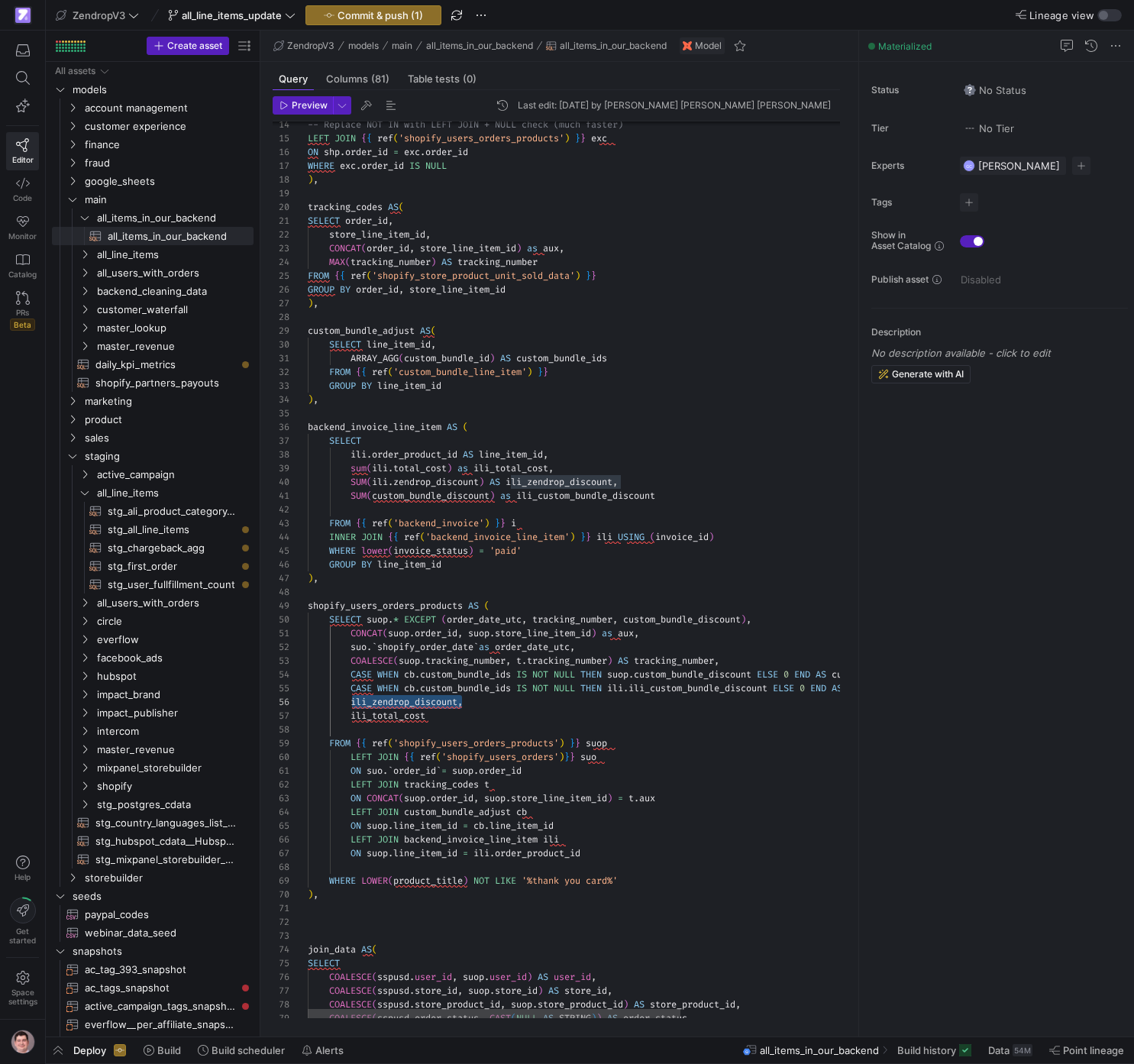
scroll to position [68, 121]
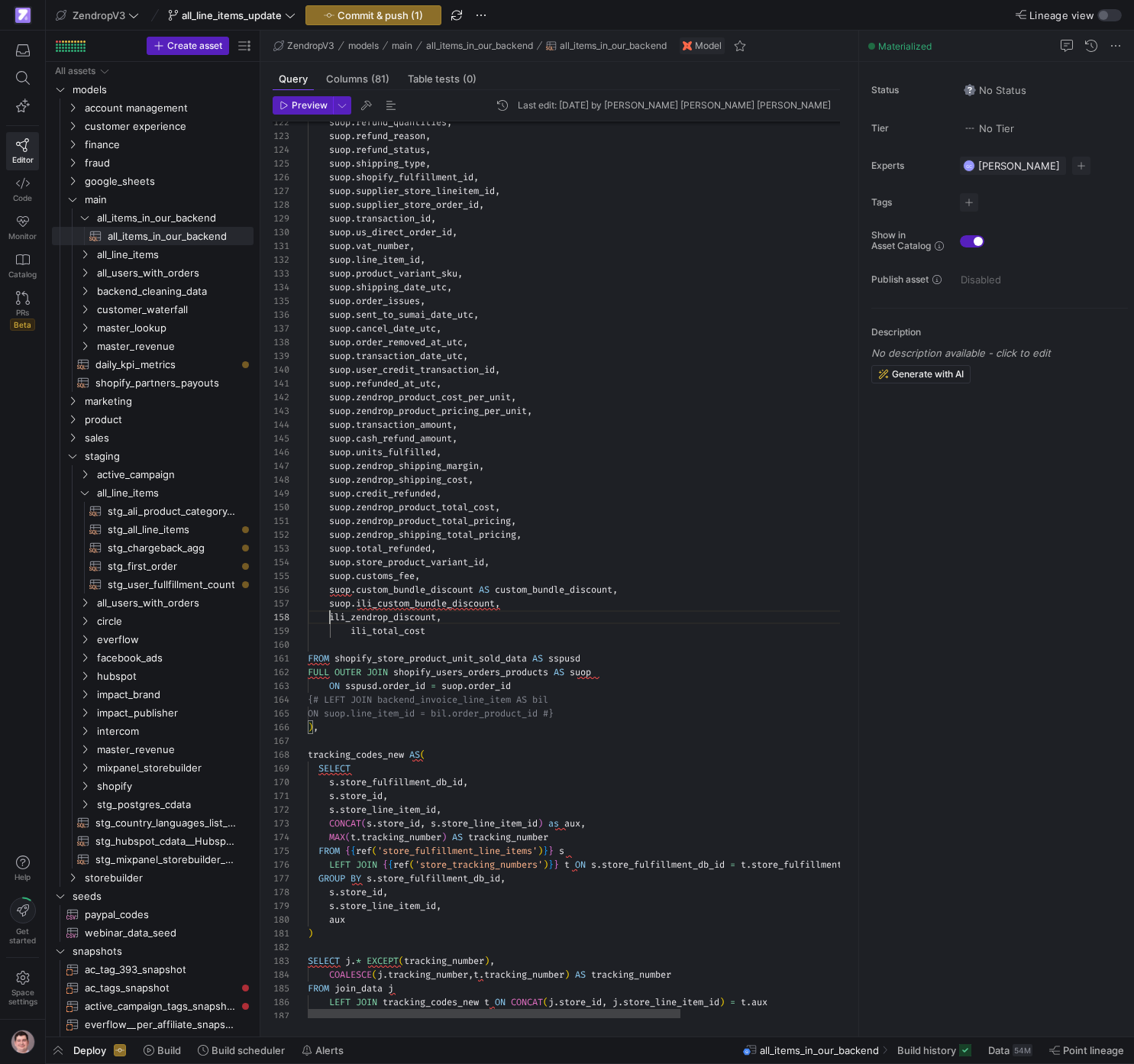
scroll to position [96, 22]
drag, startPoint x: 330, startPoint y: 615, endPoint x: 394, endPoint y: 618, distance: 64.1
drag, startPoint x: 587, startPoint y: 711, endPoint x: 252, endPoint y: 703, distance: 335.1
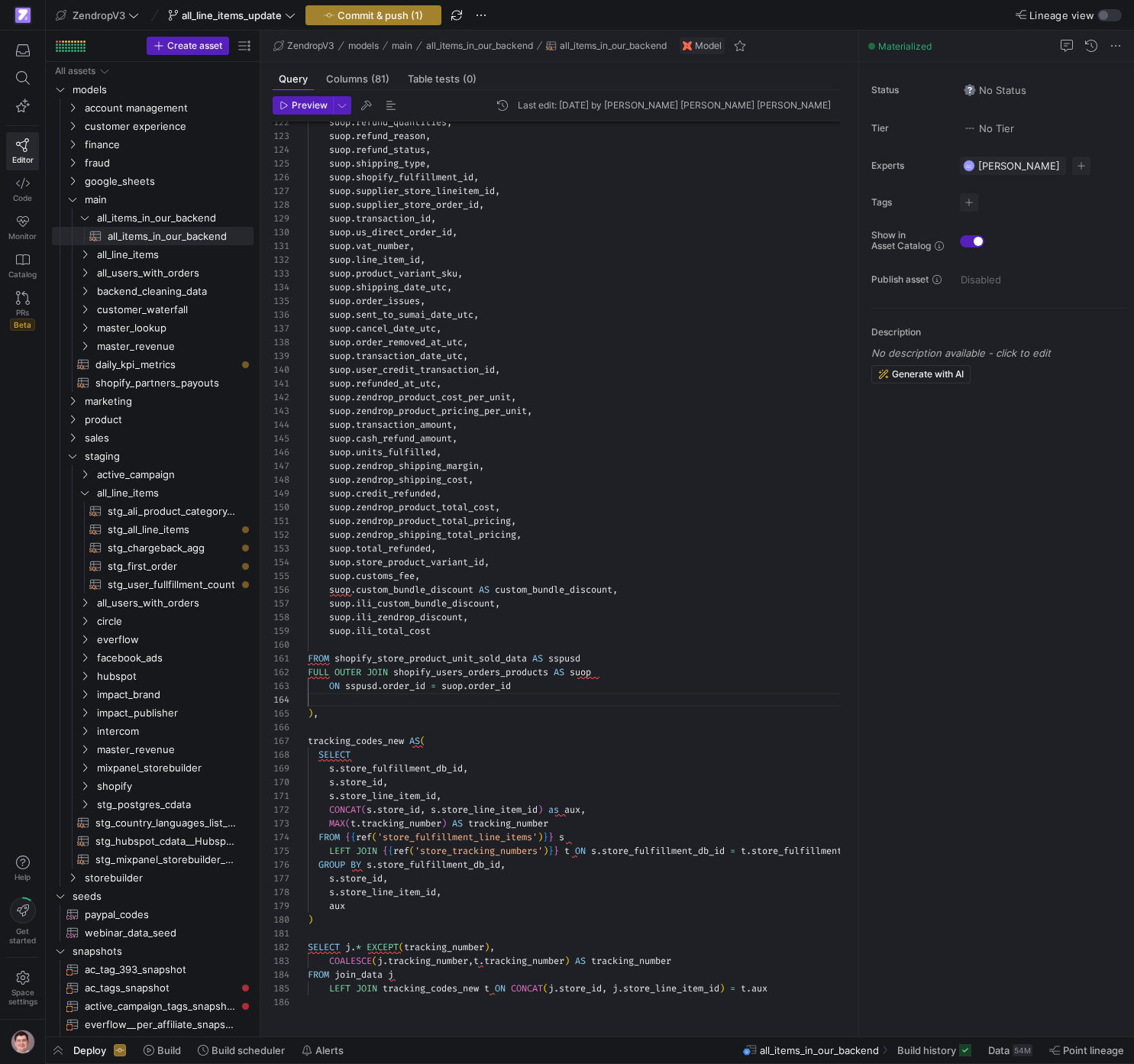
click at [358, 10] on span "Commit & push (1)" at bounding box center [380, 15] width 85 height 12
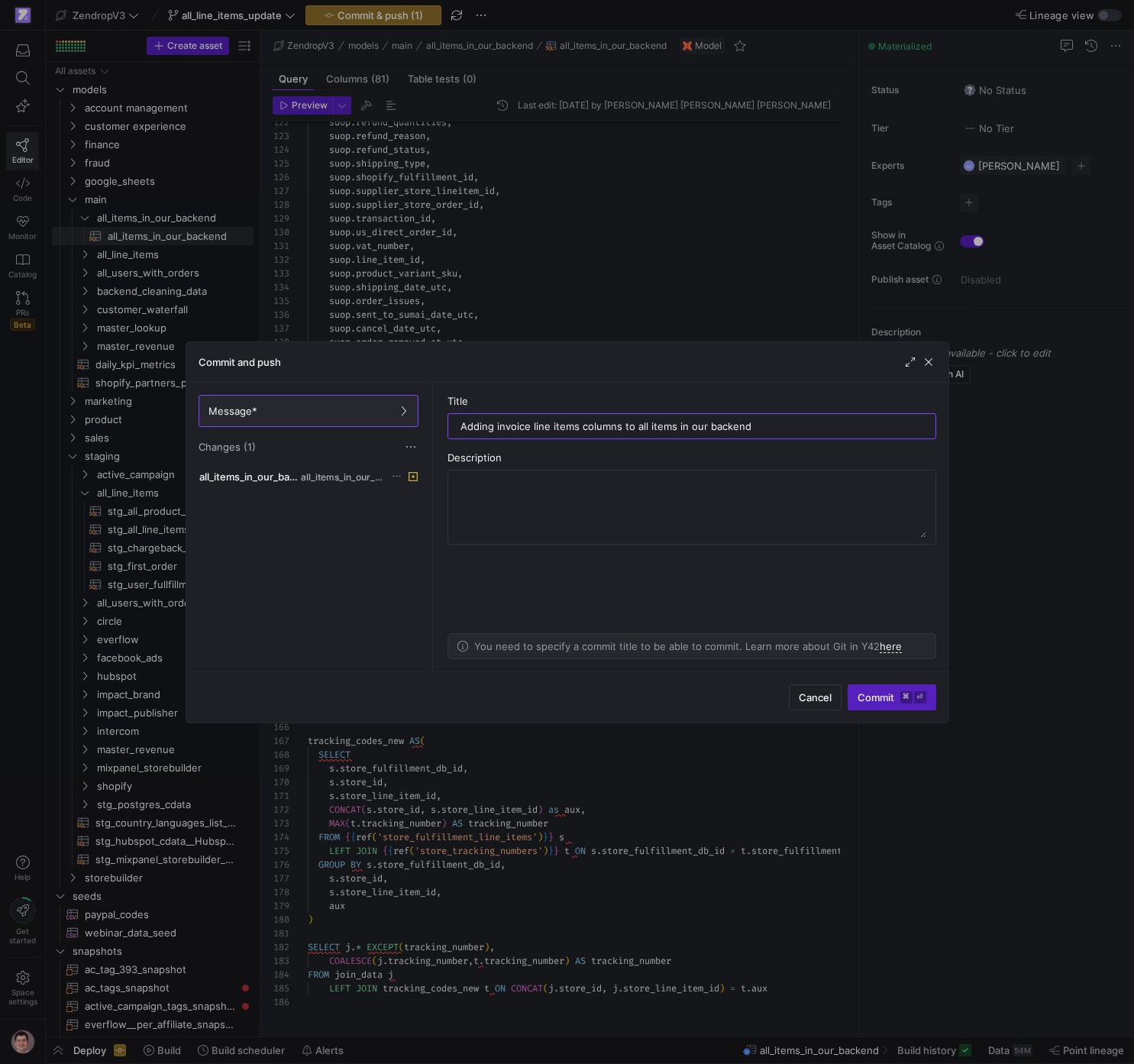
type input "Adding invoice line items columns to all items in our backend"
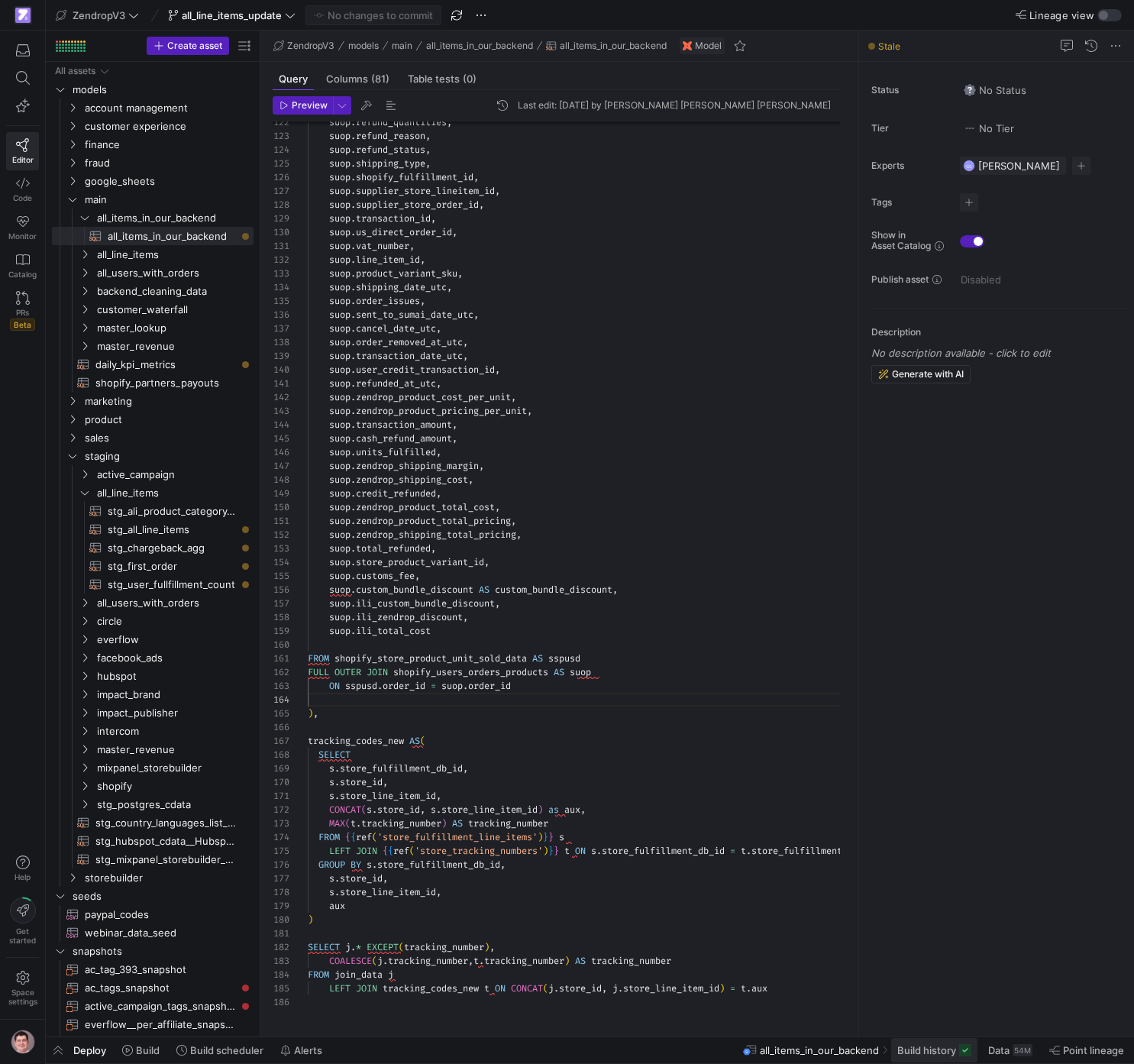
click at [951, 1052] on span "Build history" at bounding box center [926, 1050] width 58 height 12
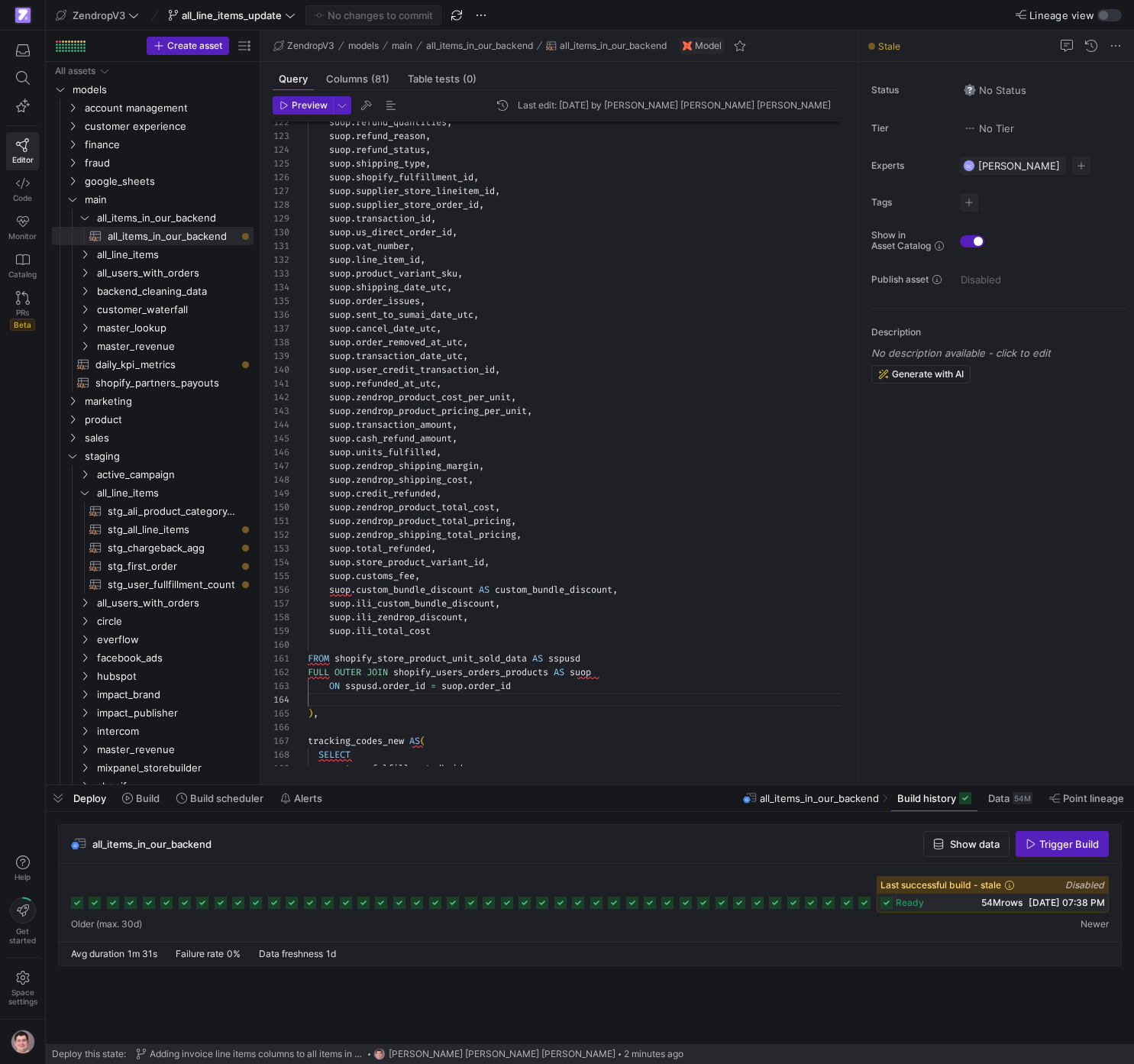
click at [1061, 836] on span "button" at bounding box center [1062, 844] width 92 height 25
click at [1105, 902] on icon at bounding box center [1102, 902] width 12 height 12
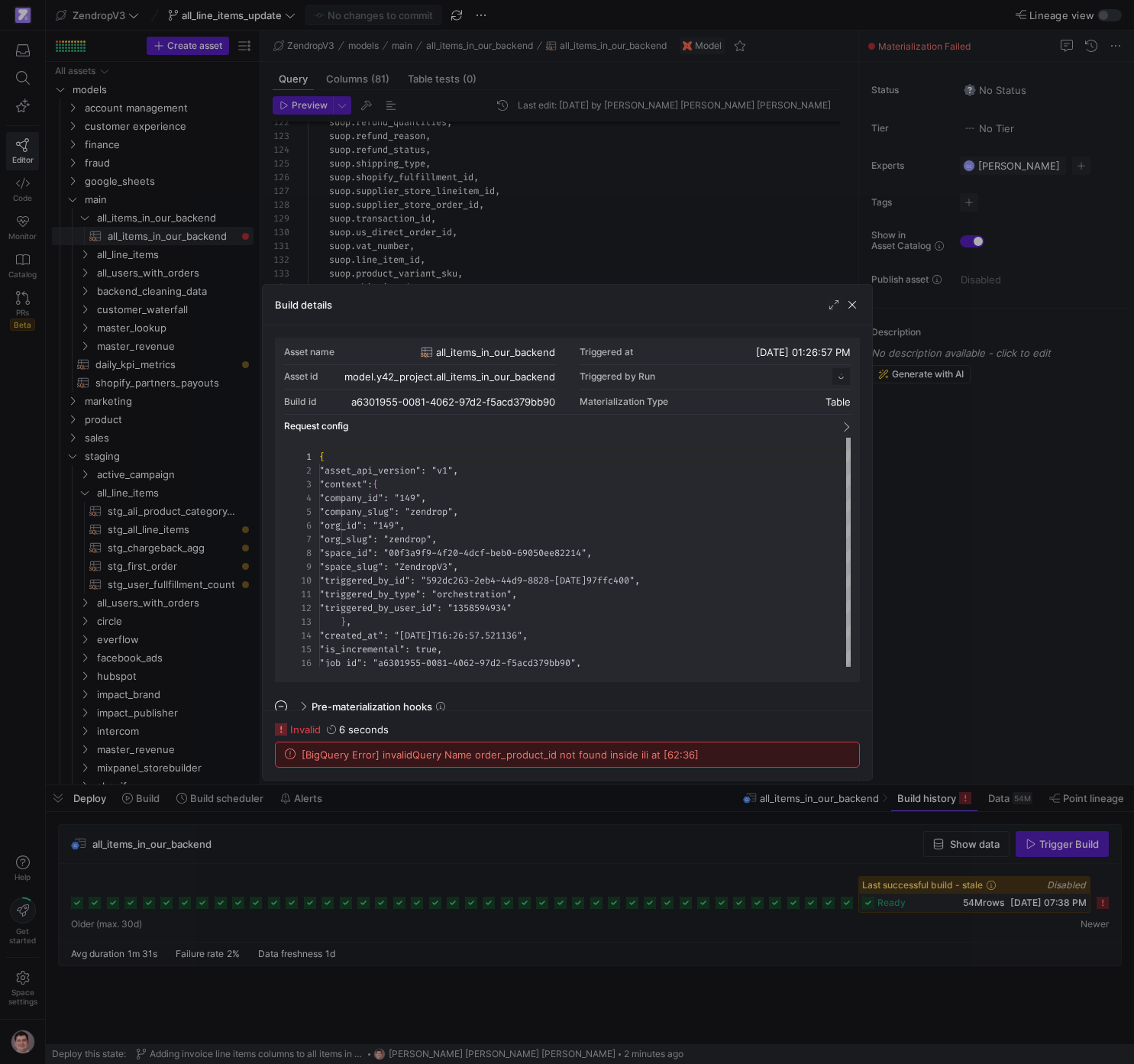
scroll to position [138, 0]
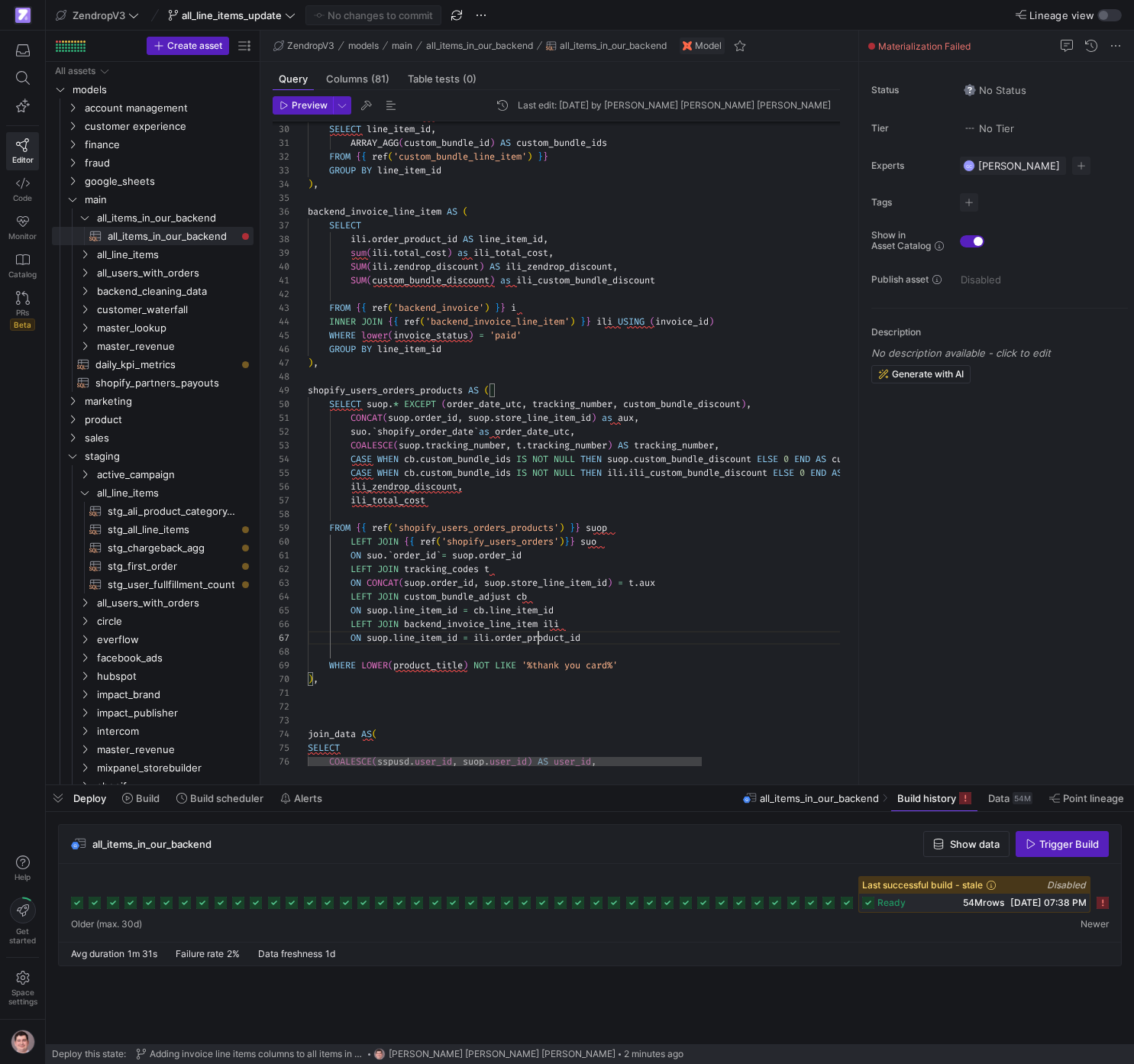
click at [539, 638] on div "GROUP BY line_item_id WHERE lower ( invoice_status ) = 'paid' FROM { { ref ( 'b…" at bounding box center [675, 1000] width 736 height 2578
click at [402, 23] on span "button" at bounding box center [373, 15] width 135 height 18
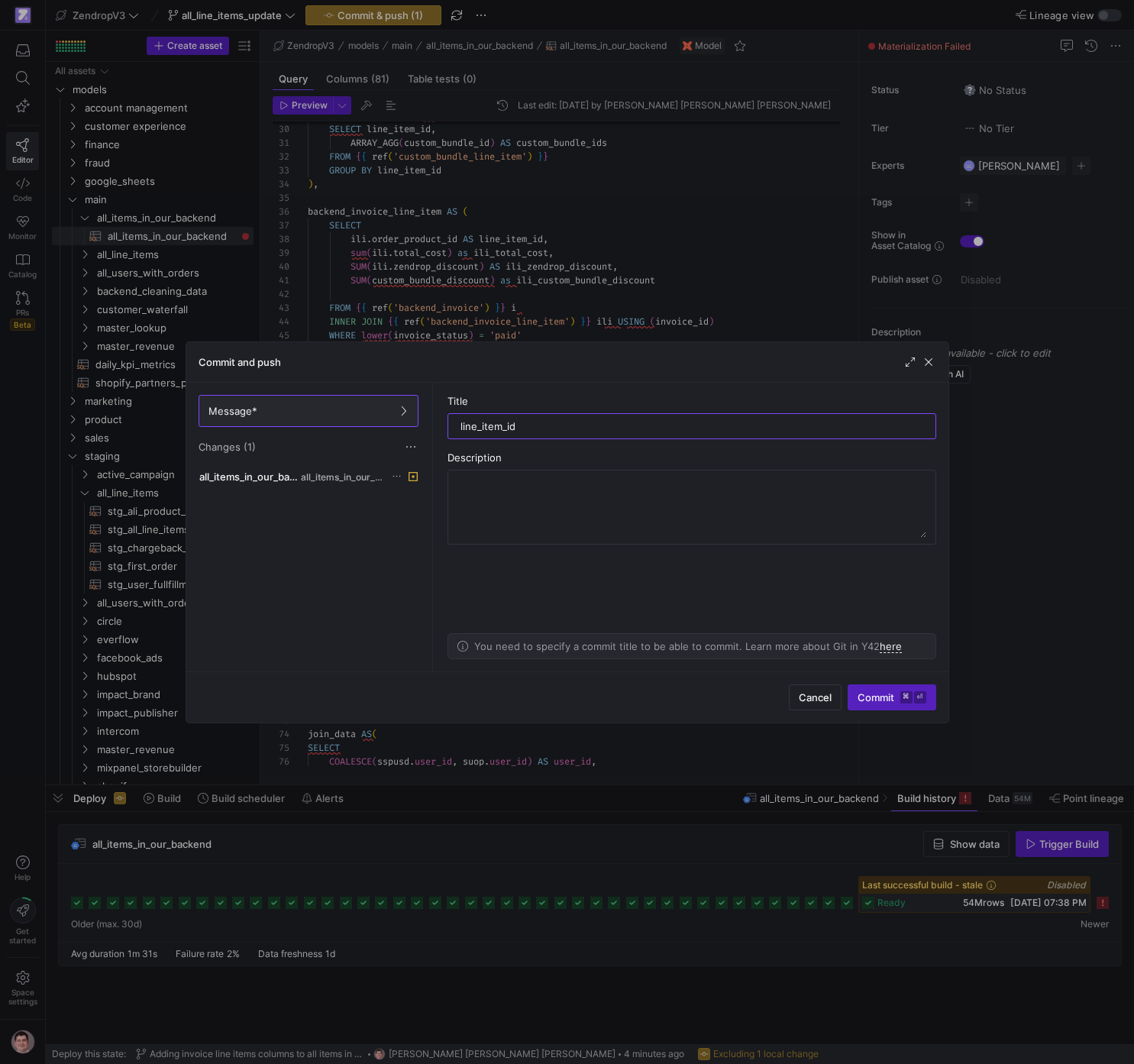
type input "line_item_id"
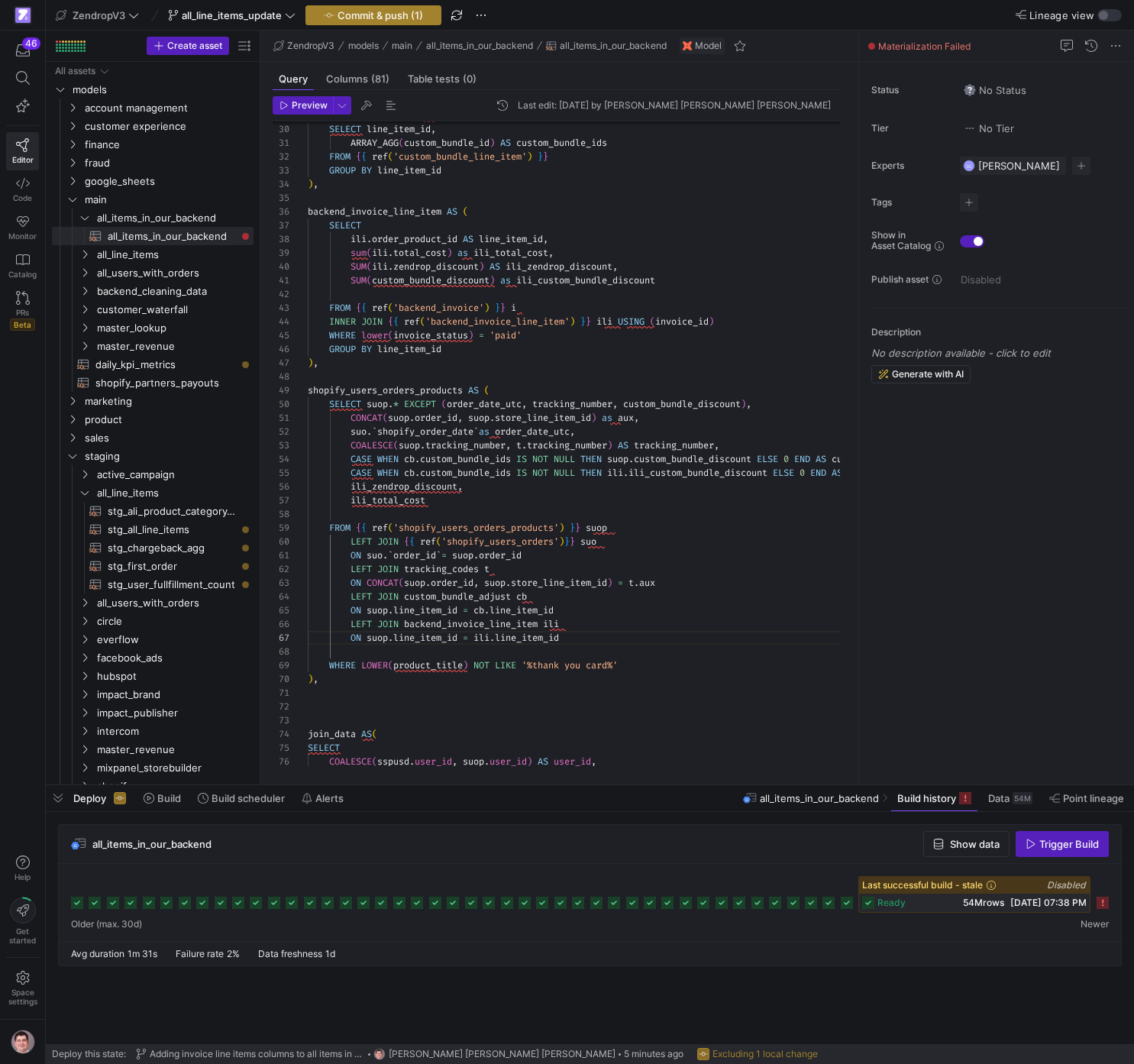
click at [386, 19] on span "Commit & push (1)" at bounding box center [380, 15] width 85 height 12
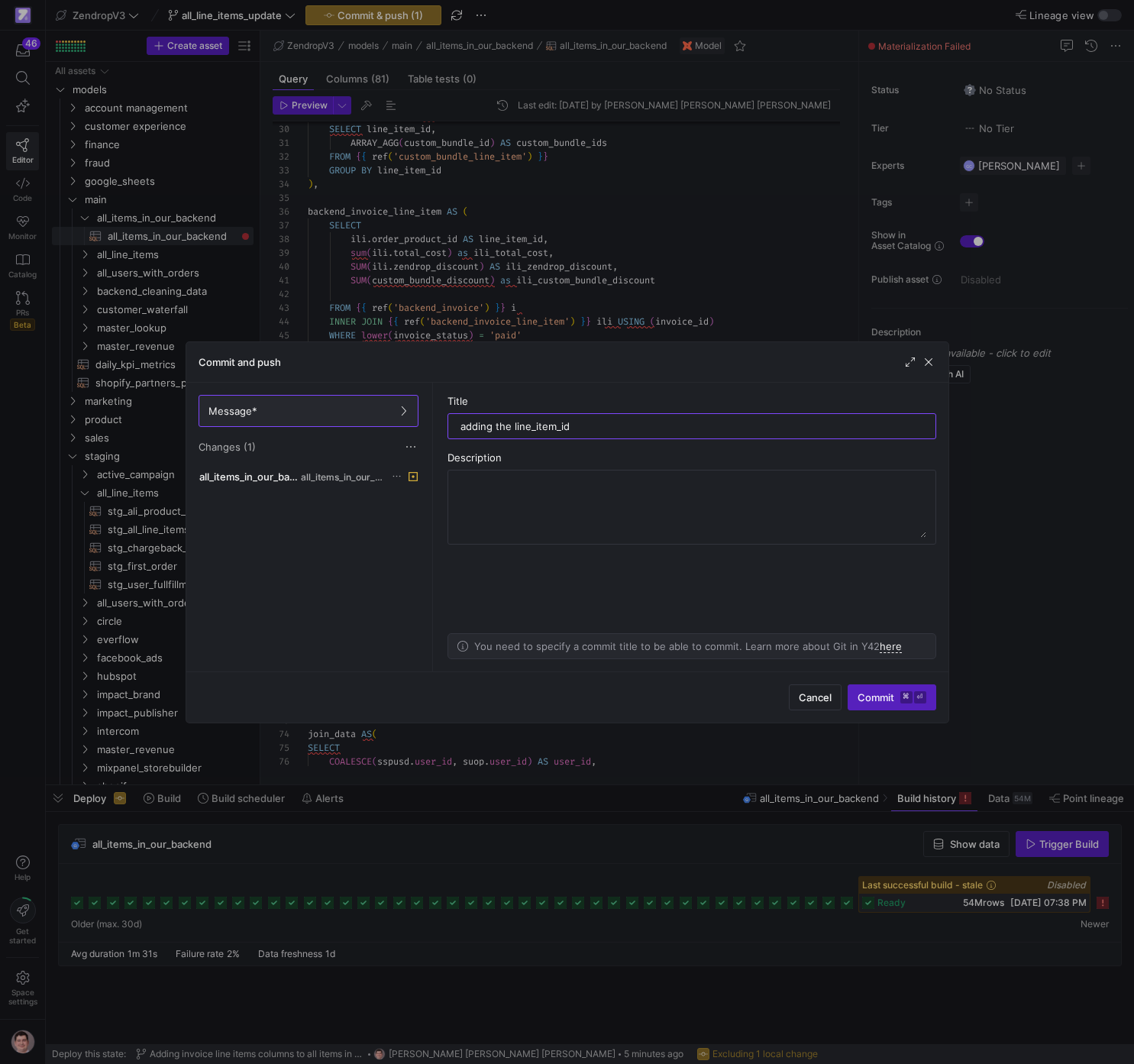
type input "adding the line_item_id"
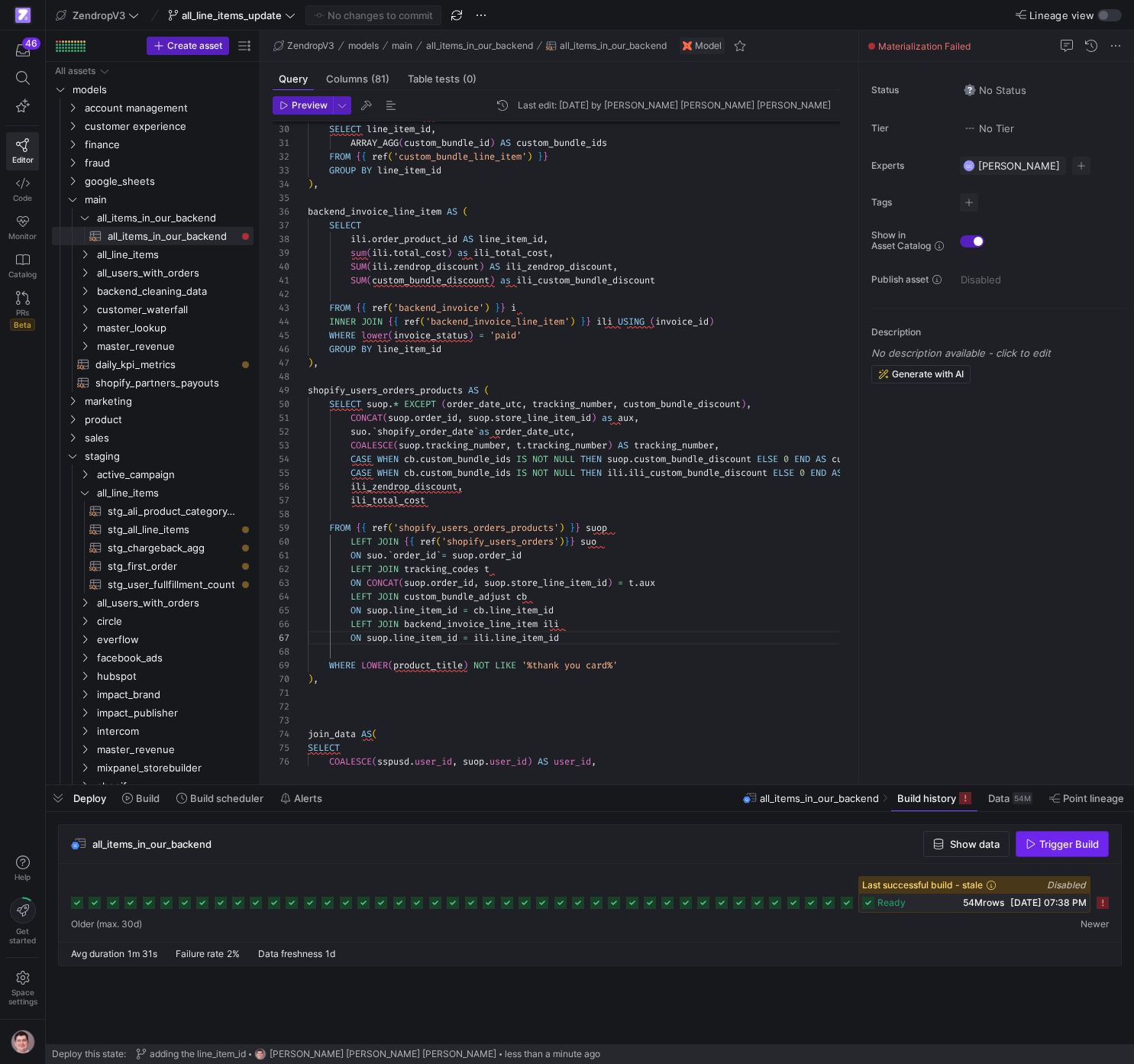
click at [1074, 839] on span "Trigger Build" at bounding box center [1069, 844] width 59 height 12
click at [1033, 900] on span "[DATE] 01:33 PM" at bounding box center [1067, 902] width 75 height 12
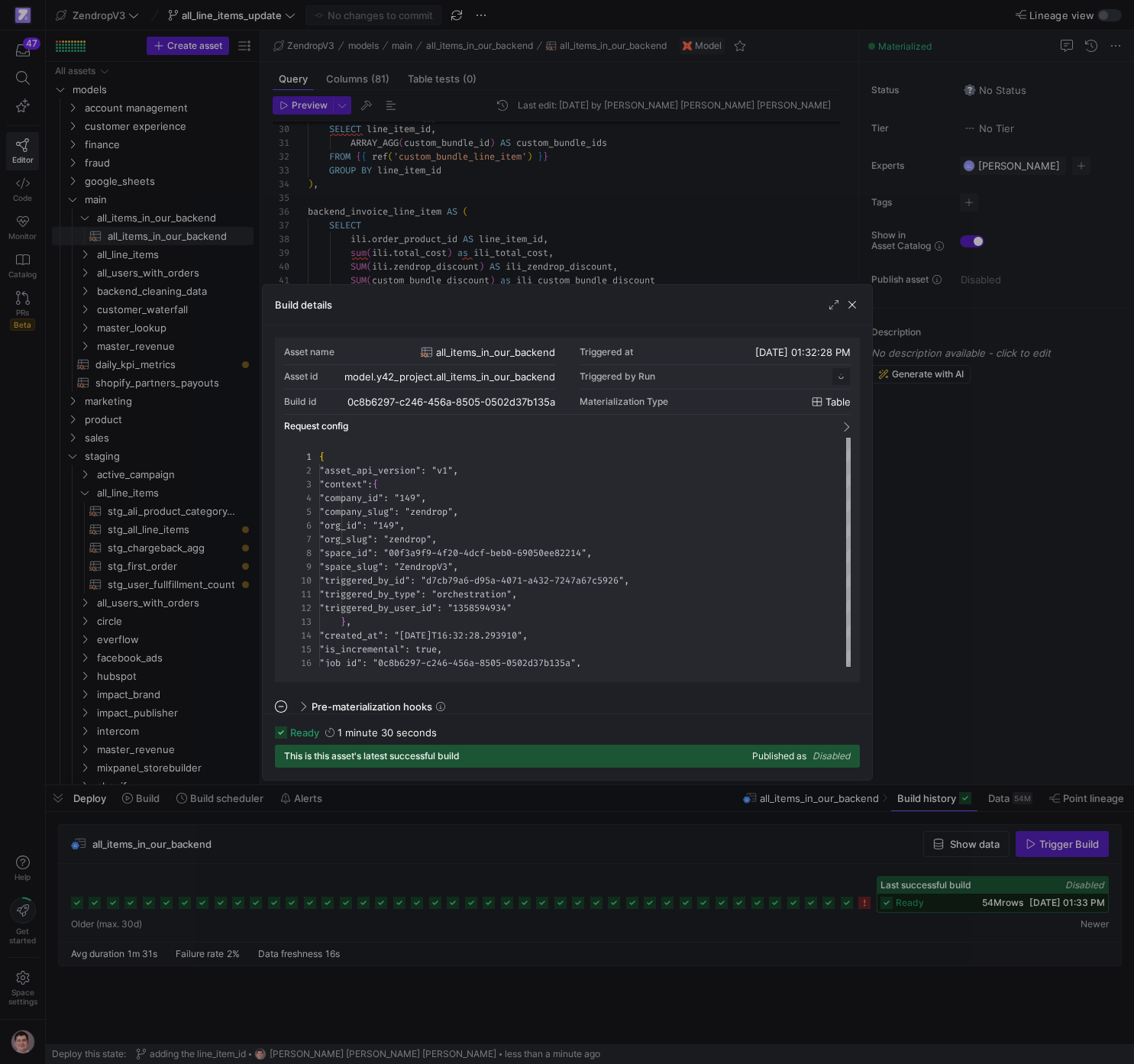
scroll to position [138, 0]
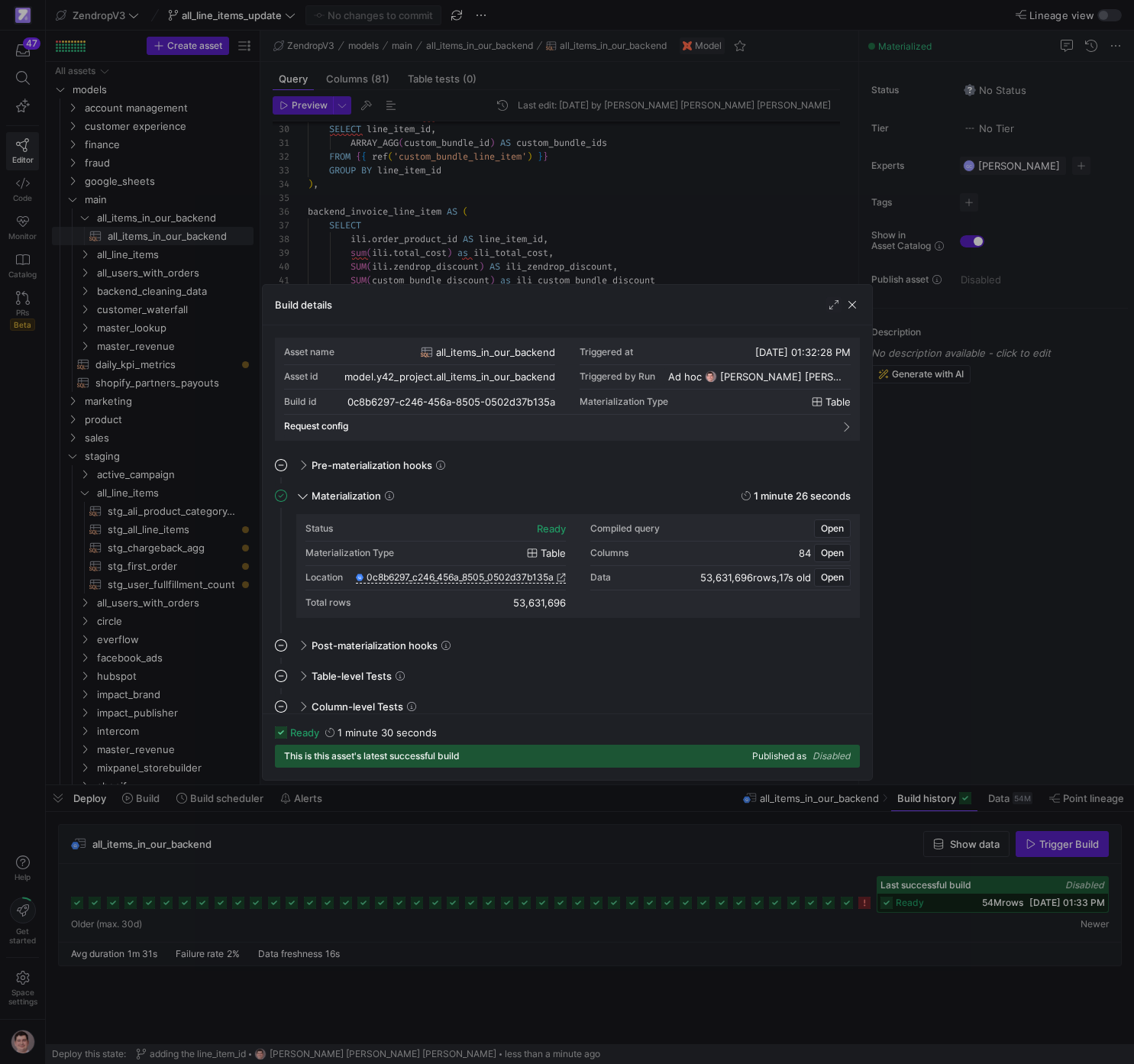
click at [543, 605] on div "53,631,696" at bounding box center [539, 602] width 52 height 12
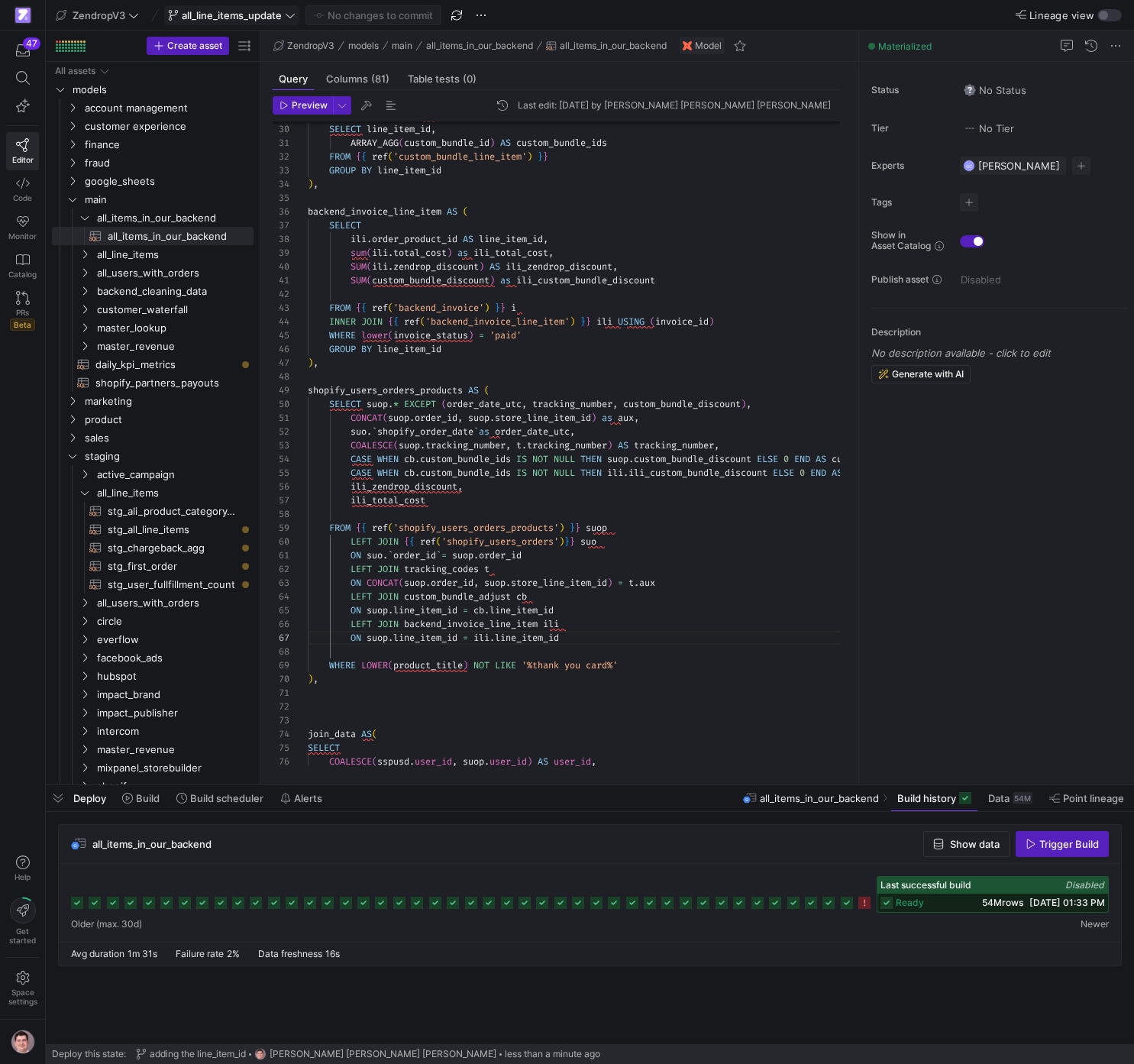
click at [270, 12] on span "all_line_items_update" at bounding box center [232, 15] width 100 height 12
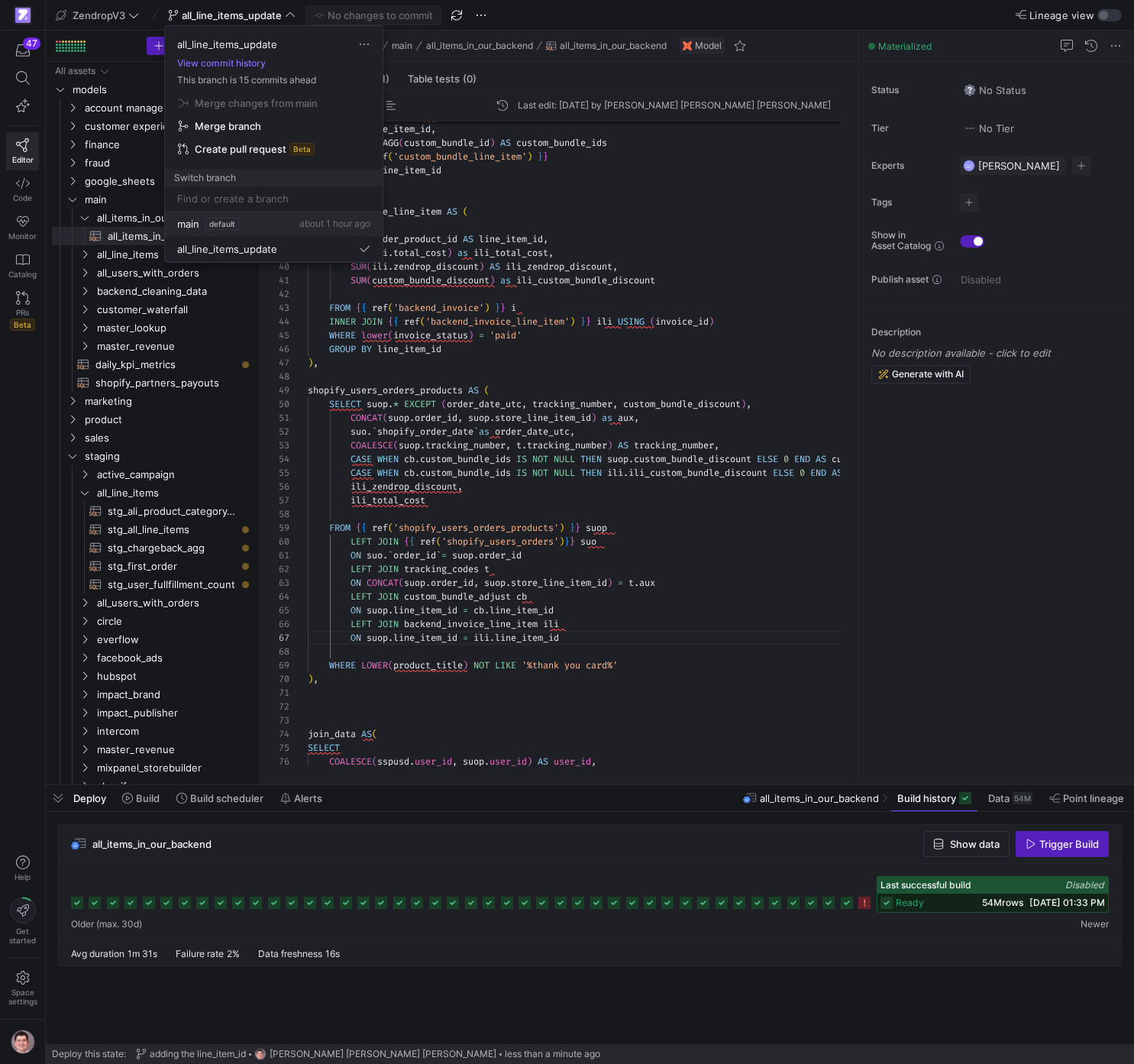
click at [266, 225] on div "main default about 1 hour ago" at bounding box center [273, 224] width 193 height 12
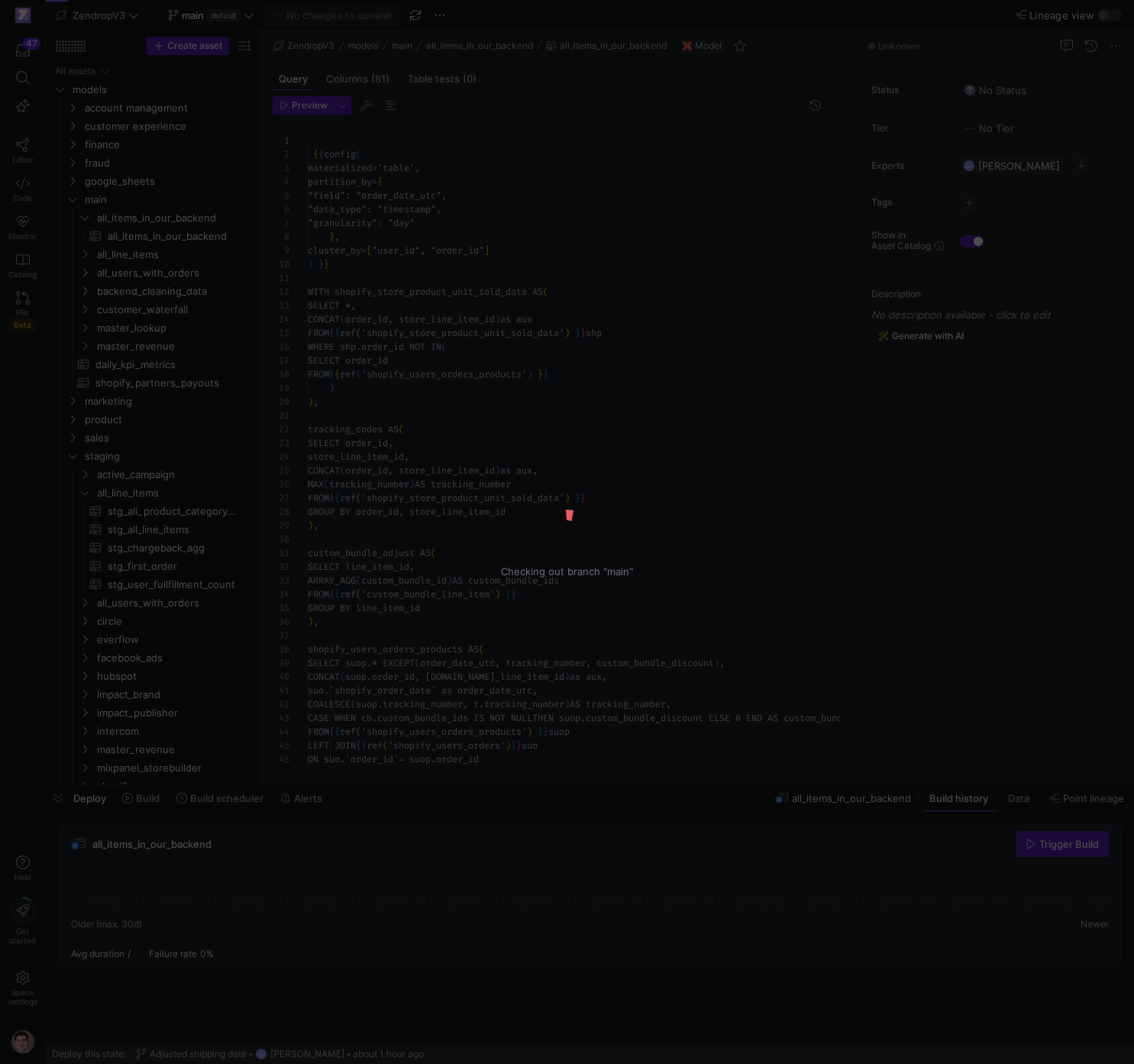
scroll to position [138, 0]
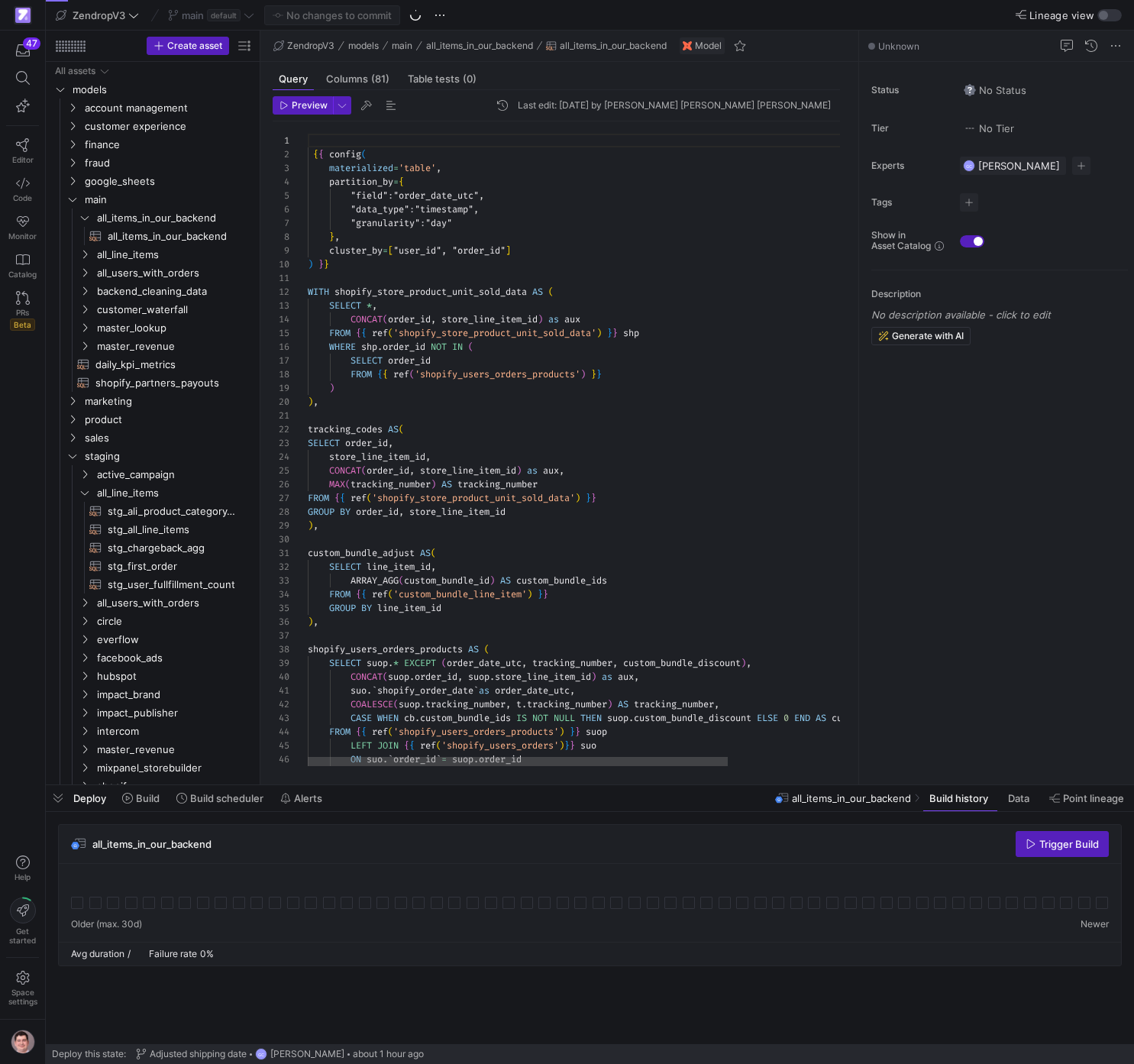
scroll to position [138, 0]
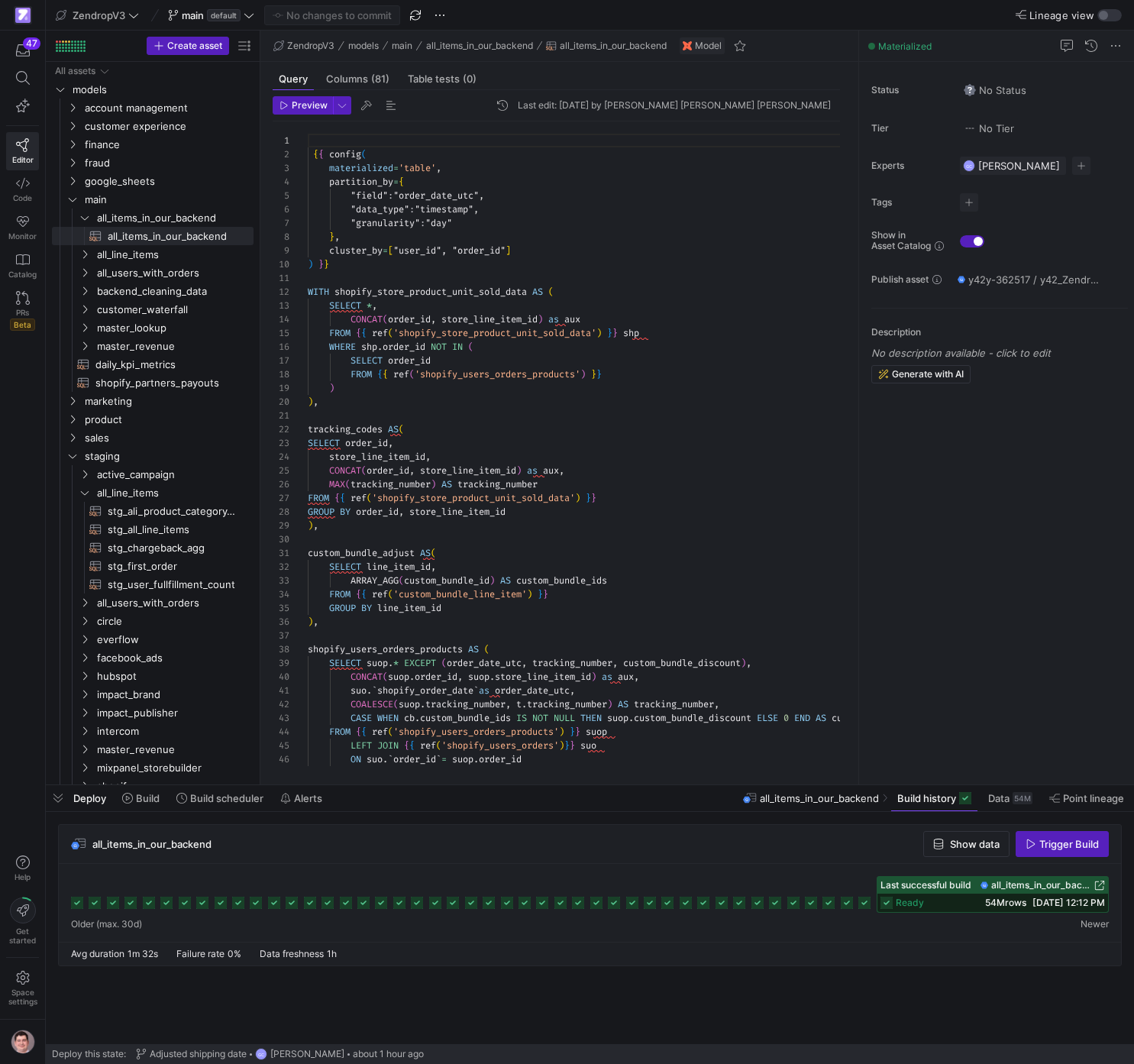
click at [1038, 898] on span "10/09/25, 12:12 PM" at bounding box center [1069, 902] width 72 height 12
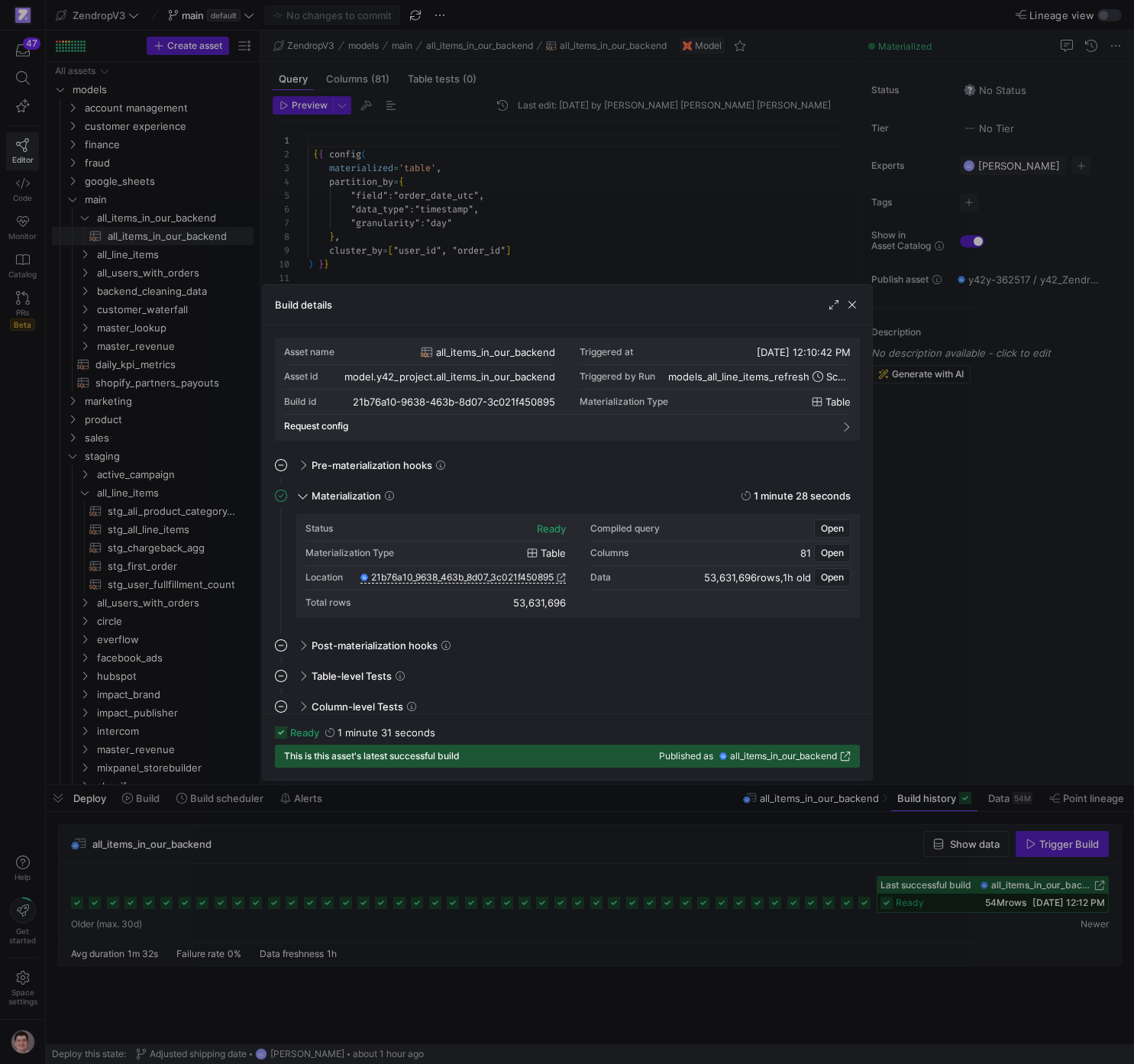
click at [997, 546] on div at bounding box center [567, 532] width 1134 height 1064
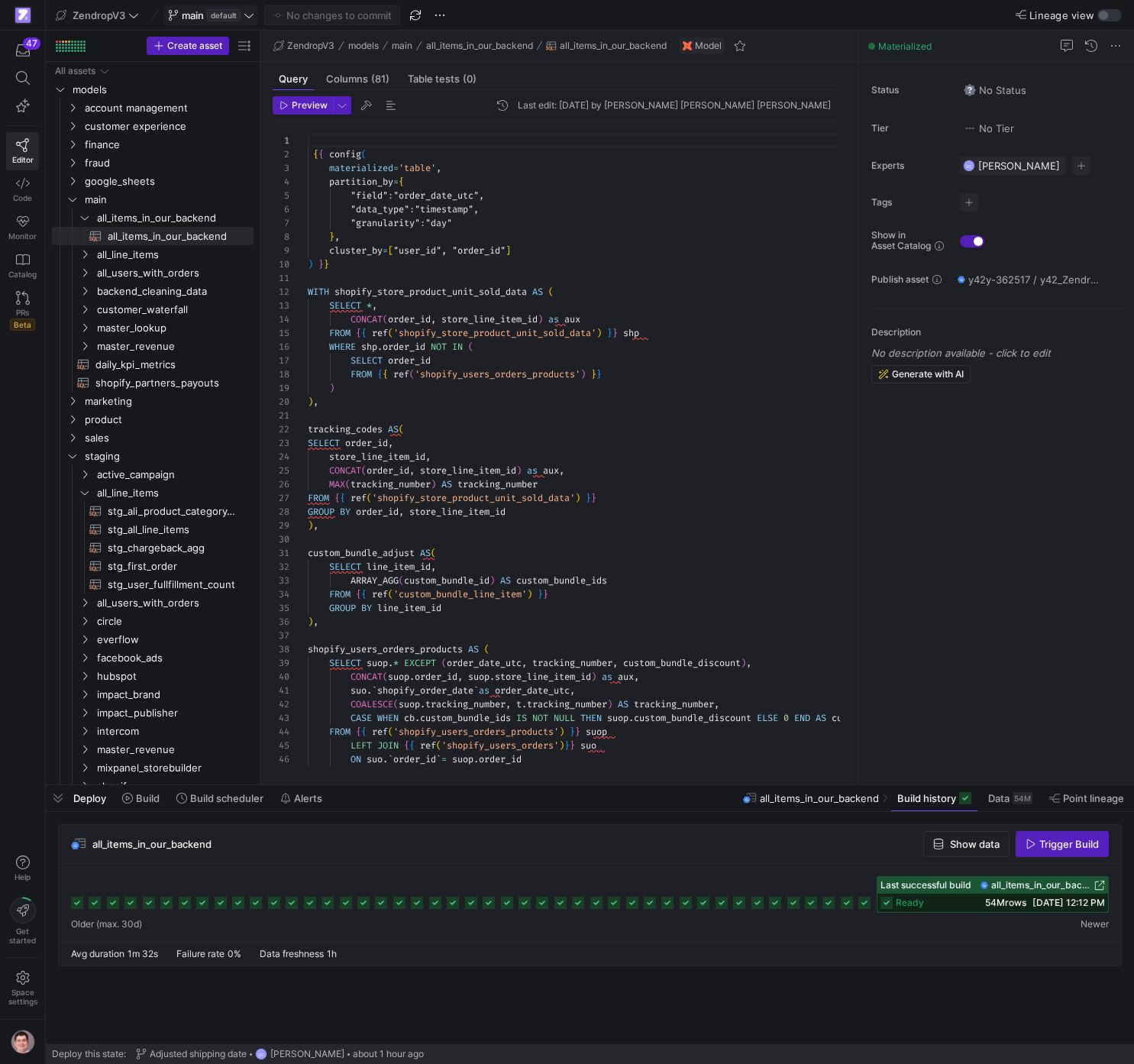
click at [249, 18] on icon at bounding box center [249, 15] width 9 height 5
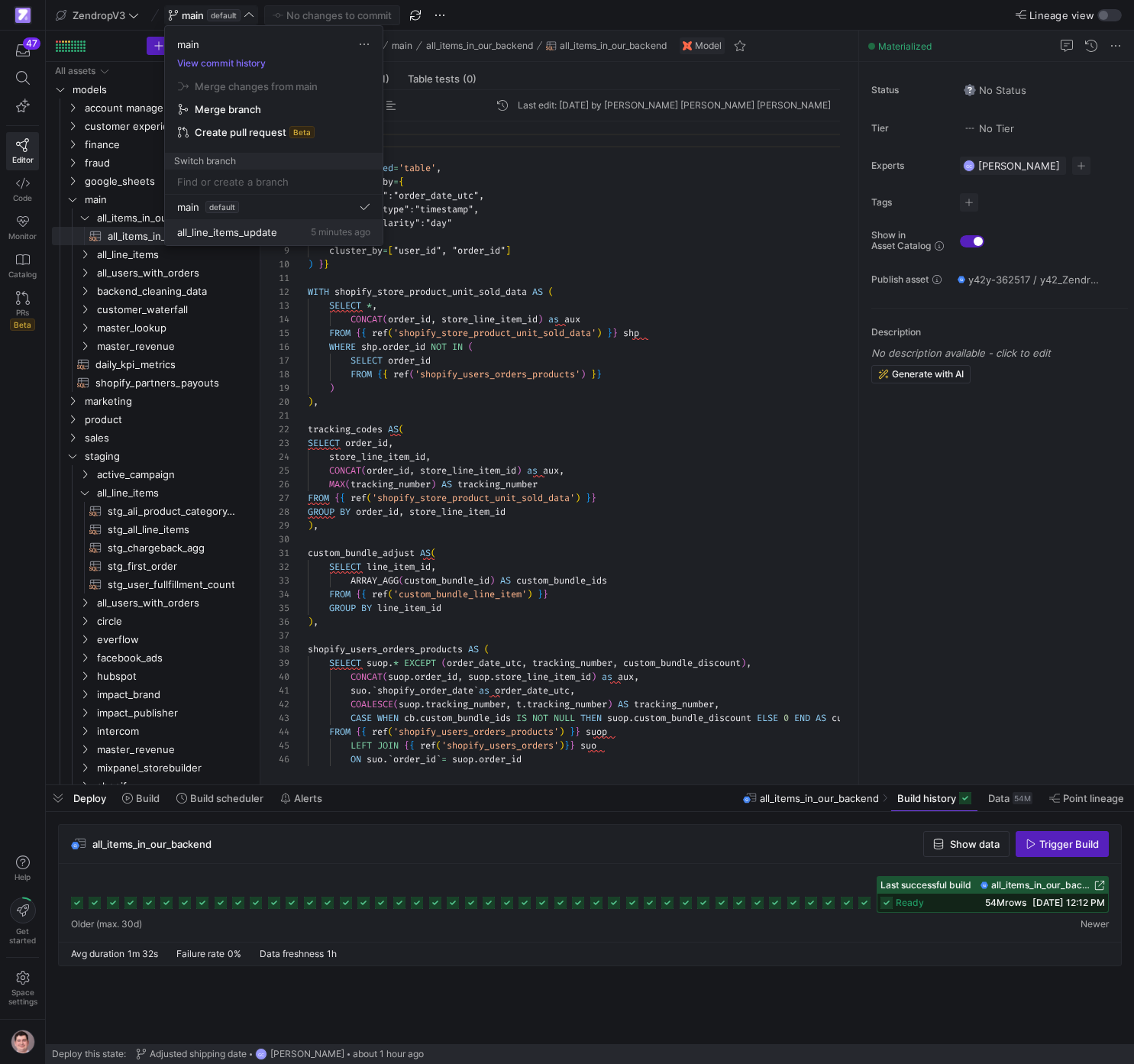
click at [314, 235] on span "5 minutes ago" at bounding box center [340, 232] width 59 height 12
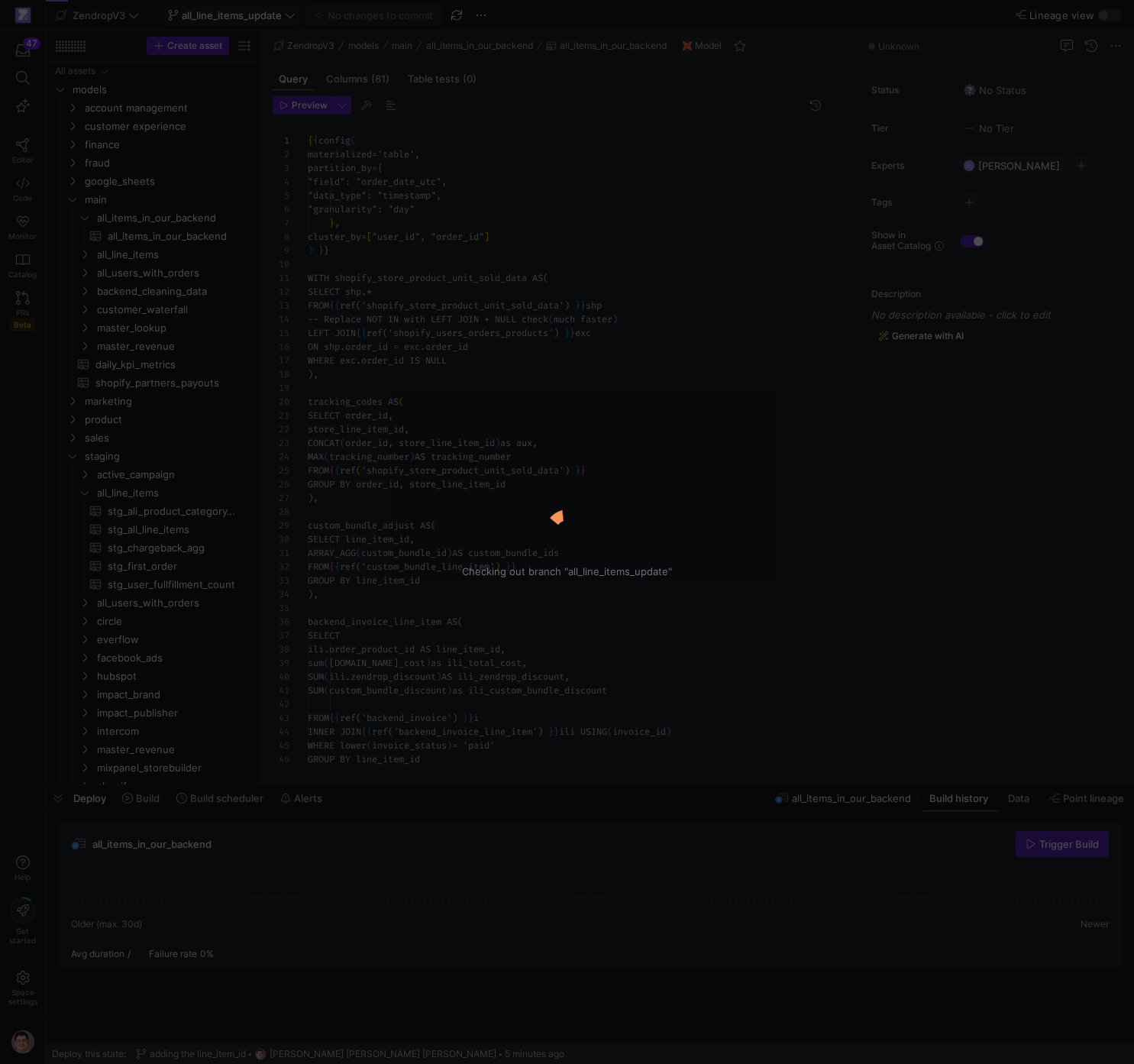
scroll to position [138, 0]
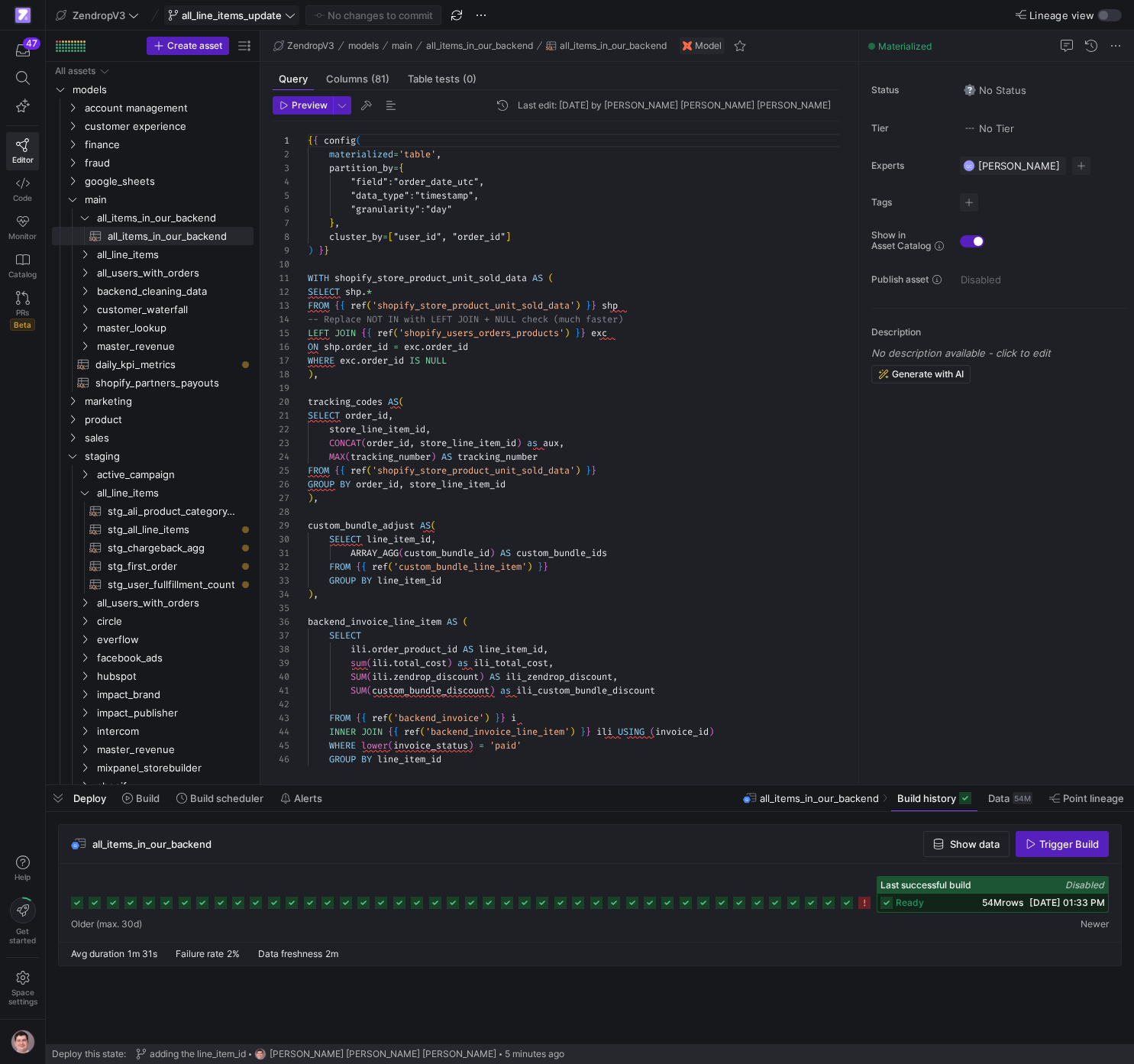
click at [260, 17] on span "all_line_items_update" at bounding box center [232, 15] width 100 height 12
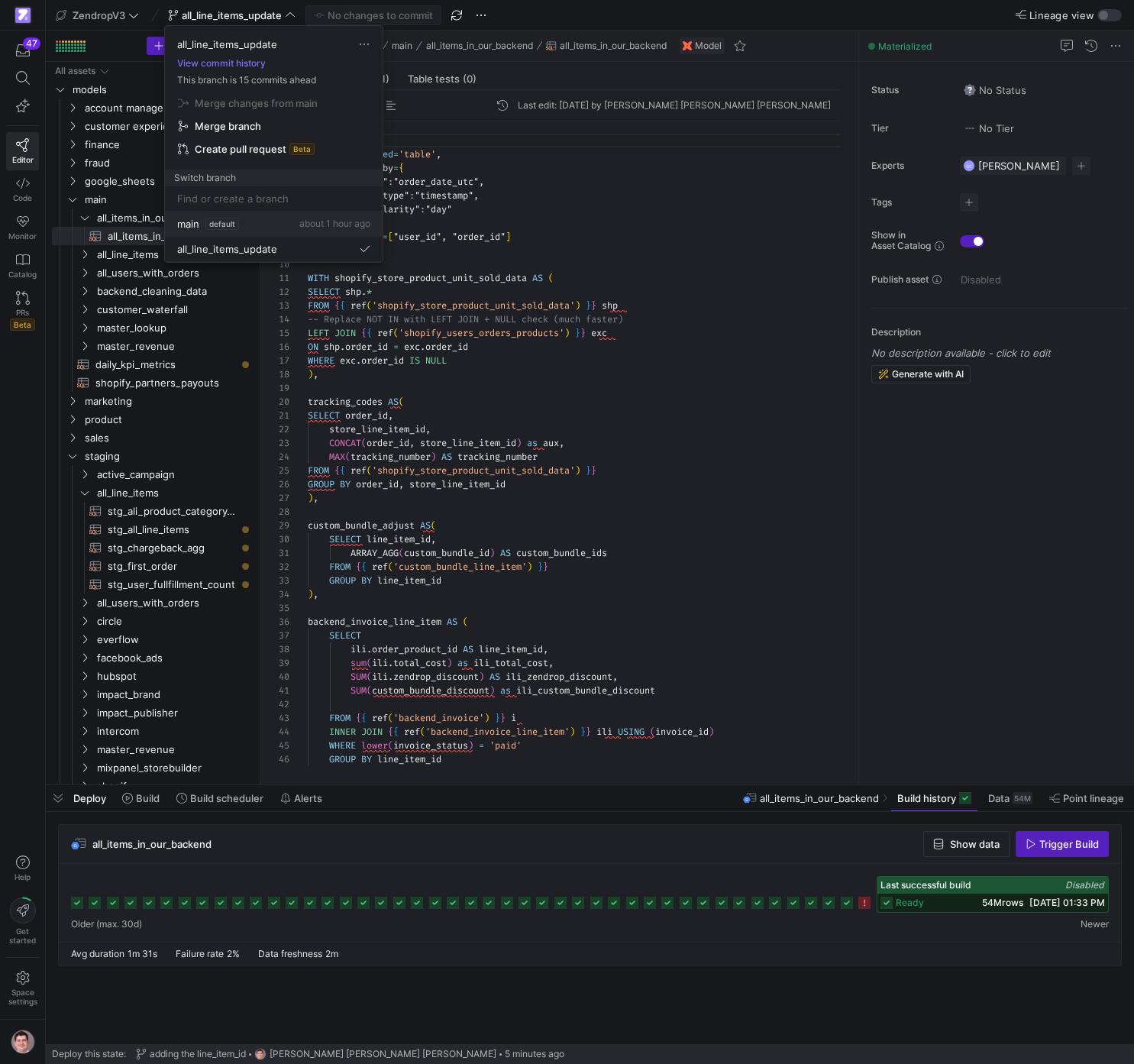
click at [262, 227] on div "main default about 1 hour ago" at bounding box center [273, 224] width 193 height 12
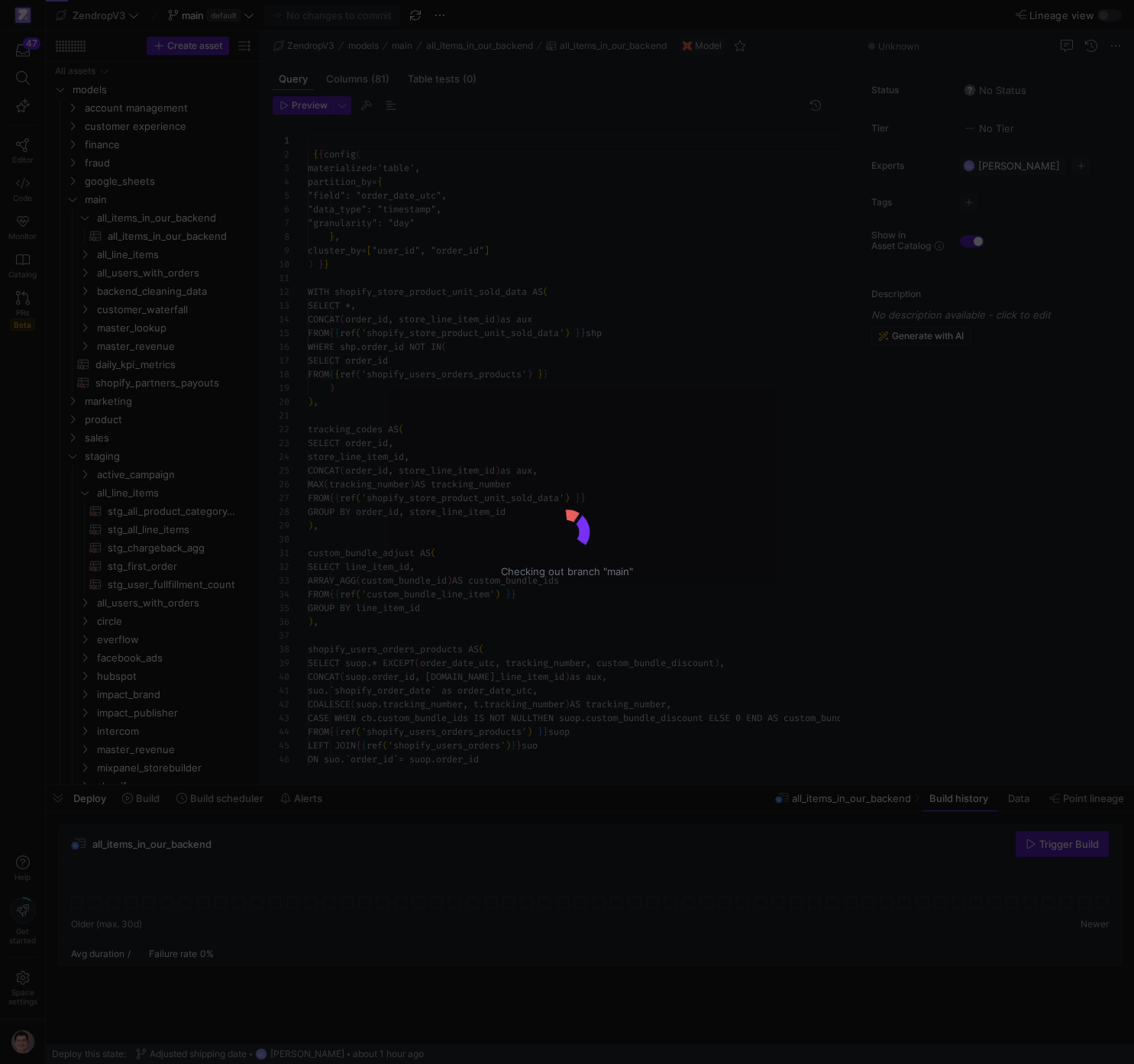
scroll to position [138, 0]
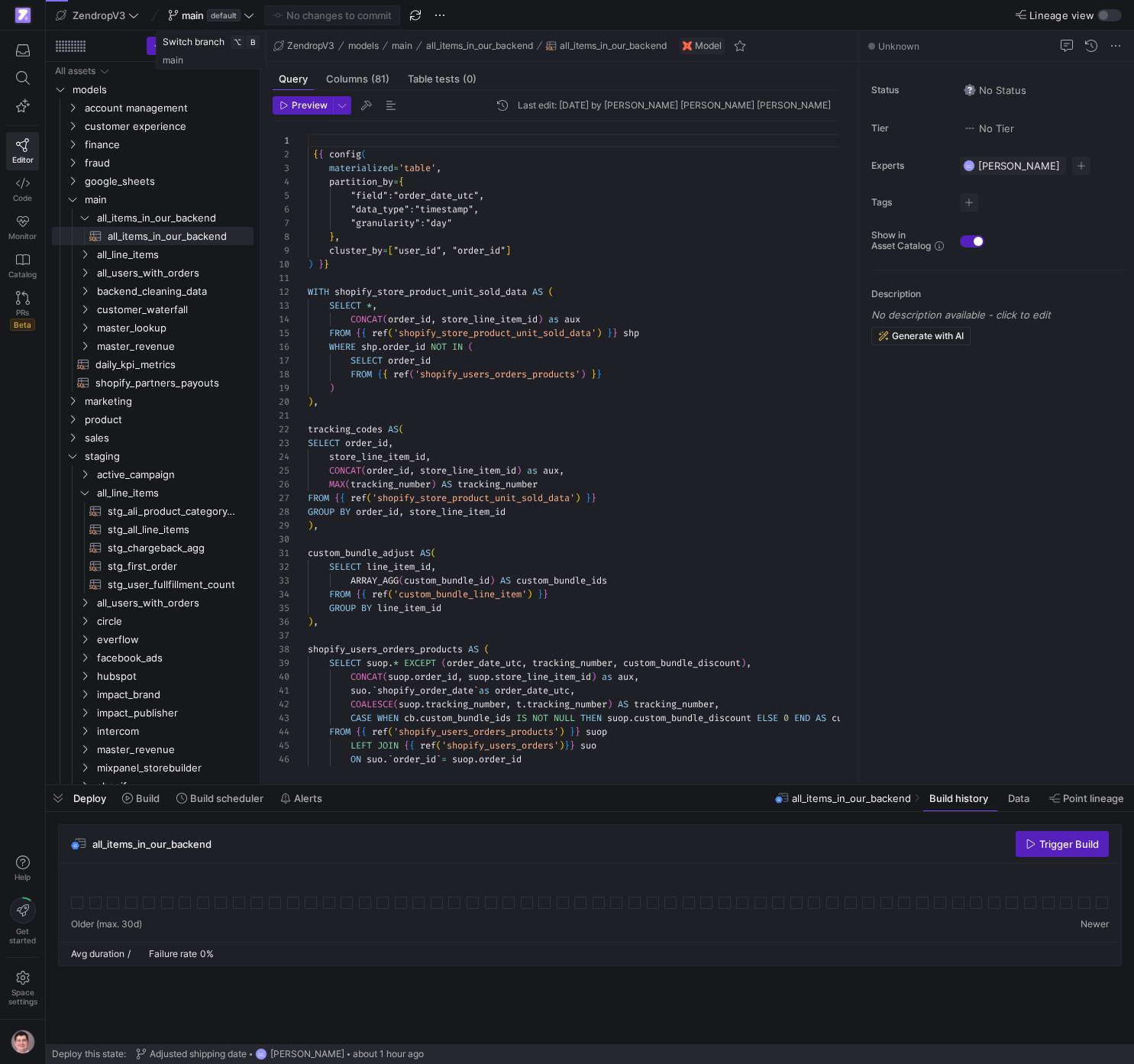
click at [247, 15] on icon at bounding box center [249, 15] width 11 height 11
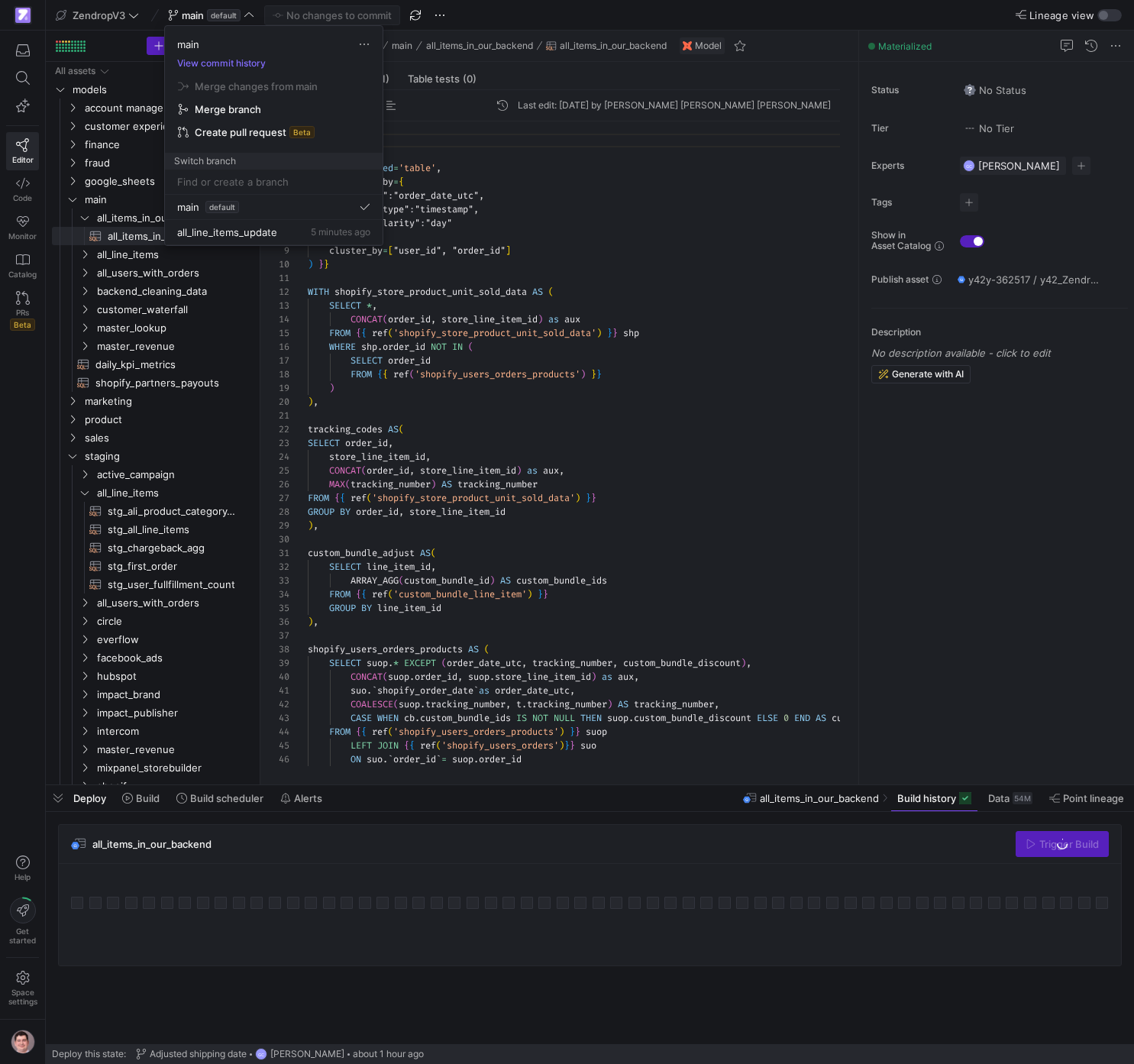
click at [260, 106] on span "Merge branch" at bounding box center [228, 109] width 66 height 12
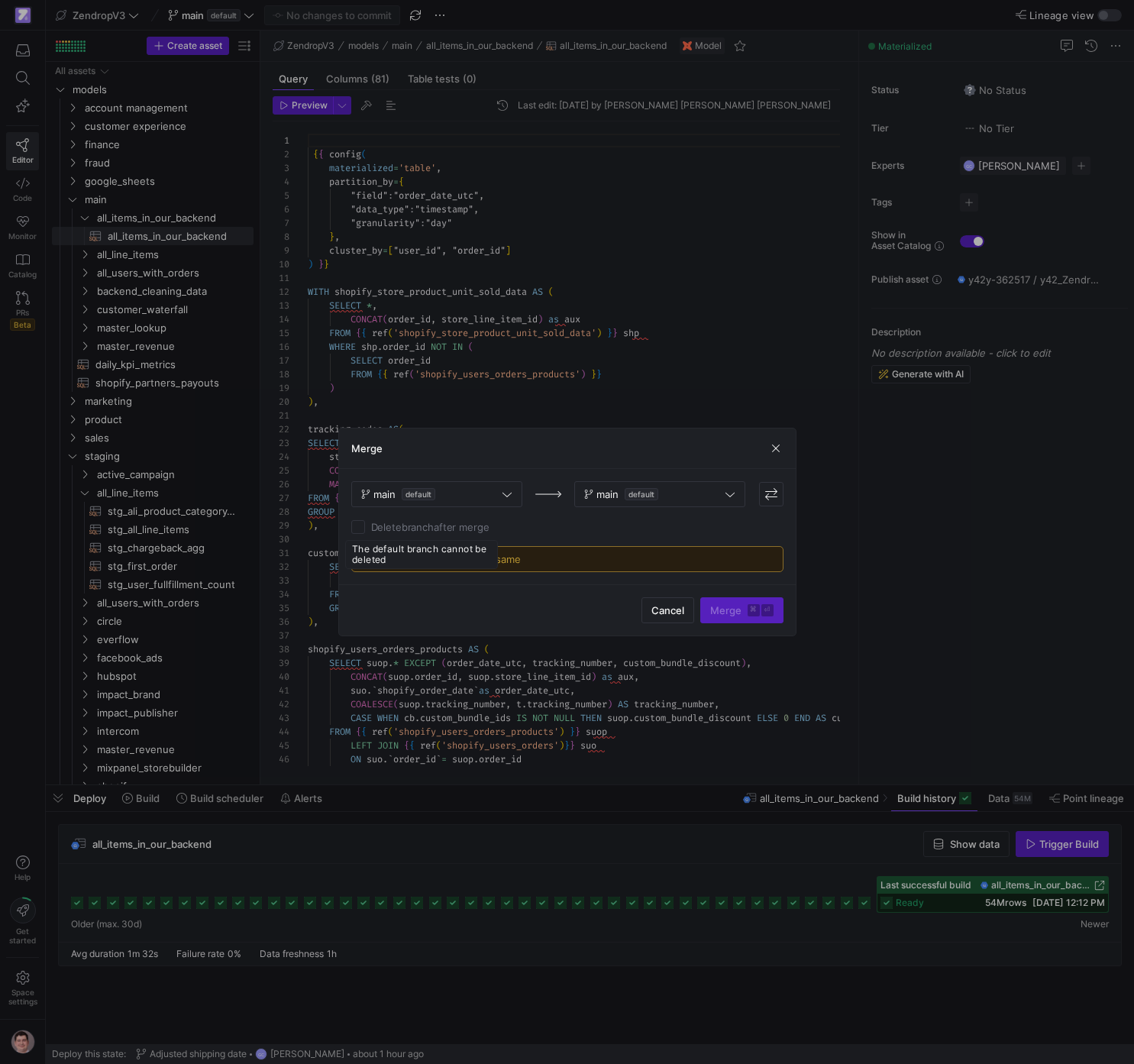
click at [455, 532] on div "Delete branch after merge" at bounding box center [421, 526] width 138 height 14
click at [446, 529] on div "Delete branch after merge" at bounding box center [421, 526] width 138 height 14
click at [655, 610] on span "Cancel" at bounding box center [668, 610] width 33 height 12
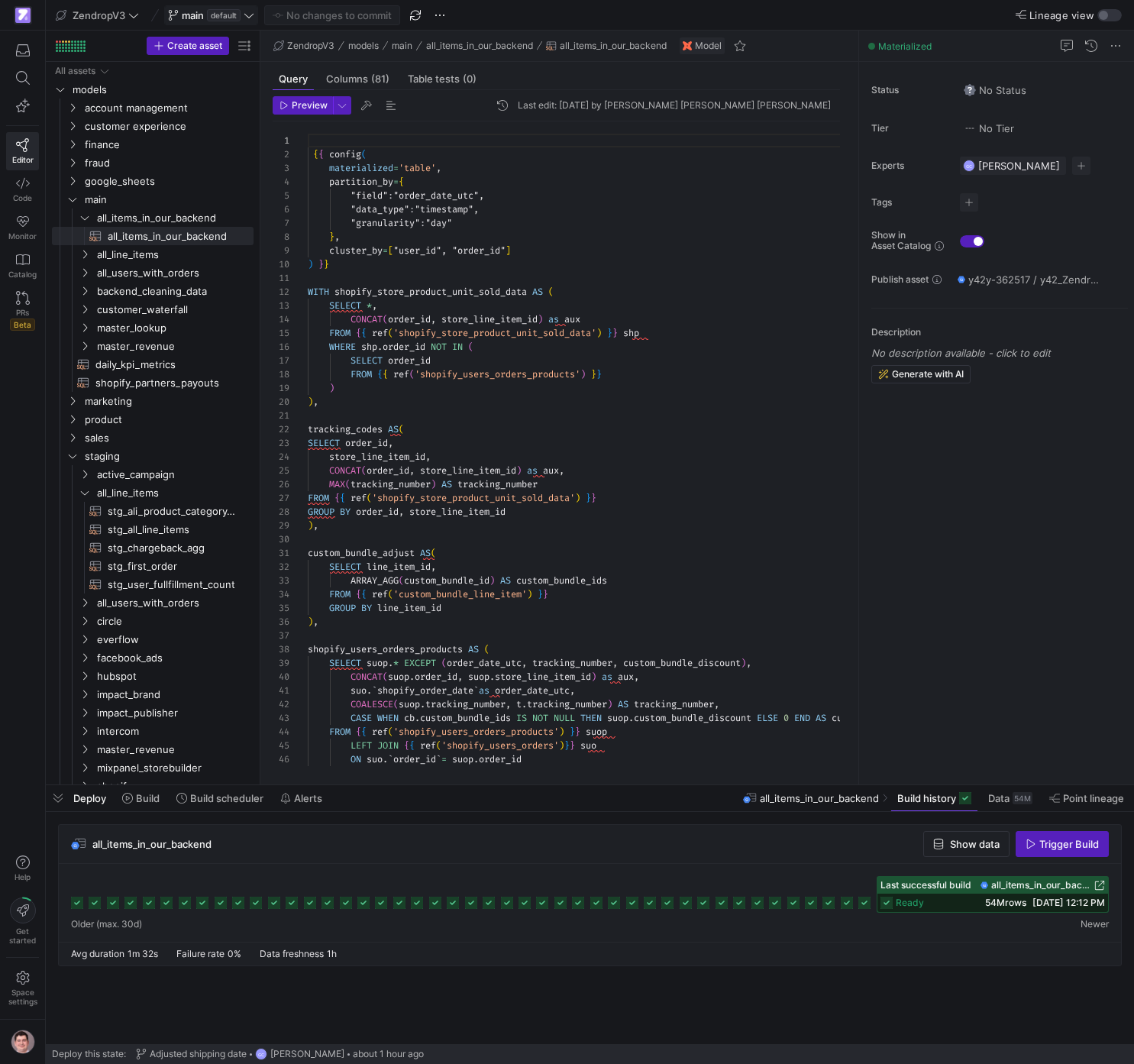
click at [234, 12] on span "default" at bounding box center [224, 15] width 34 height 12
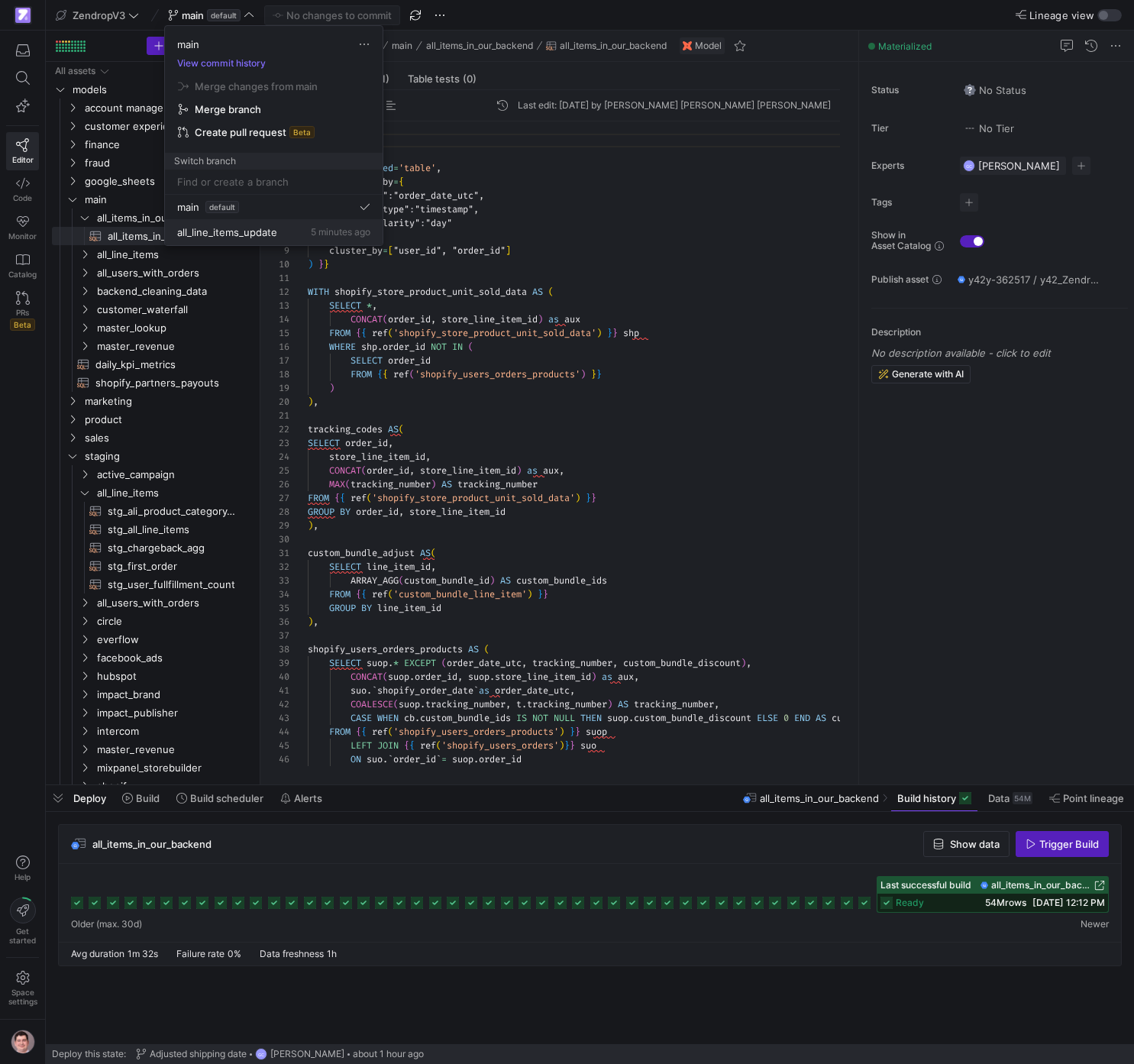
click at [275, 232] on span "all_line_items_update" at bounding box center [227, 232] width 100 height 12
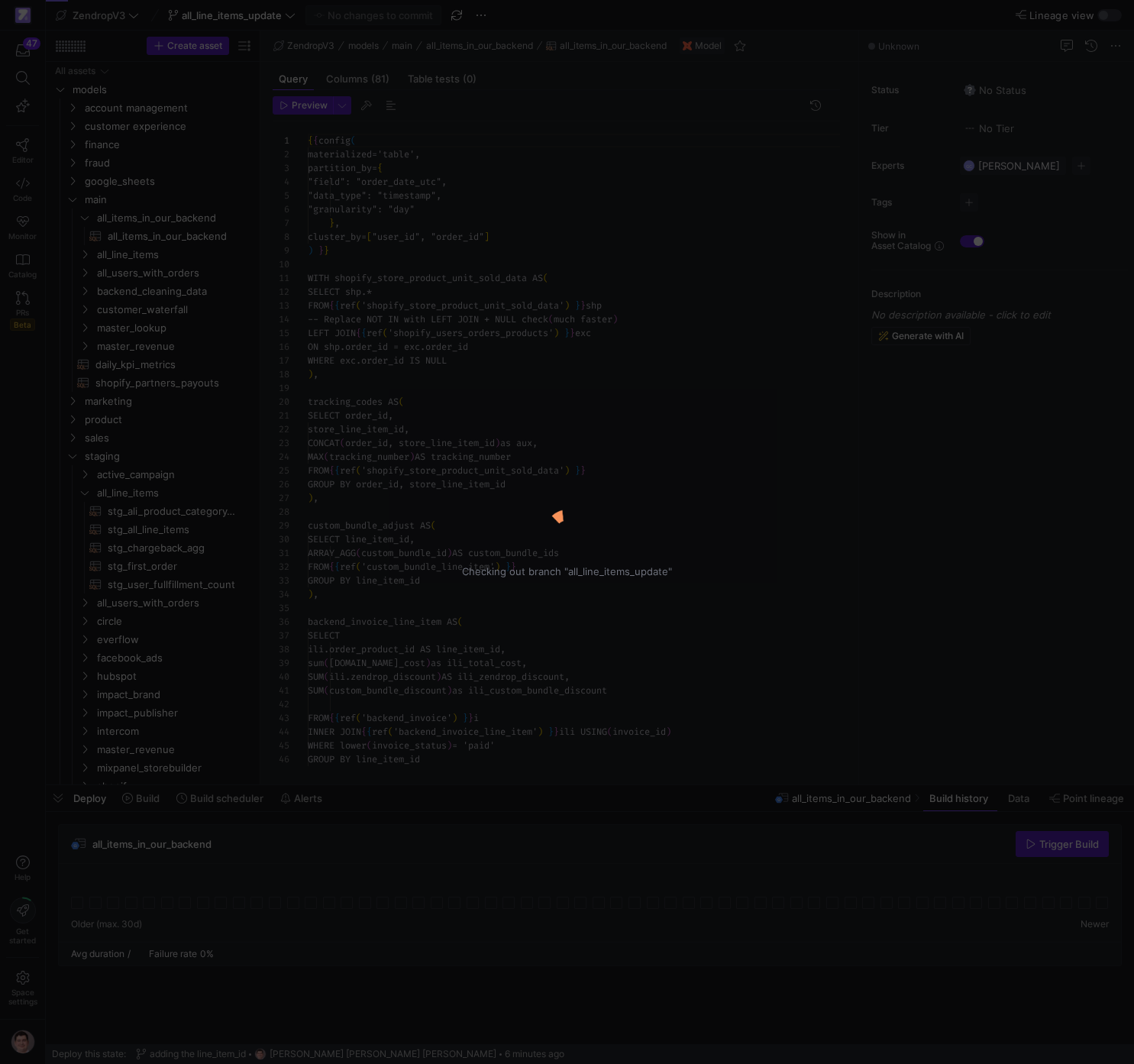
scroll to position [138, 0]
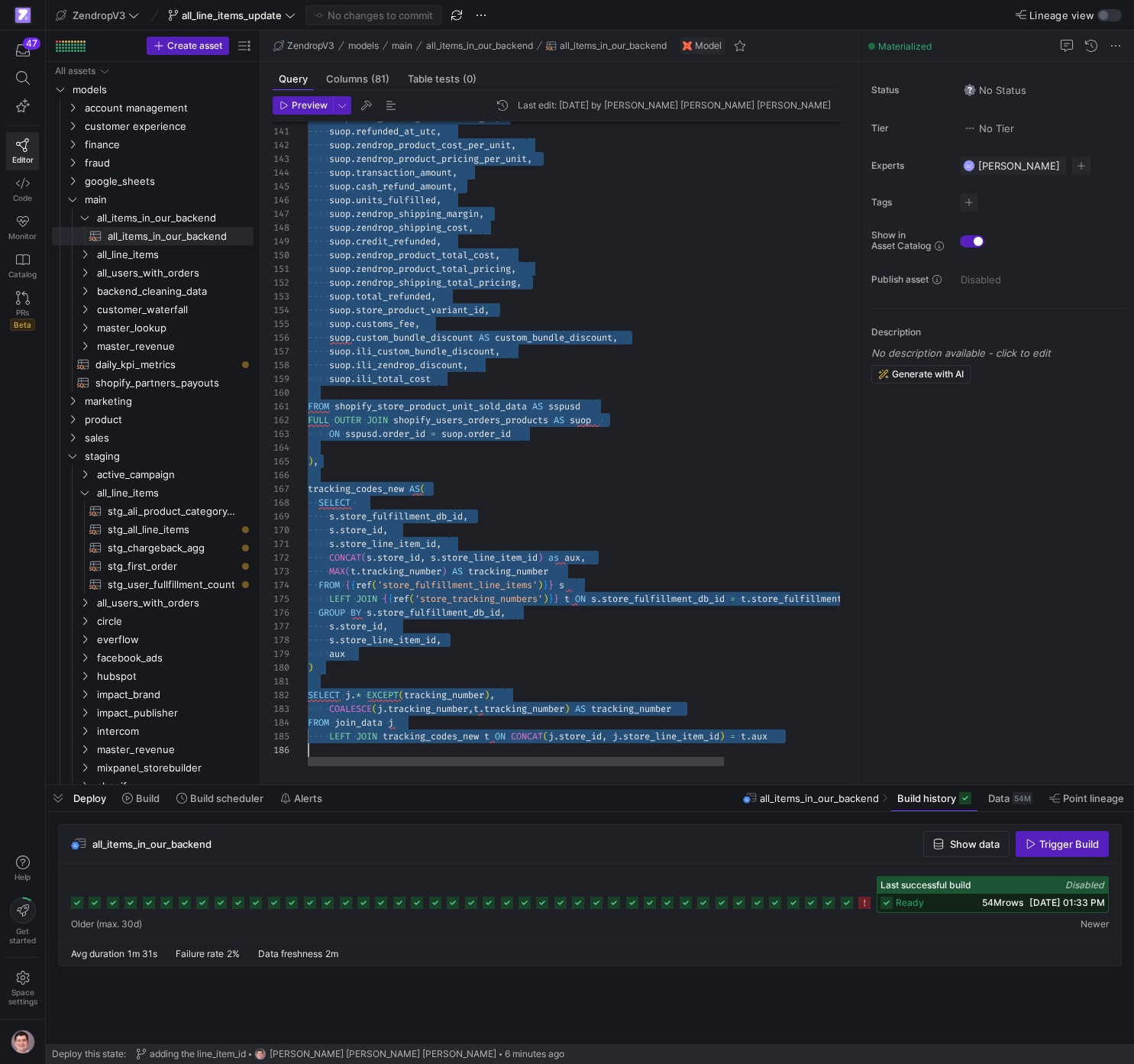
scroll to position [0, 0]
click at [280, 12] on span "all_line_items_update" at bounding box center [232, 15] width 100 height 12
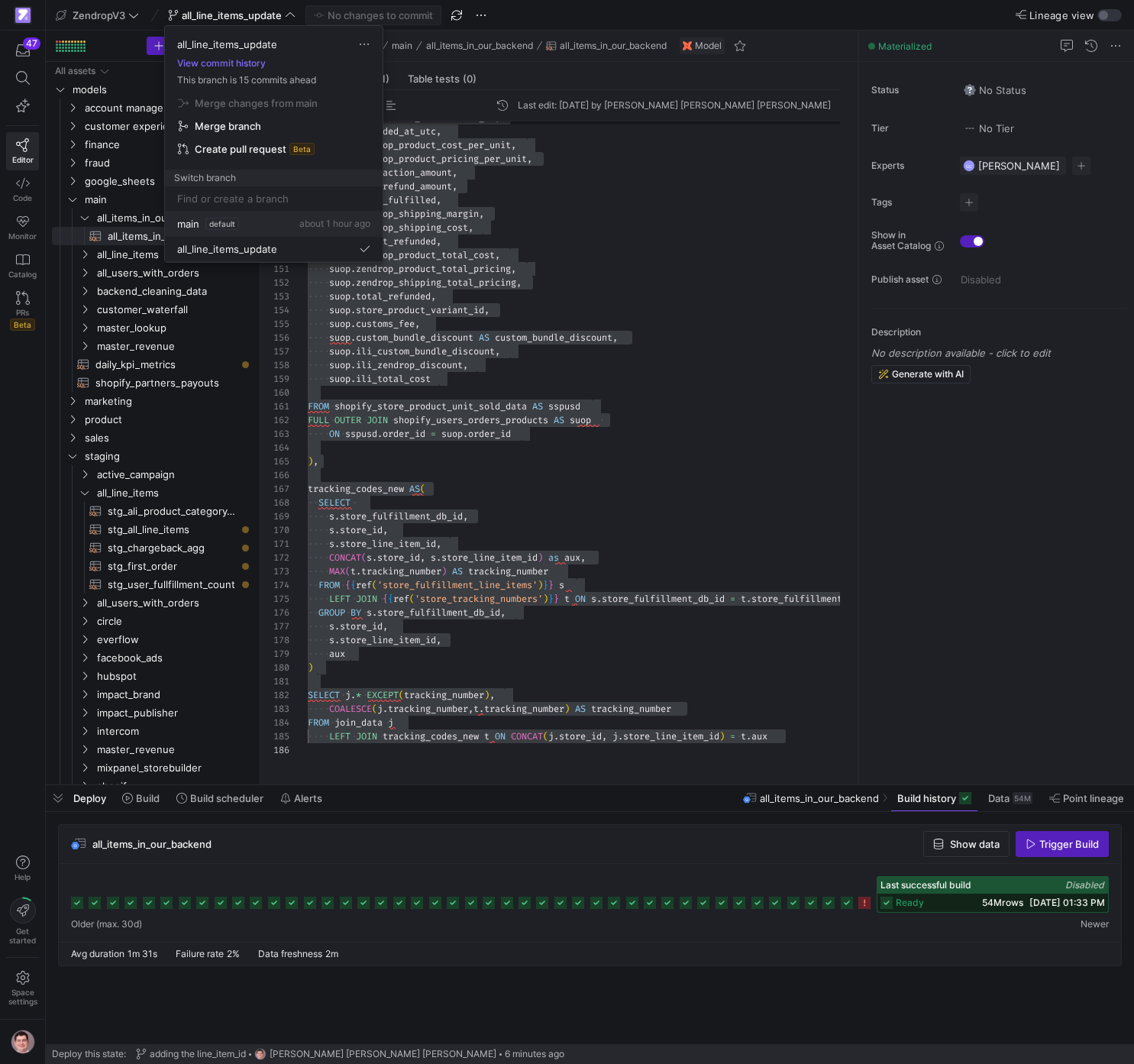
click at [268, 228] on div "main default about 1 hour ago" at bounding box center [273, 224] width 193 height 12
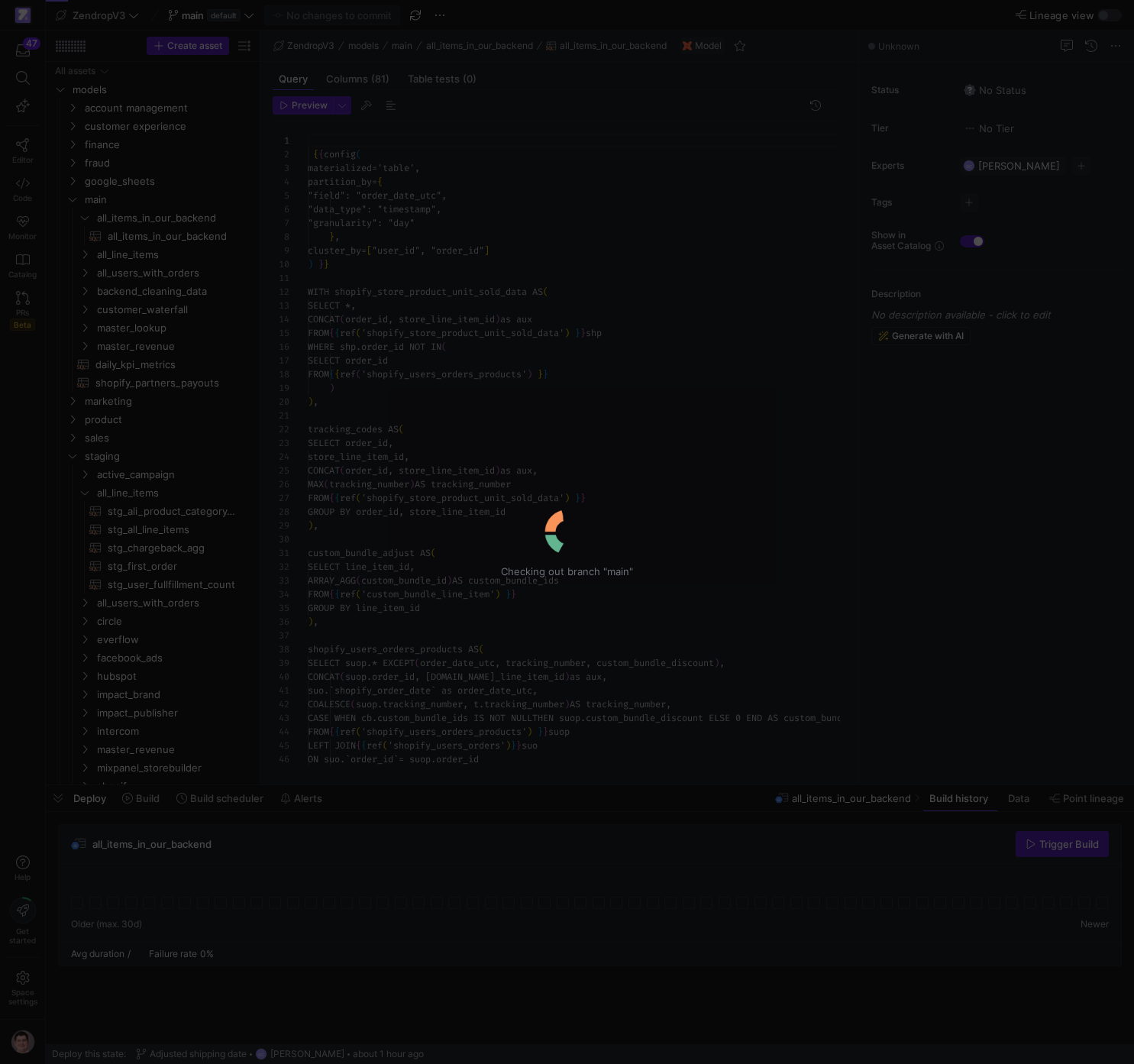
scroll to position [138, 0]
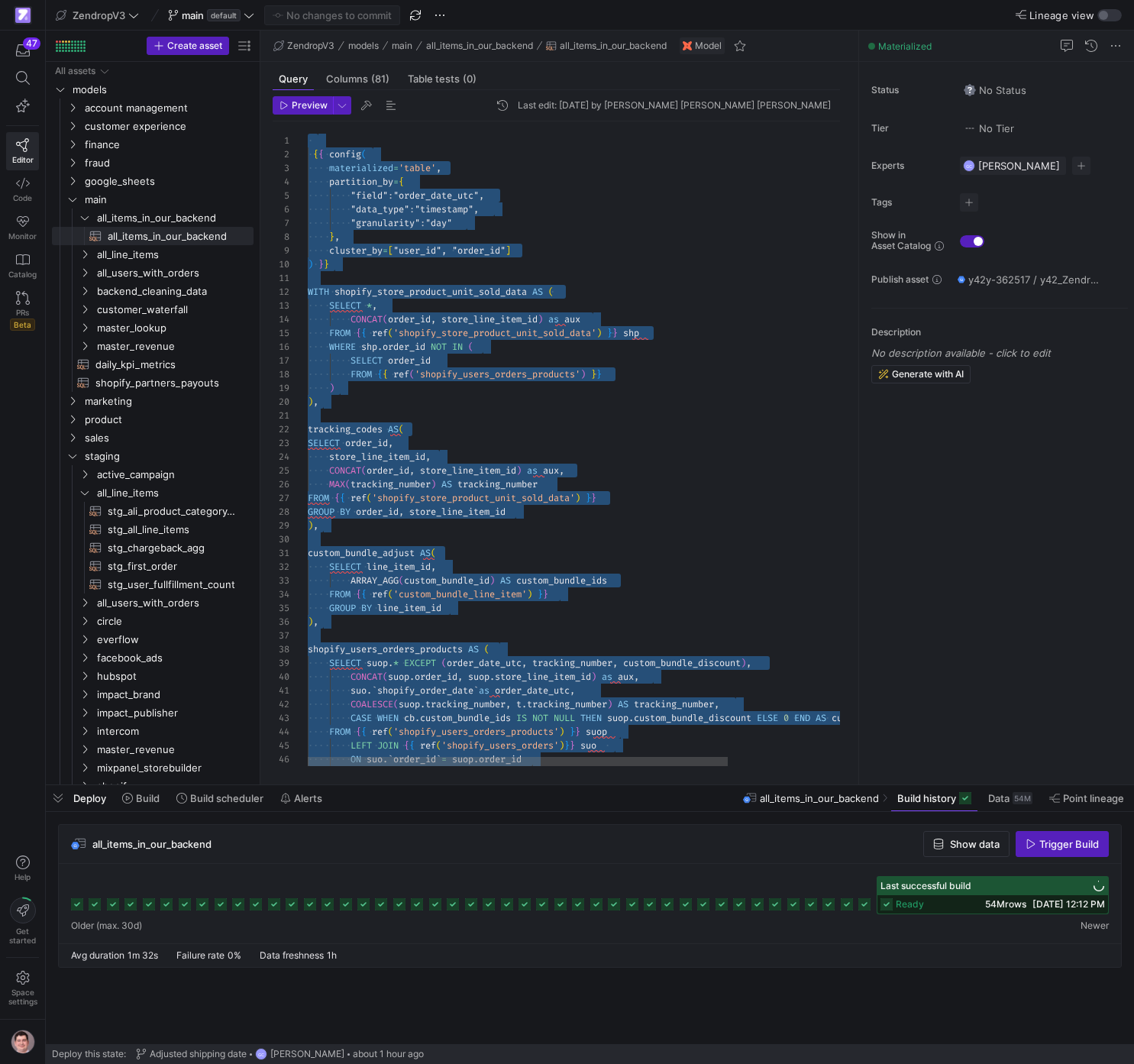
scroll to position [68, 0]
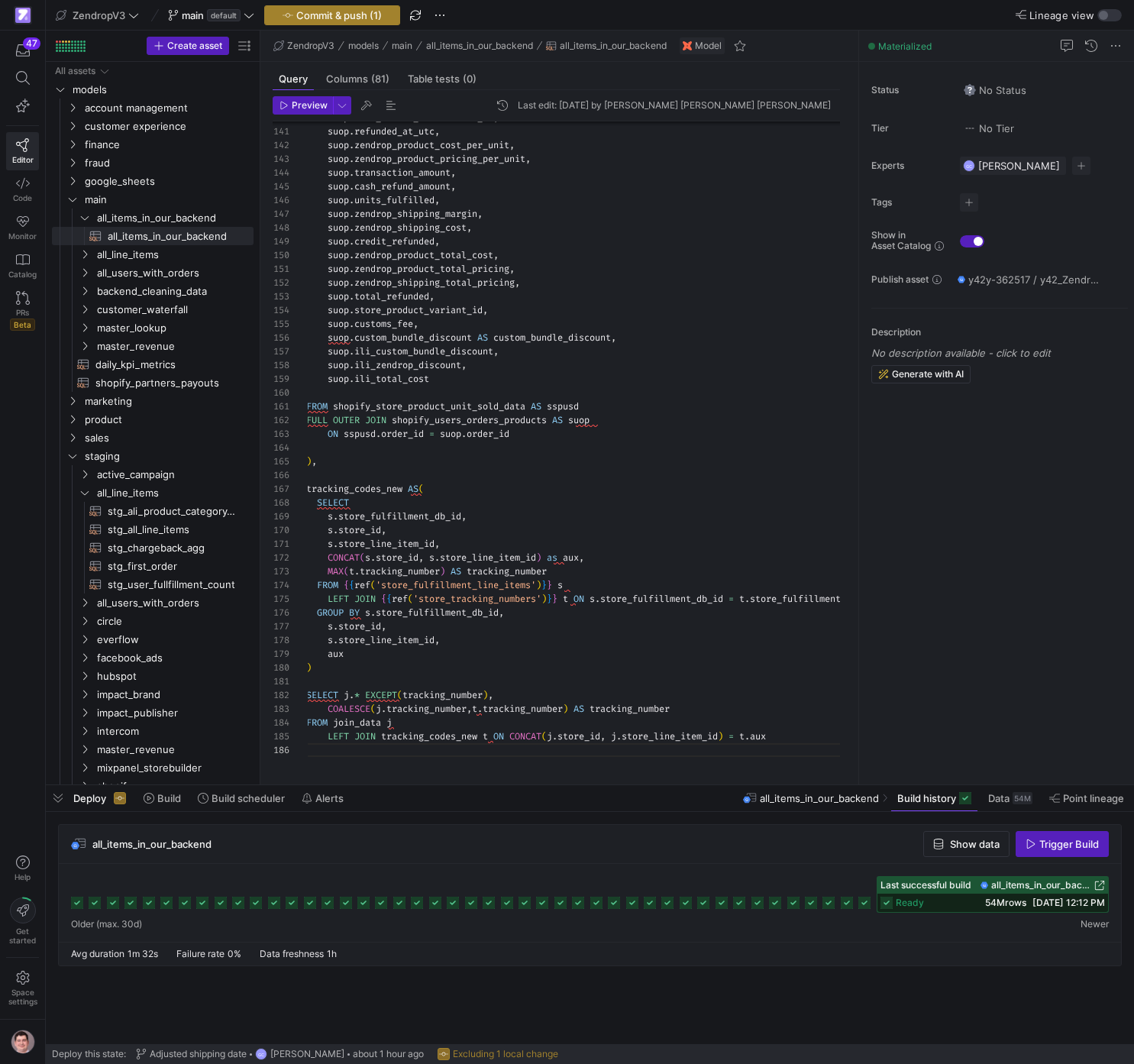
click at [366, 15] on span "Commit & push (1)" at bounding box center [339, 15] width 85 height 12
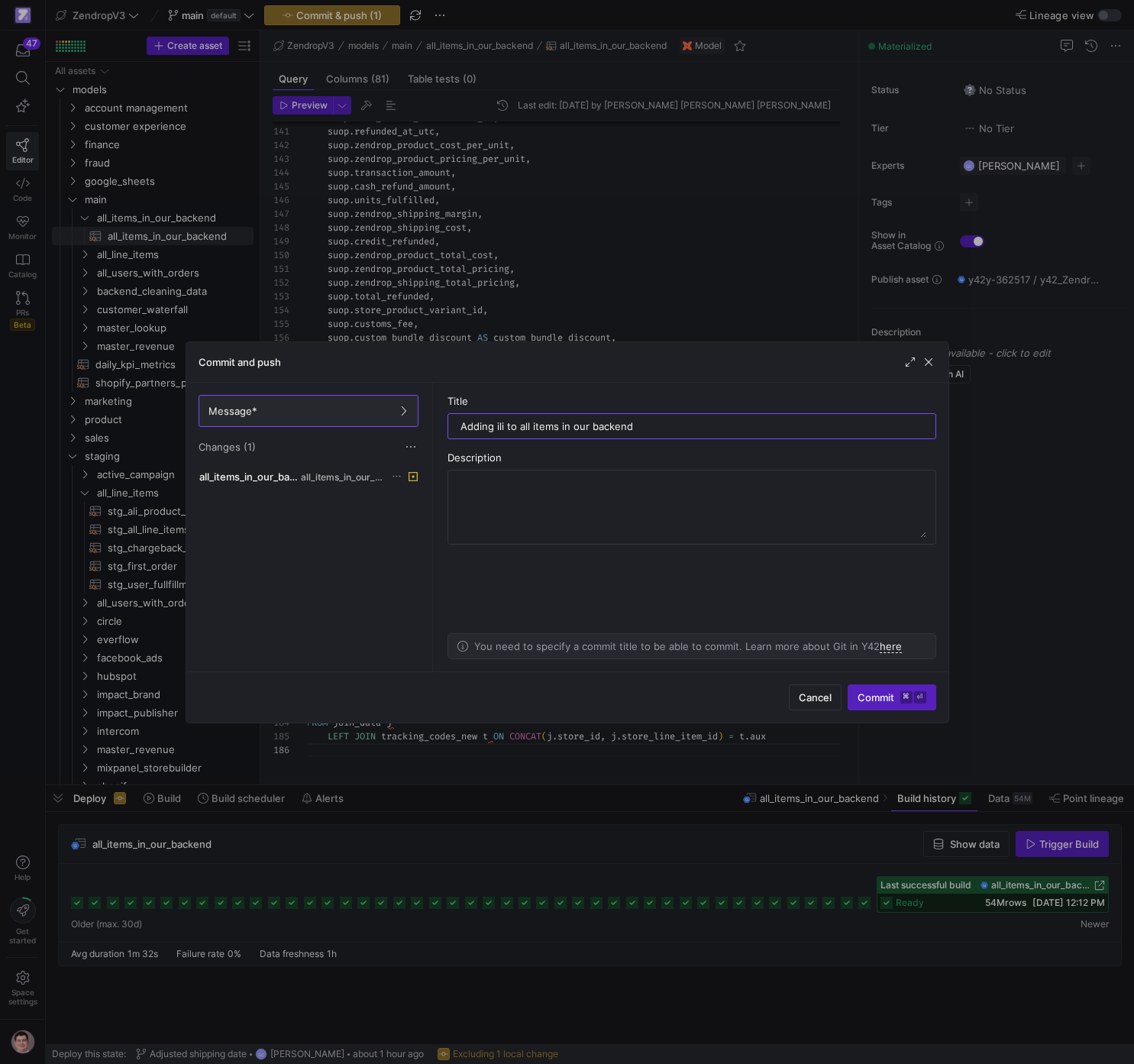
type input "Adding ili to all items in our backend"
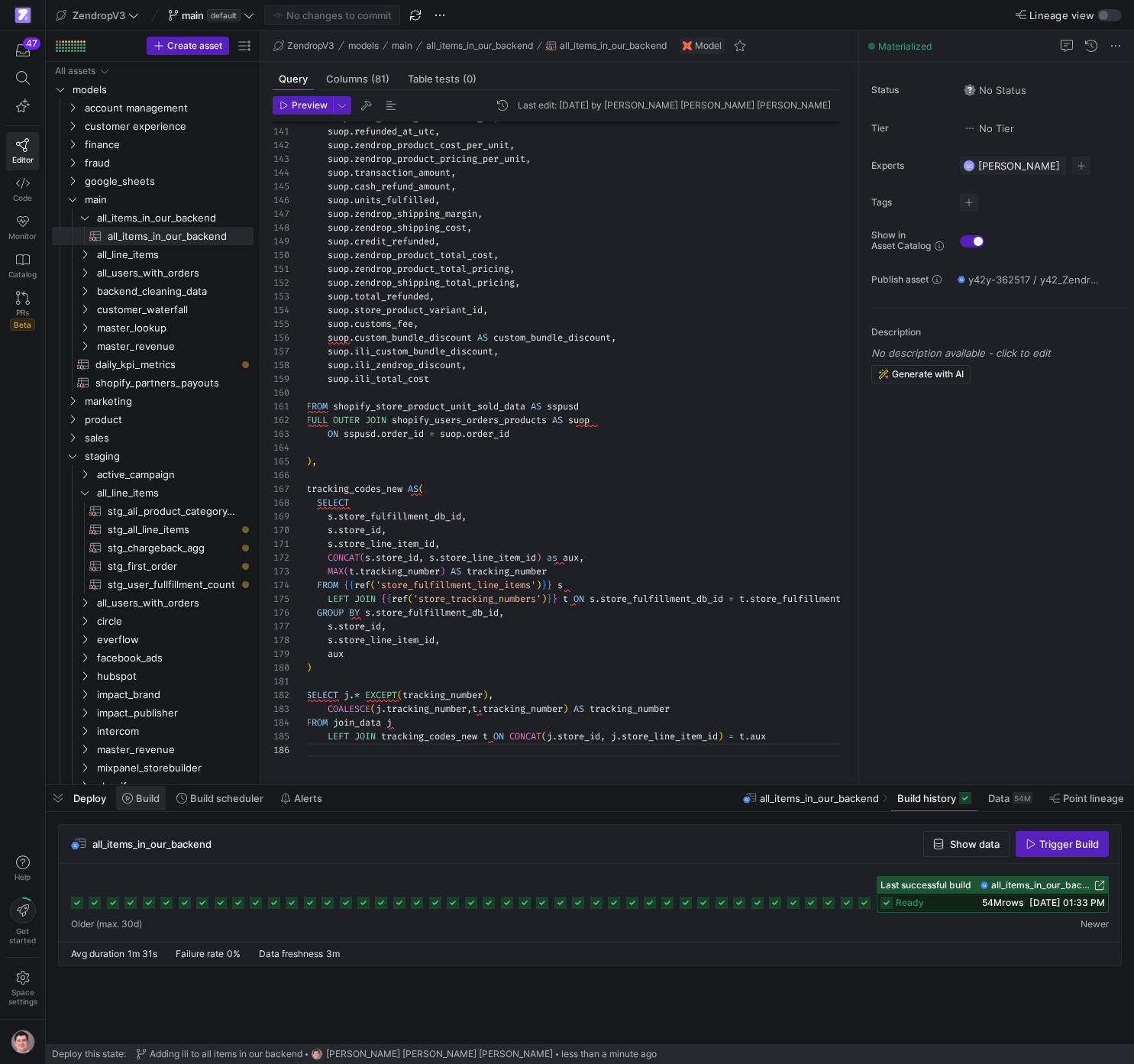
click at [149, 804] on span "Build" at bounding box center [148, 798] width 24 height 12
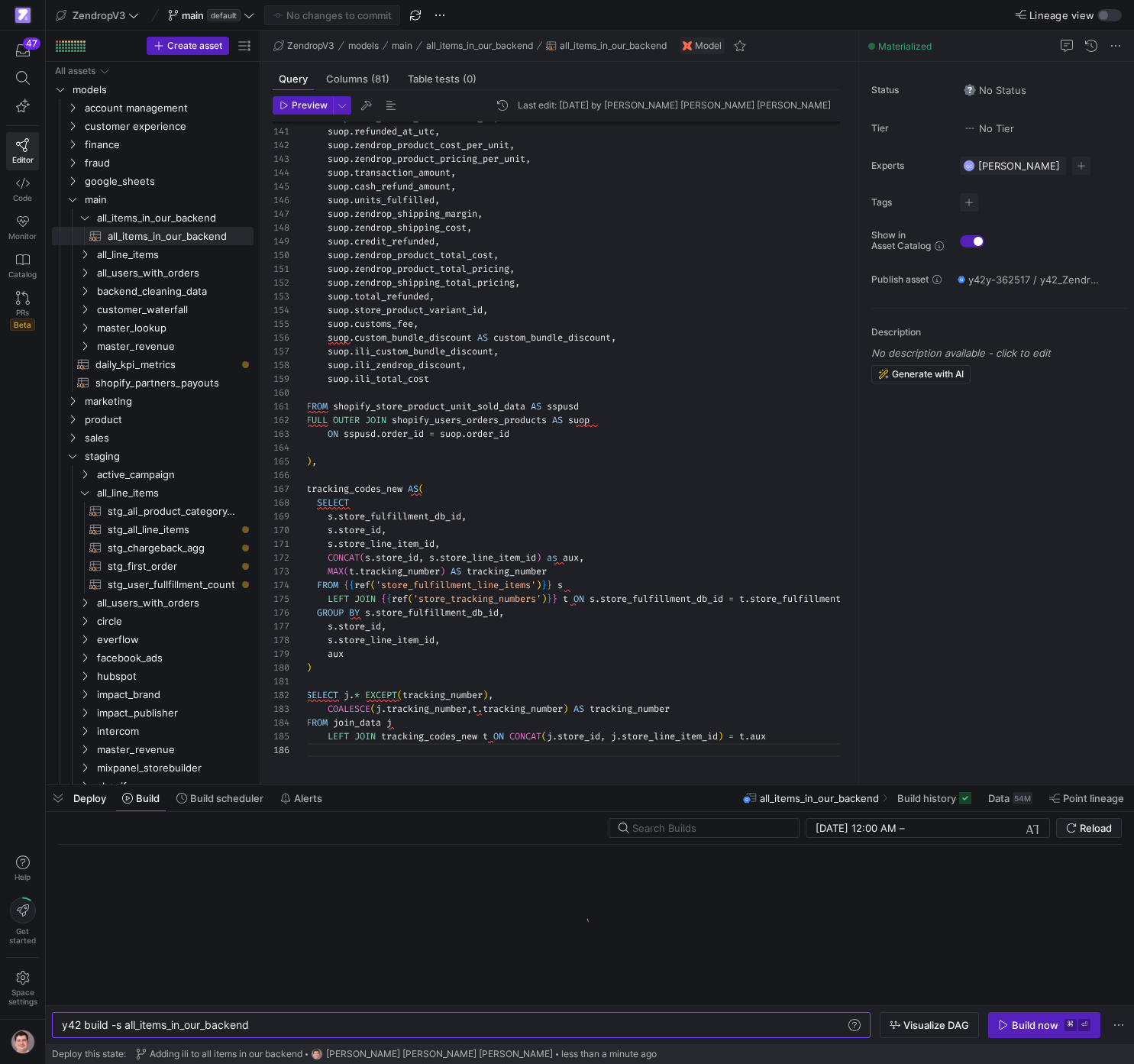
scroll to position [0, 198]
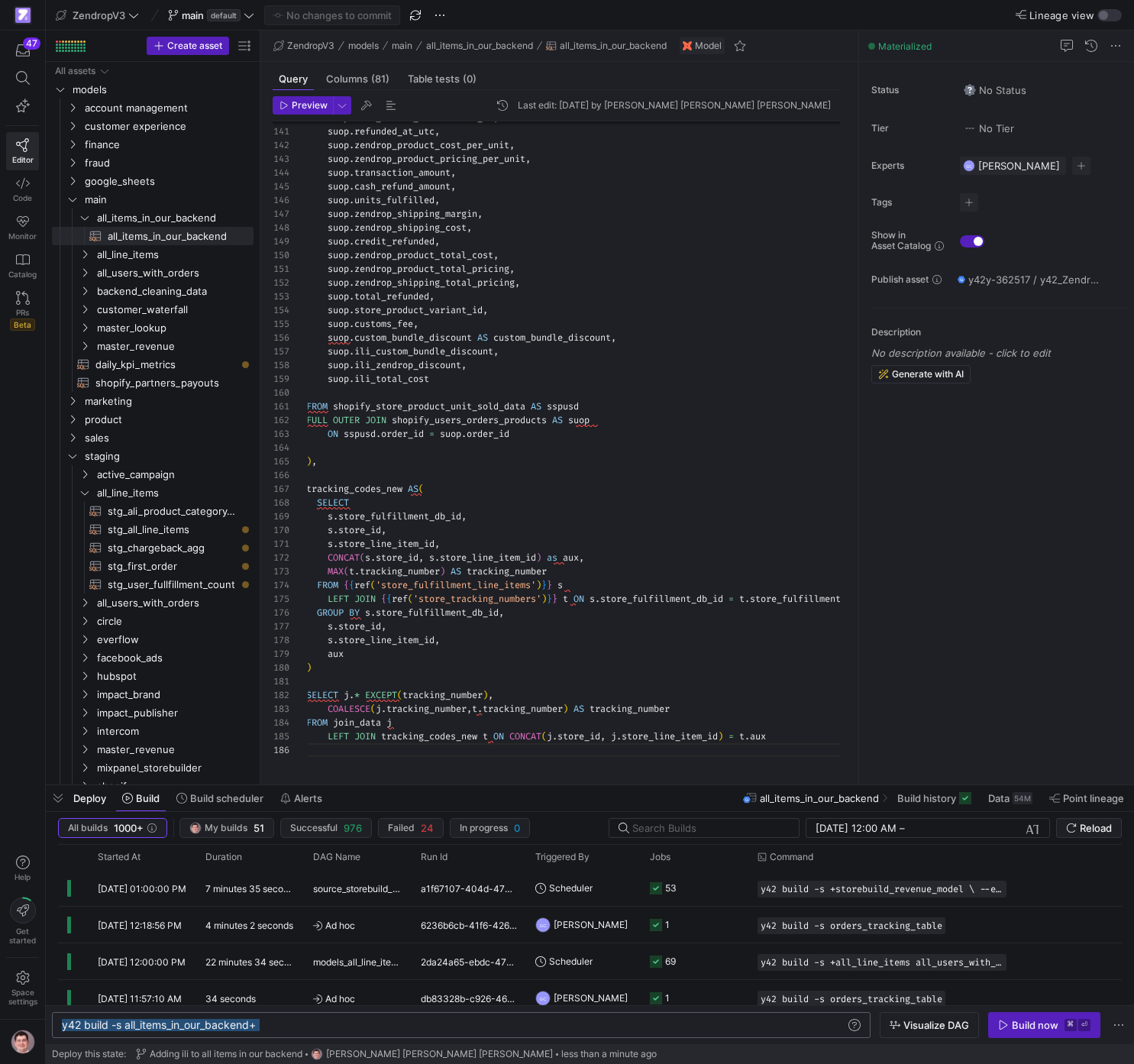
click at [289, 1029] on div "y42 build -s all_items_in_our_backend+" at bounding box center [453, 1025] width 783 height 12
click at [903, 1027] on span "Visualize DAG" at bounding box center [929, 1025] width 79 height 12
click at [381, 1028] on div "y42 build -s all_items_in_our_backend+ +all_line_i tems" at bounding box center [453, 1025] width 783 height 12
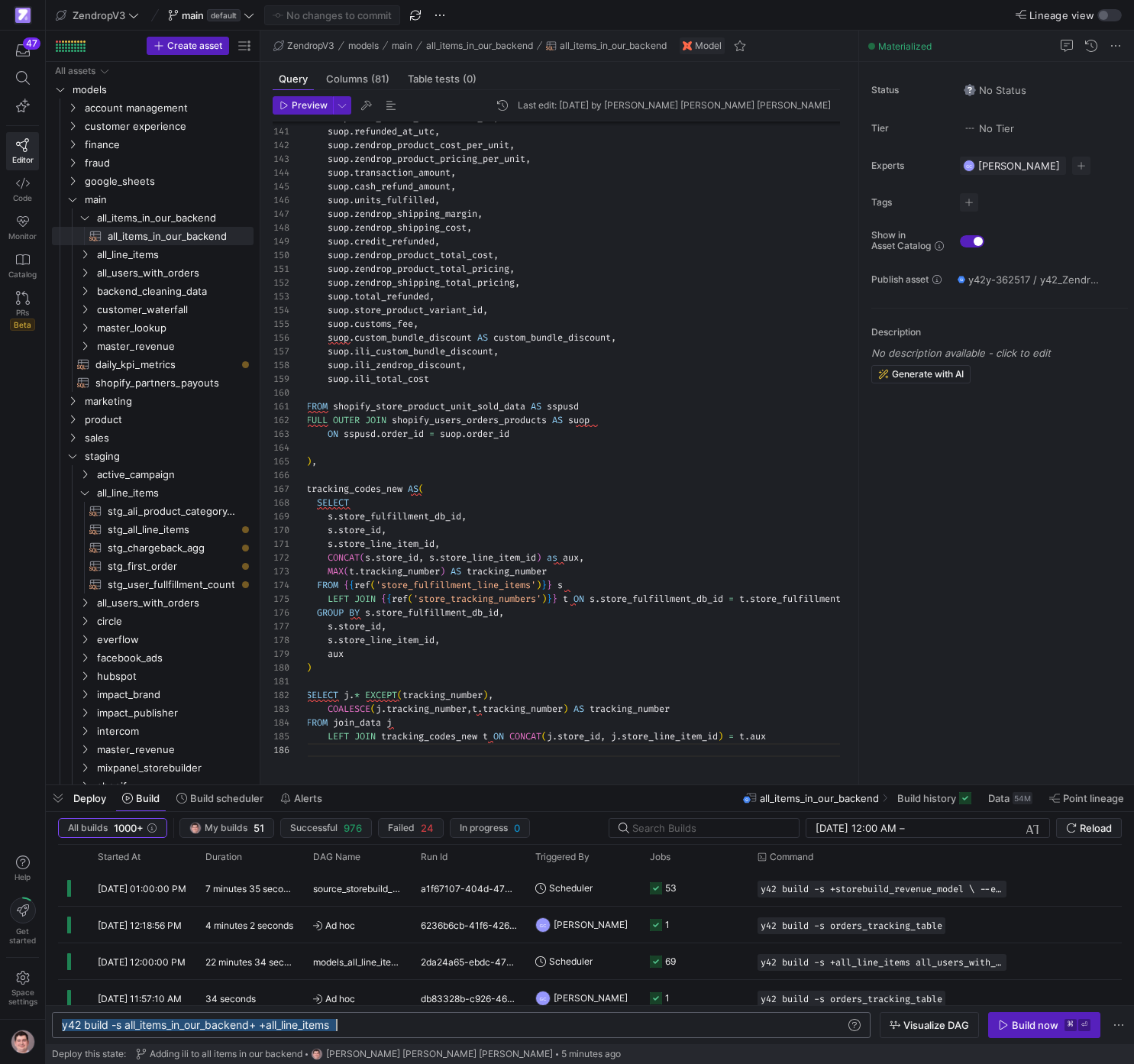
click at [248, 1023] on div "y42 build -s all_items_in_our_backend+ +all_line_i tems" at bounding box center [453, 1025] width 783 height 12
click at [248, 1022] on div "y42 build -s all_items_in_our_backend+ +all_line_i tems" at bounding box center [453, 1025] width 783 height 12
click at [904, 1025] on span "Visualize DAG" at bounding box center [936, 1025] width 65 height 12
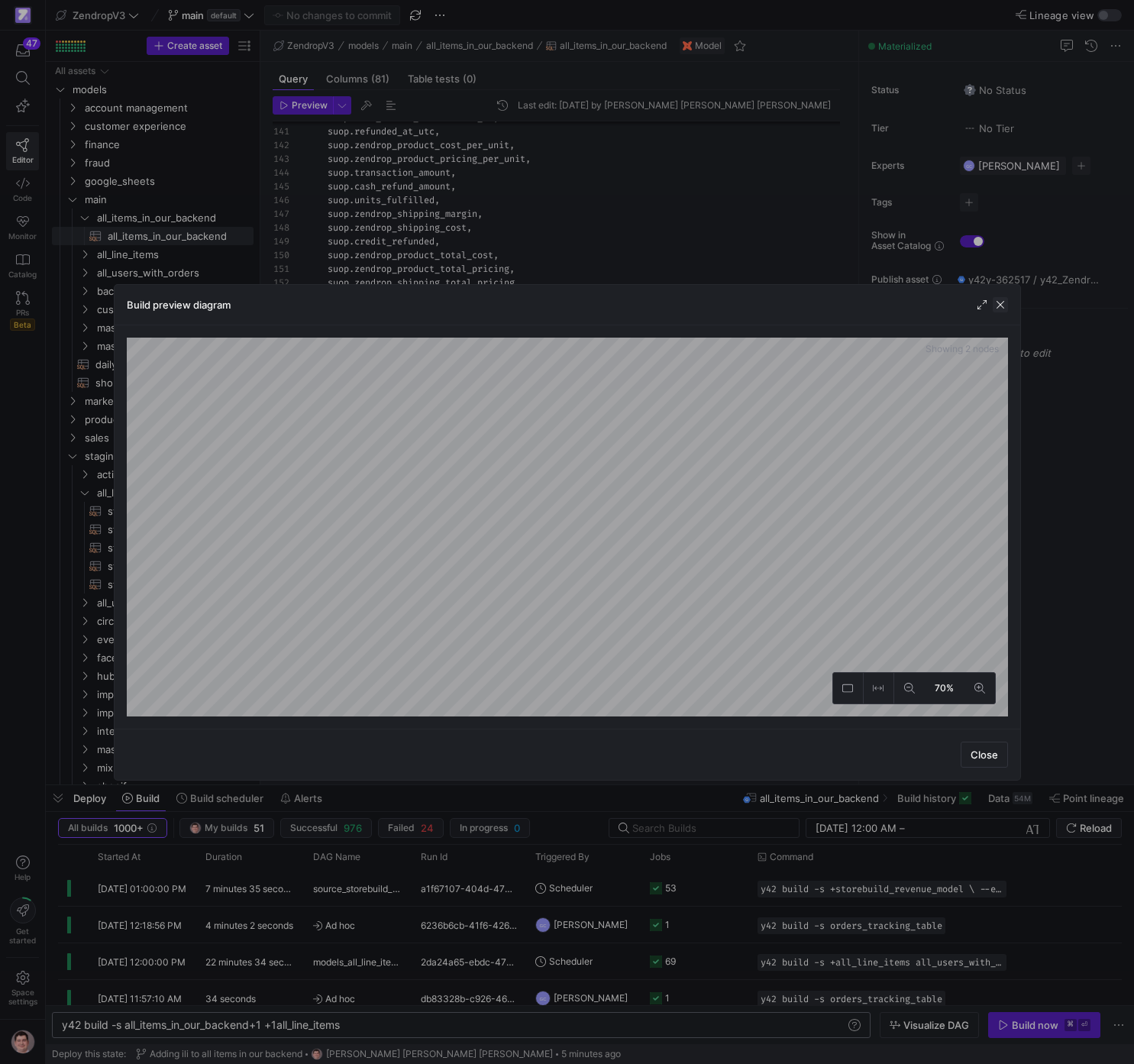
click at [1002, 307] on span "button" at bounding box center [1000, 305] width 15 height 15
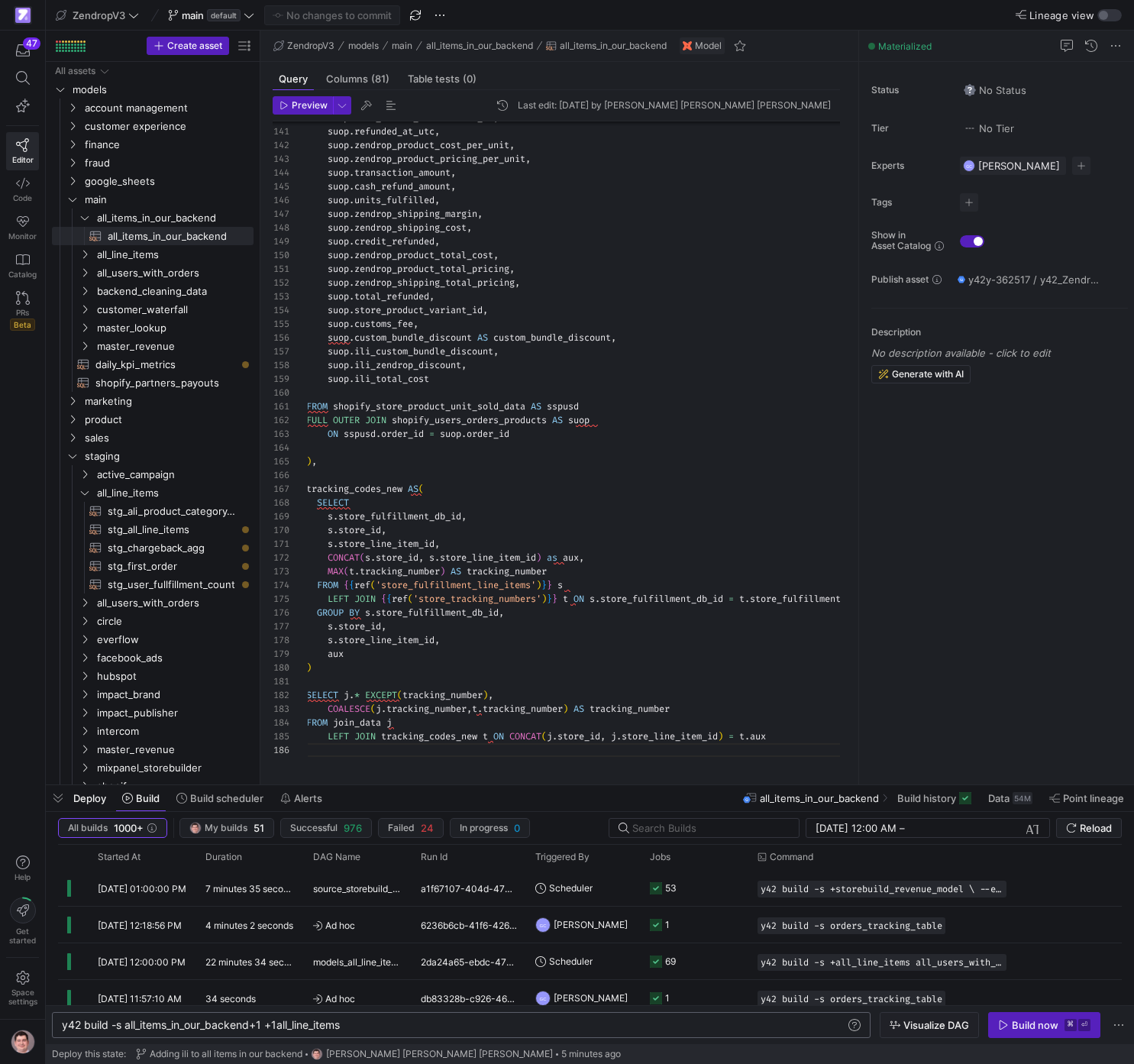
click at [278, 1026] on div "y42 build -s all_items_in_our_backend+1 +1all_line _items" at bounding box center [453, 1025] width 783 height 12
click at [889, 1022] on span "button" at bounding box center [929, 1025] width 98 height 25
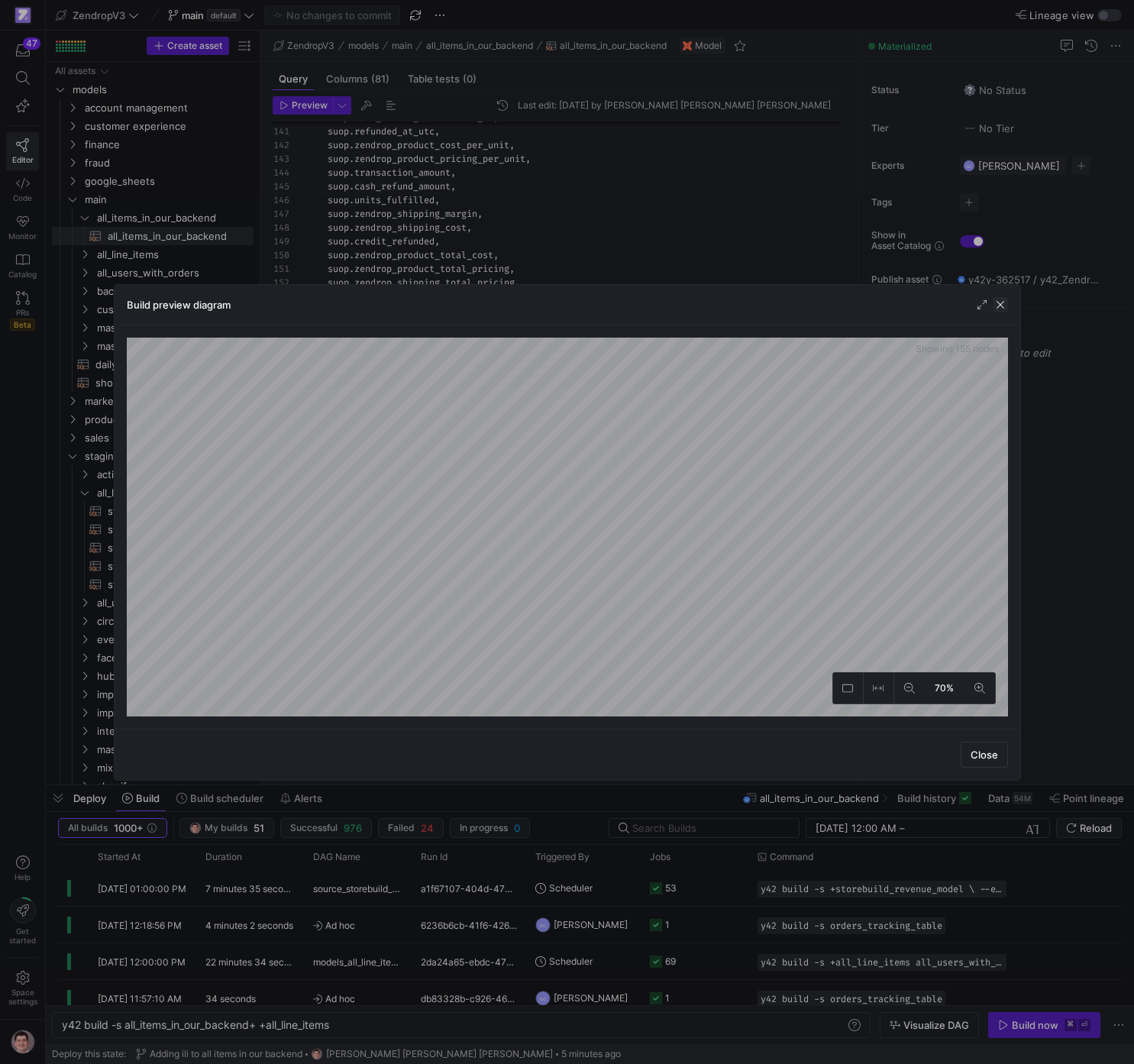
click at [1004, 306] on span "button" at bounding box center [1000, 305] width 15 height 15
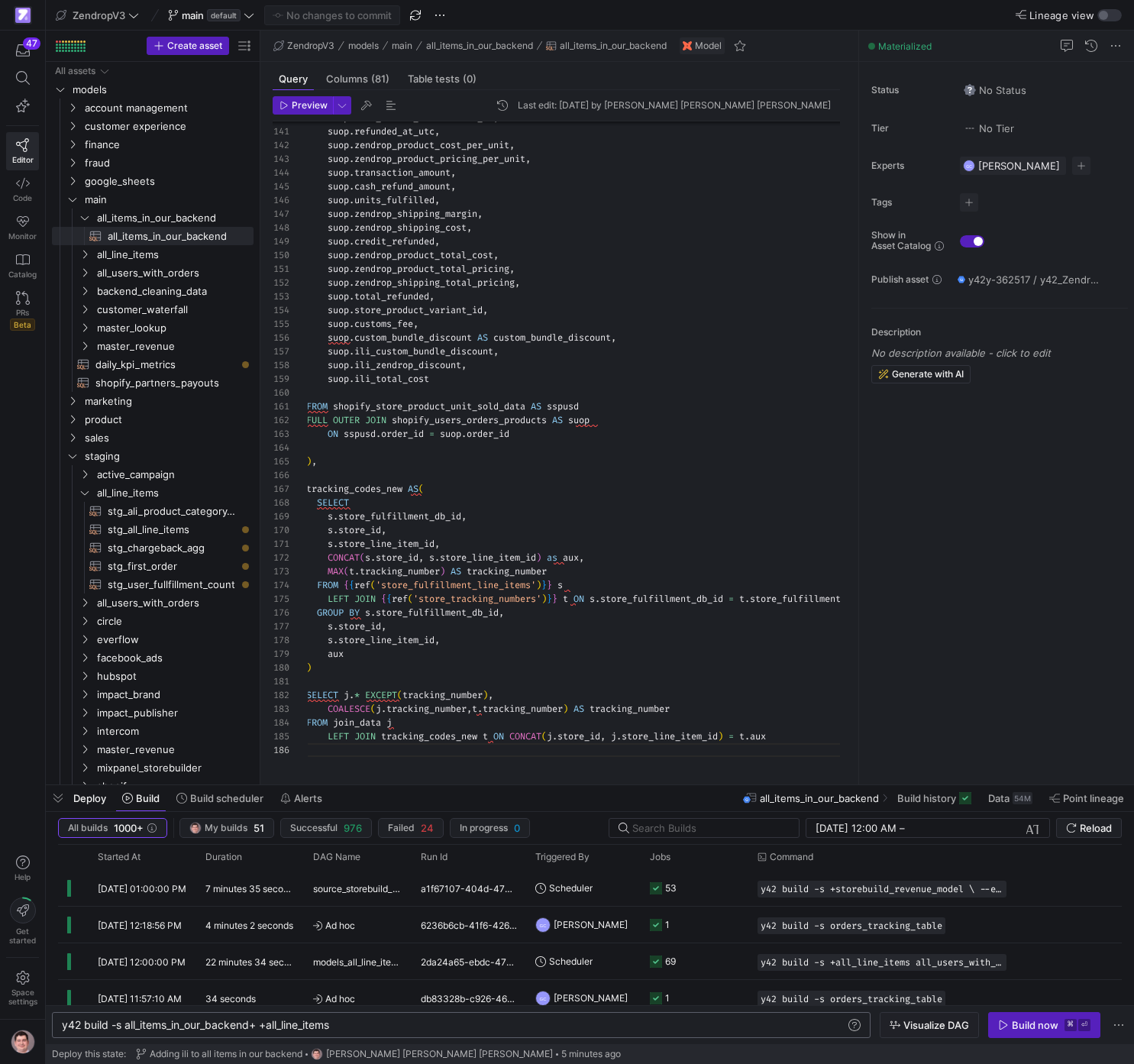
click at [189, 1024] on div "y42 build -s all_items_in_our_backend+ +all_line_i tems" at bounding box center [453, 1025] width 783 height 12
click at [376, 1027] on div "y42 build -s all_items_in_our_backend+ +all_line_i tems" at bounding box center [453, 1025] width 783 height 12
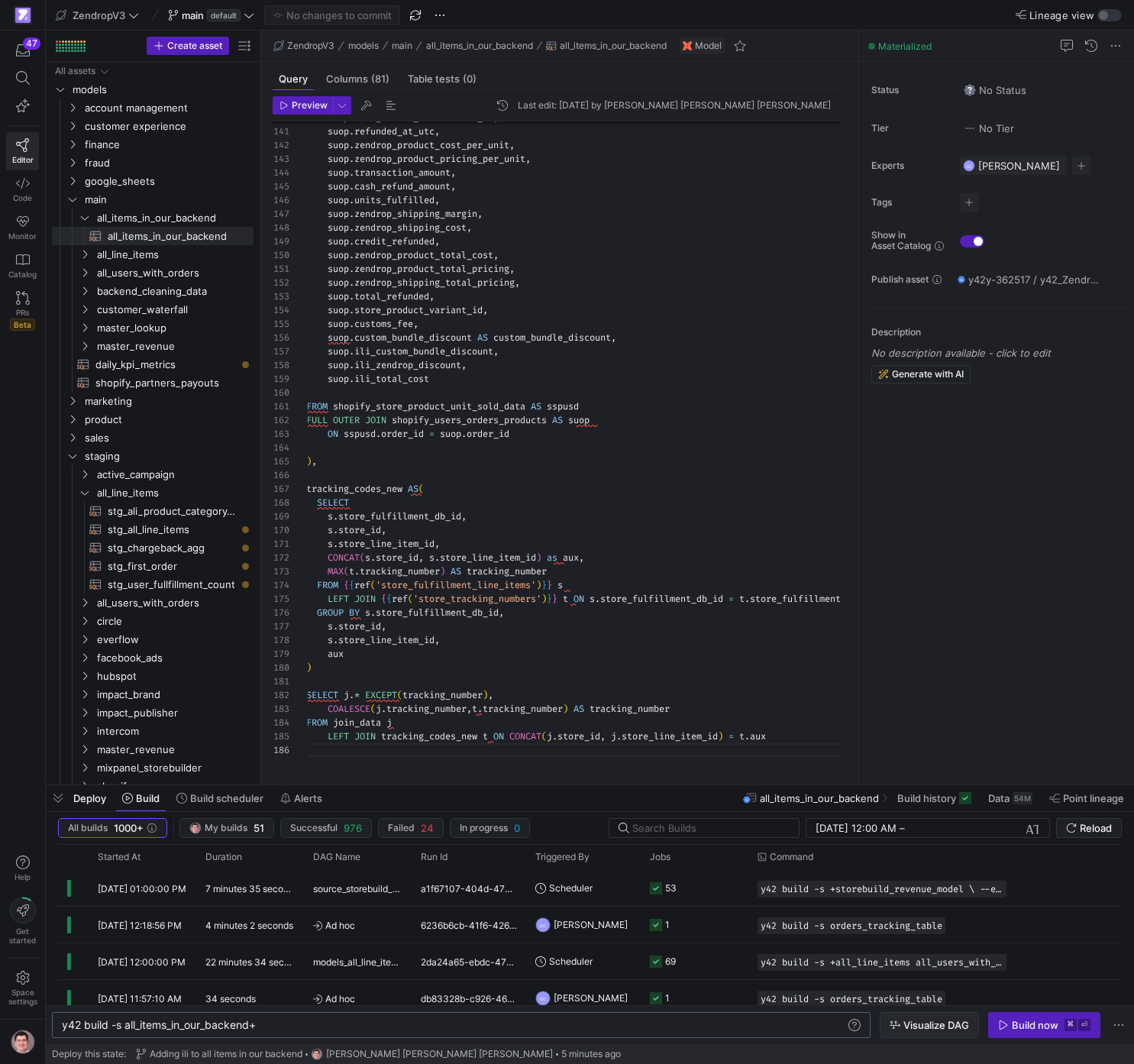
click at [939, 1029] on span "Visualize DAG" at bounding box center [936, 1025] width 65 height 12
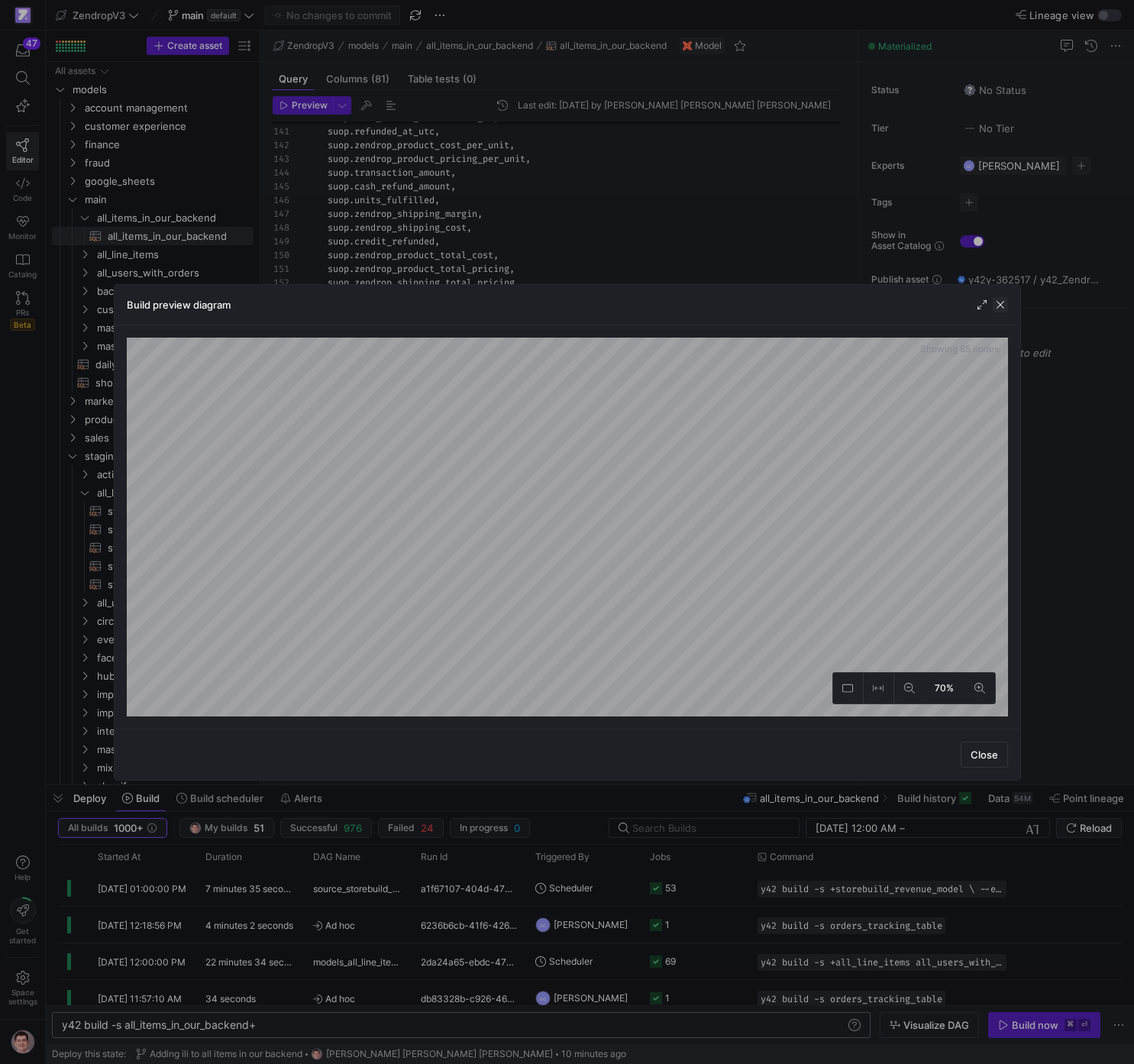
click at [1000, 308] on span "button" at bounding box center [1000, 305] width 15 height 15
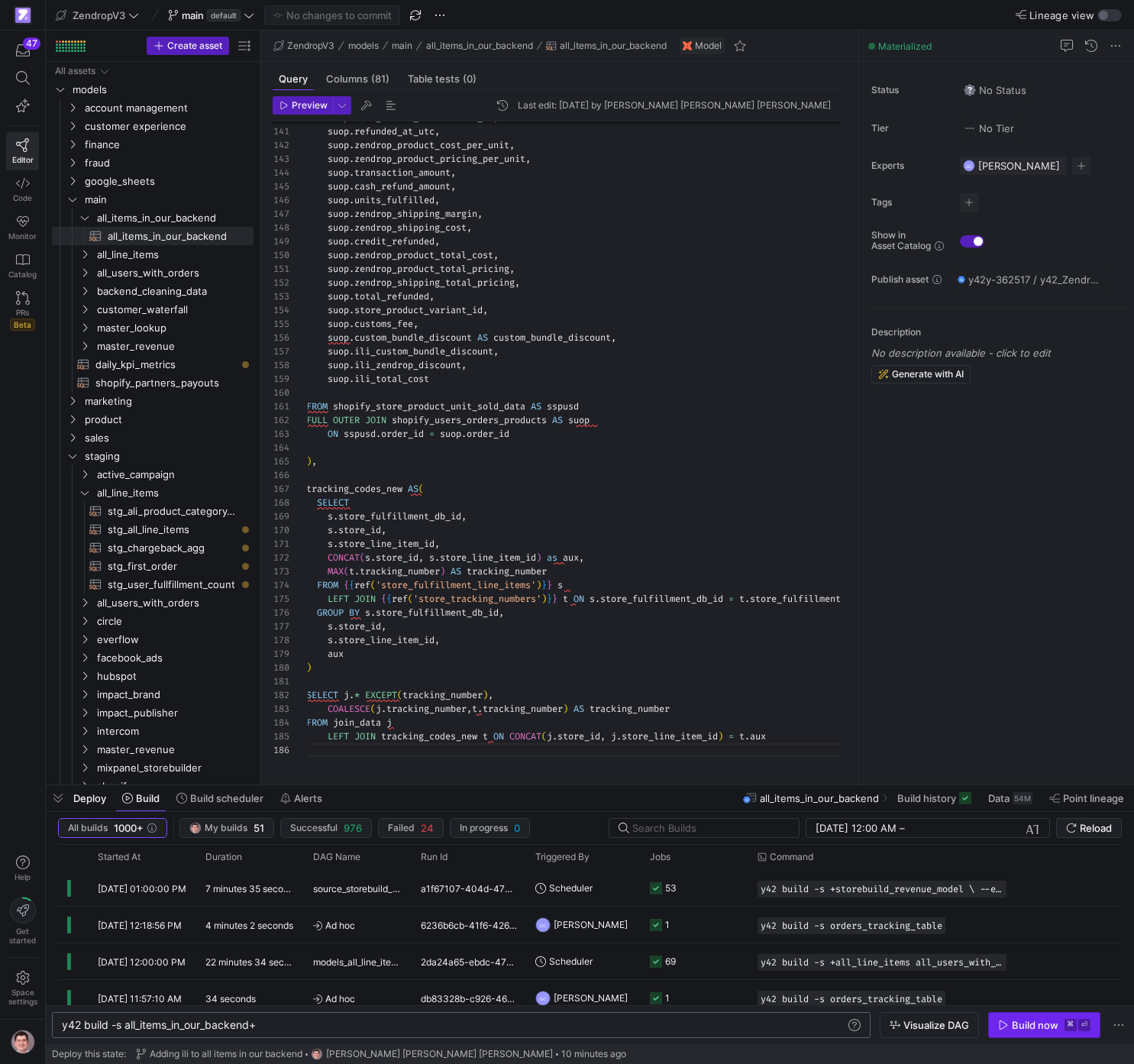
click at [1013, 1024] on div "Build now" at bounding box center [1035, 1025] width 47 height 12
click at [1054, 1028] on div "Build now" at bounding box center [1035, 1025] width 47 height 12
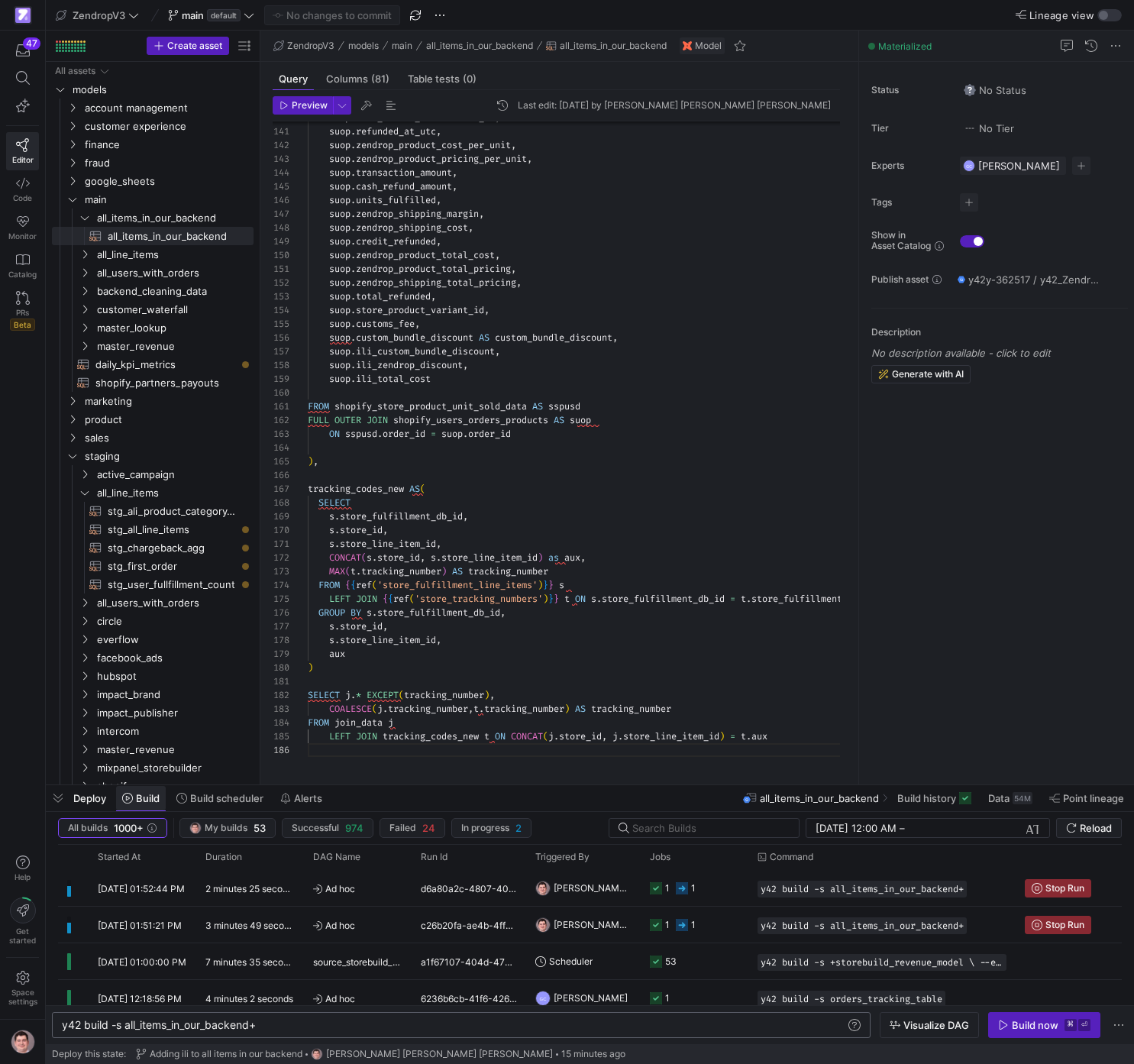
click at [152, 801] on span "Build" at bounding box center [148, 798] width 24 height 12
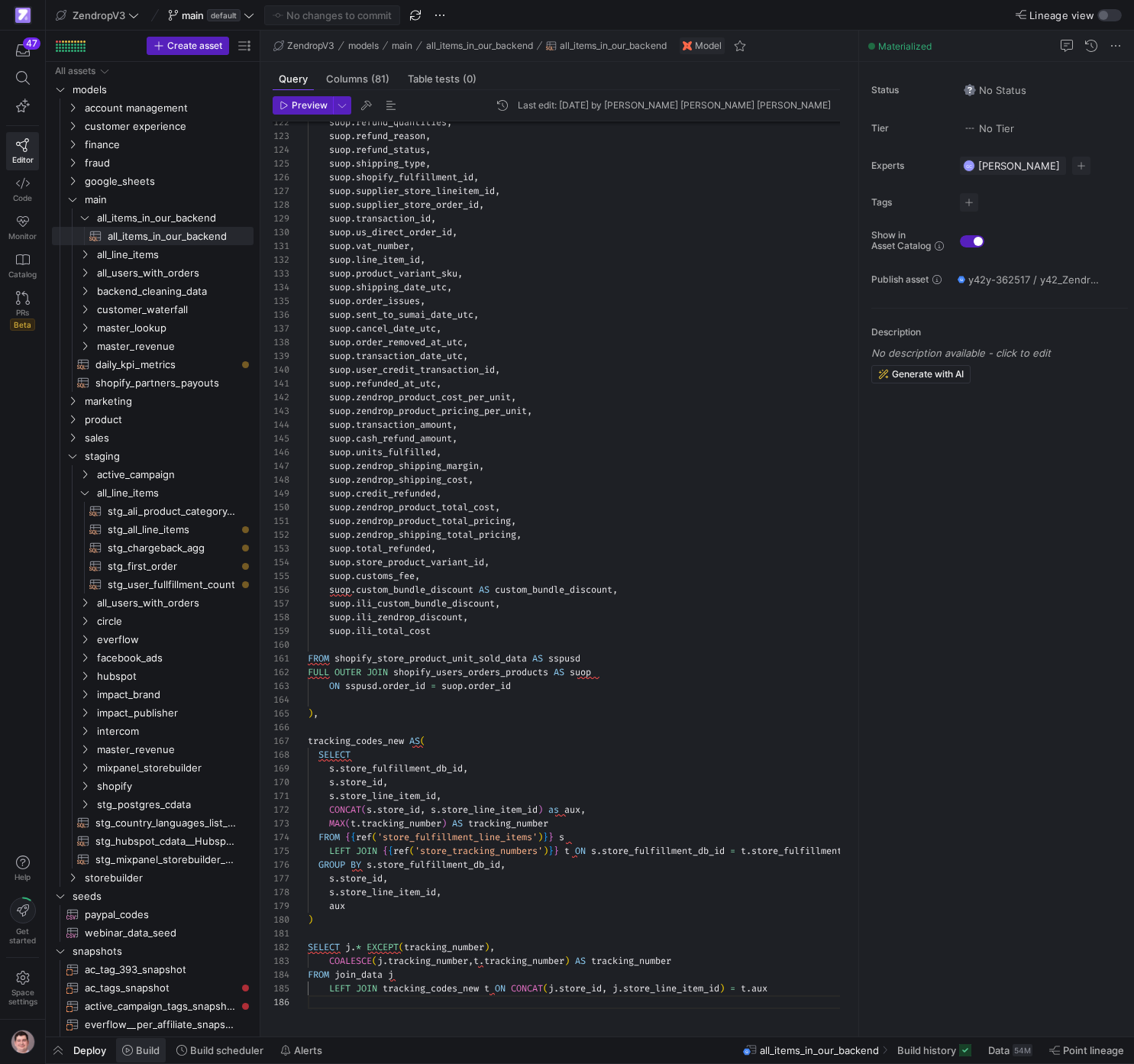
click at [155, 1051] on span "Build" at bounding box center [148, 1050] width 24 height 12
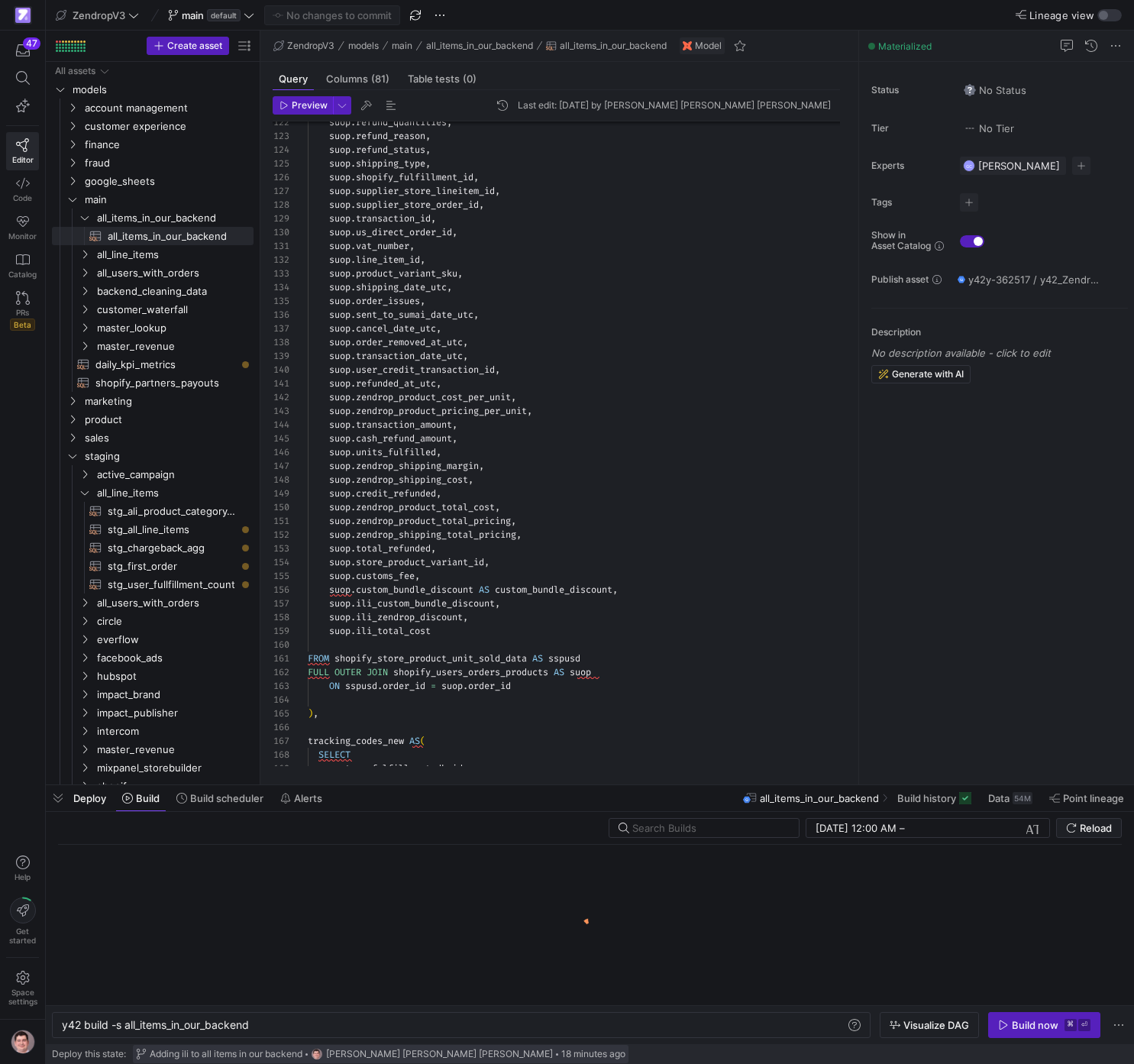
scroll to position [0, 191]
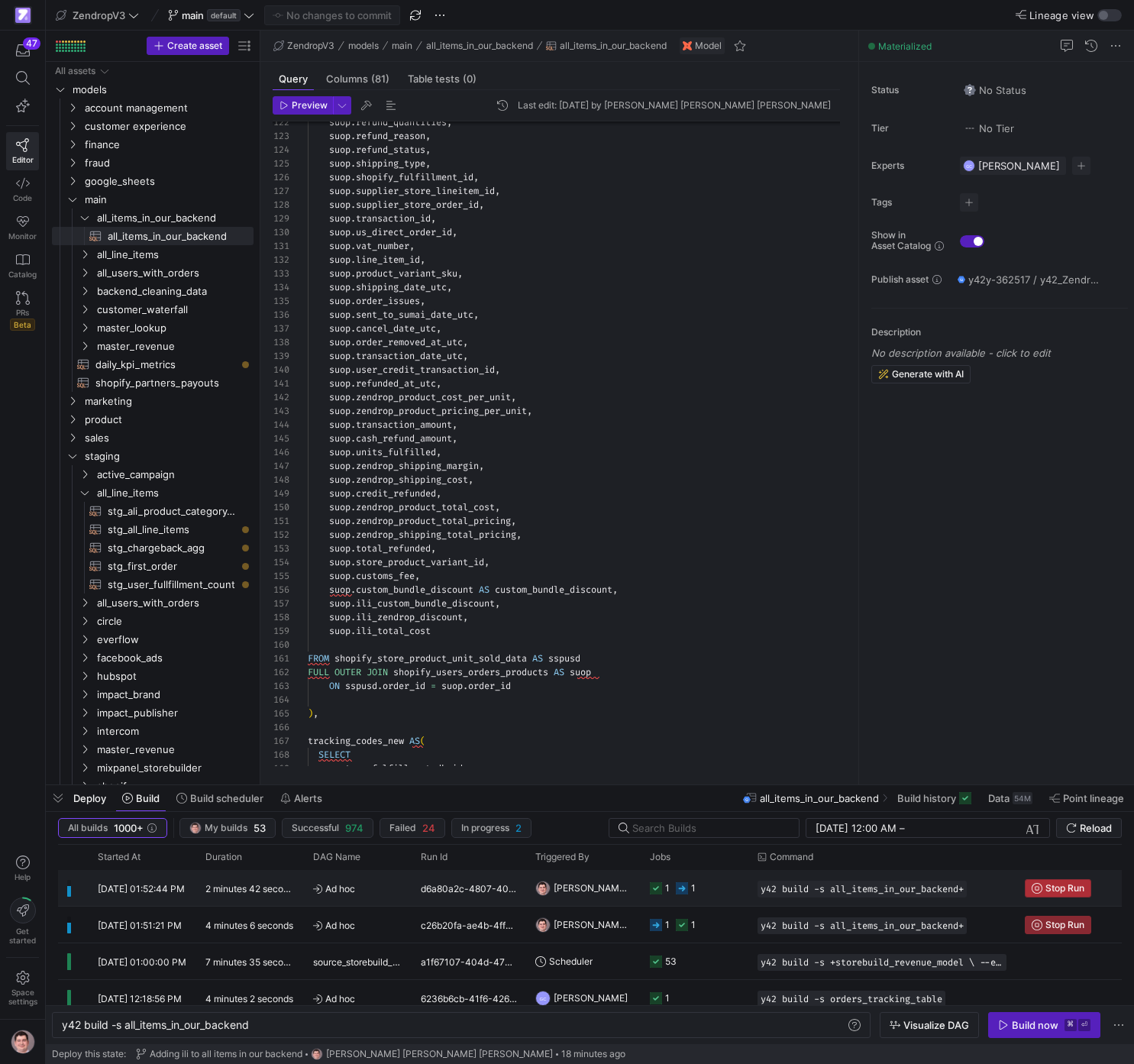
click at [1059, 885] on span "Stop Run" at bounding box center [1065, 889] width 39 height 11
